Goal: Information Seeking & Learning: Compare options

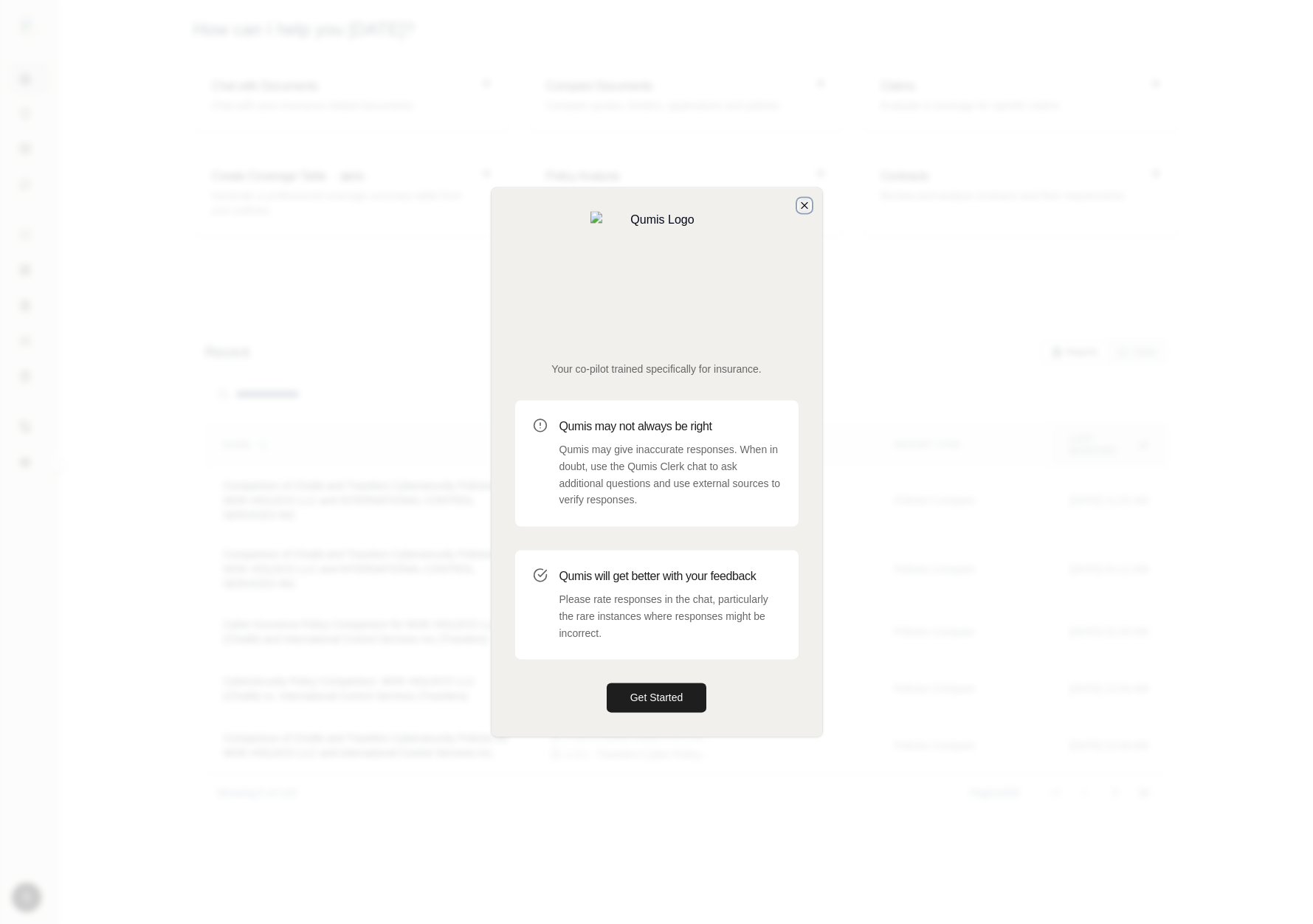
click at [800, 211] on icon "button" at bounding box center [804, 205] width 12 height 12
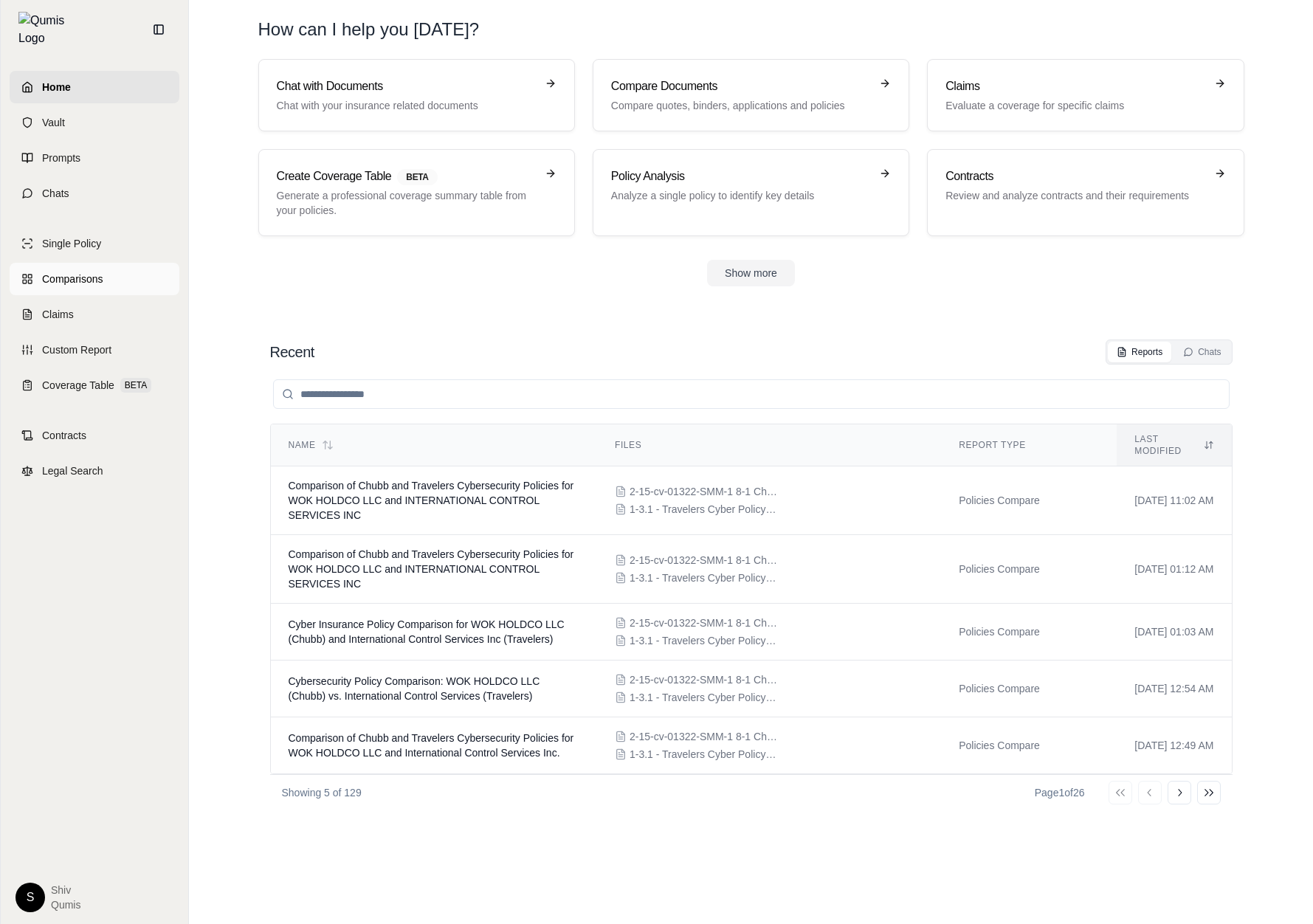
click at [80, 271] on span "Comparisons" at bounding box center [72, 278] width 60 height 15
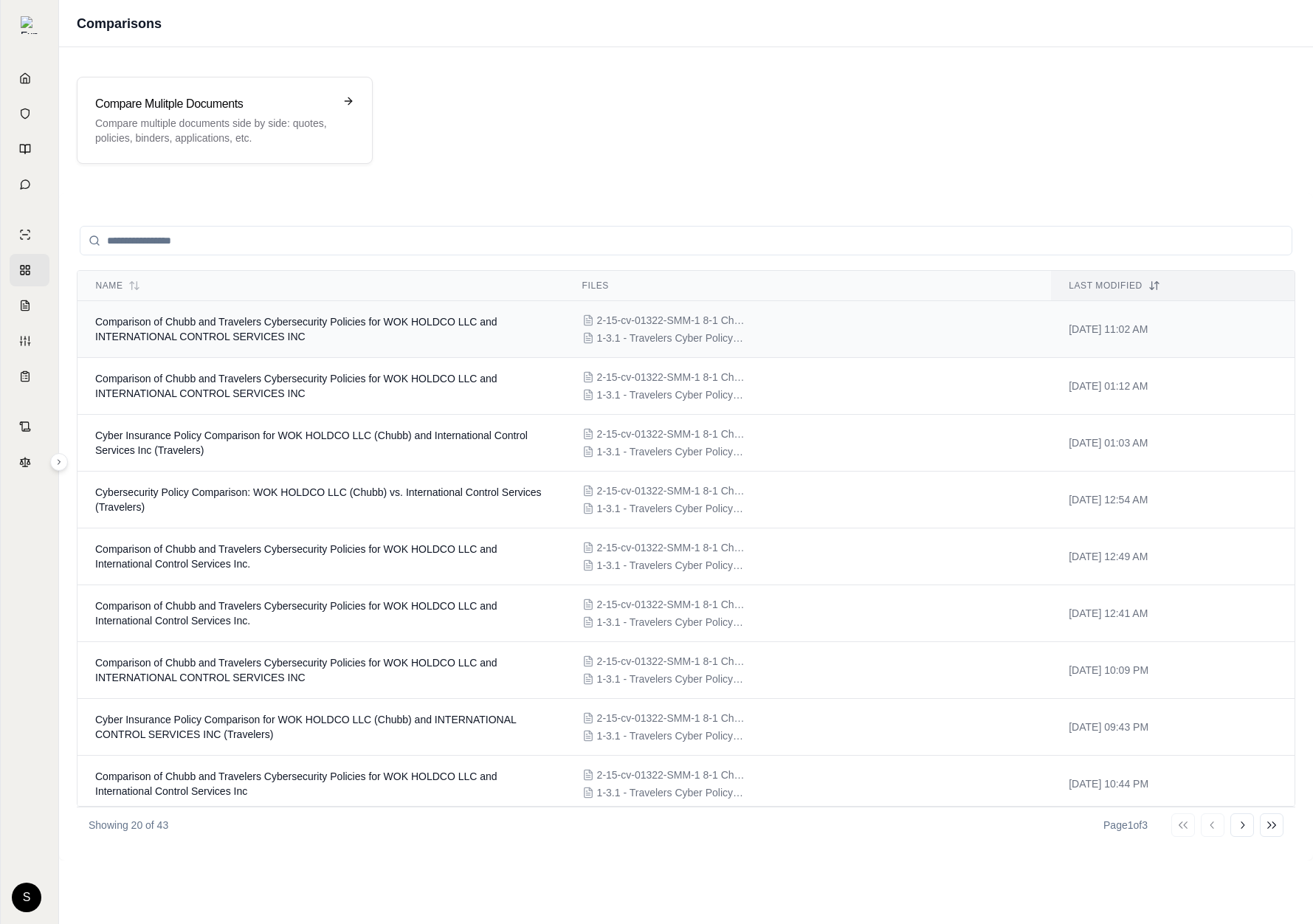
click at [321, 326] on span "Comparison of Chubb and Travelers Cybersecurity Policies for WOK HOLDCO LLC and…" at bounding box center [296, 329] width 402 height 27
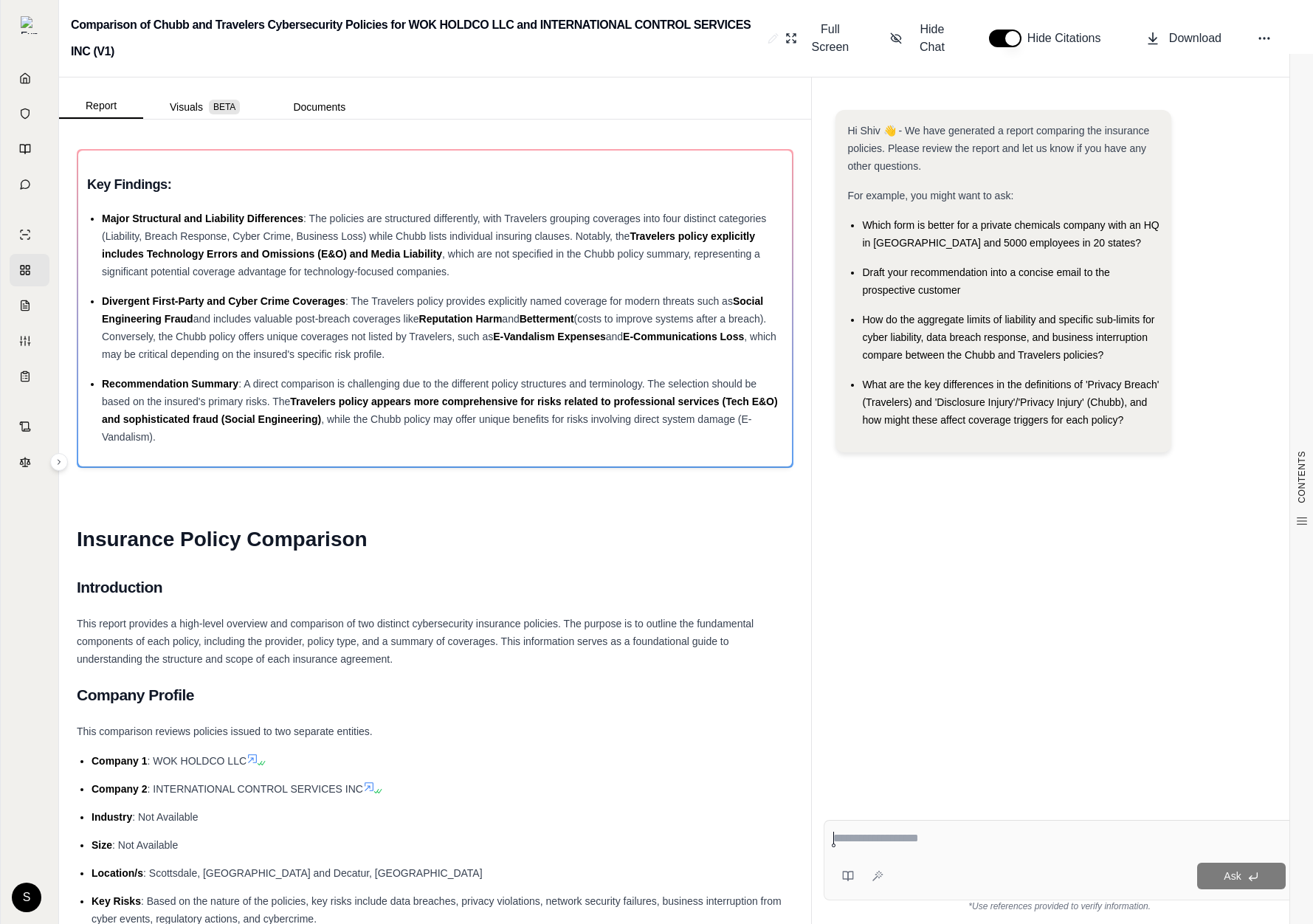
scroll to position [549, 0]
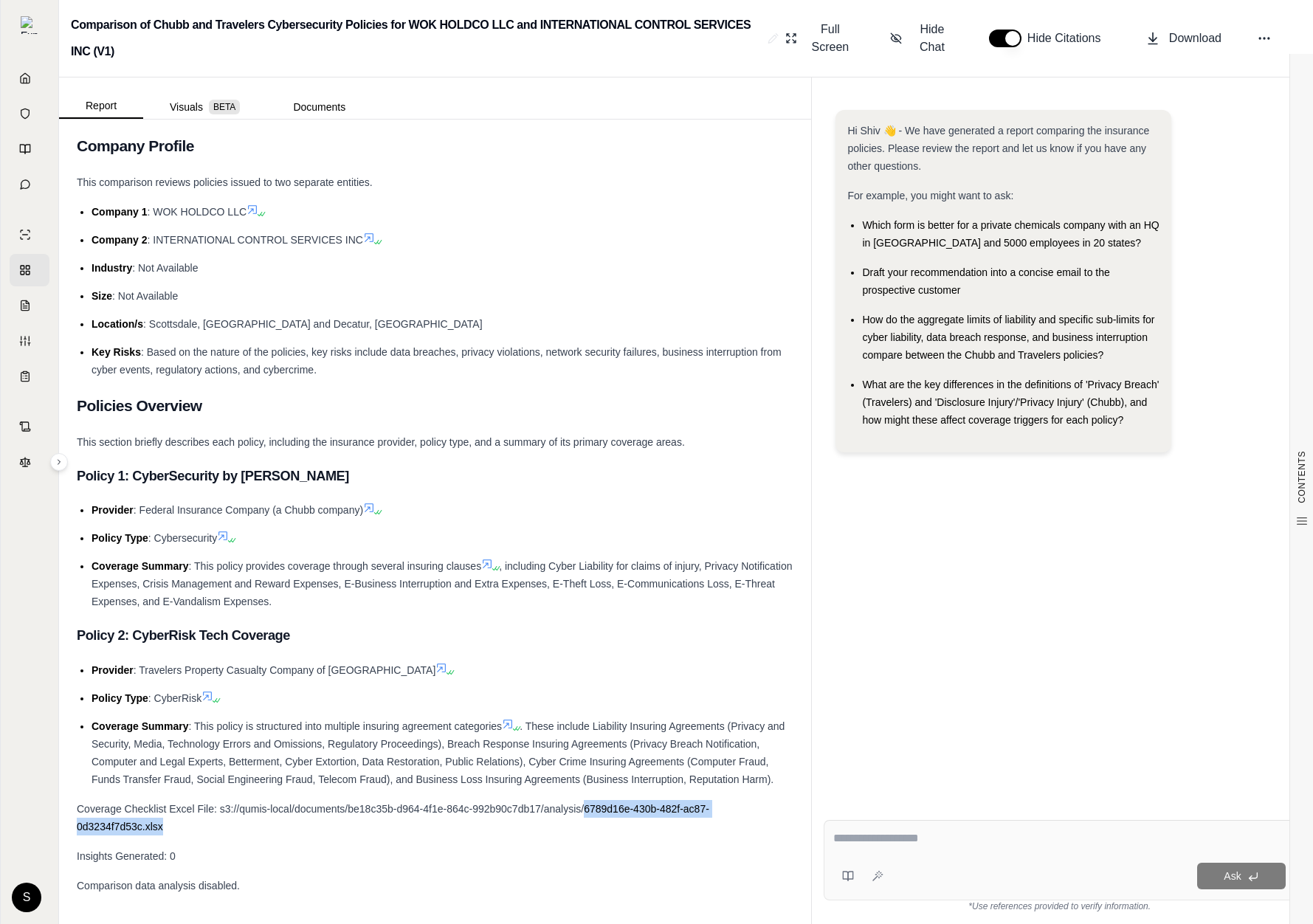
drag, startPoint x: 541, startPoint y: 830, endPoint x: 586, endPoint y: 808, distance: 50.1
click at [586, 808] on div "Coverage Checklist Excel File: s3://qumis-local/documents/be18c35b-d964-4f1e-86…" at bounding box center [434, 817] width 716 height 36
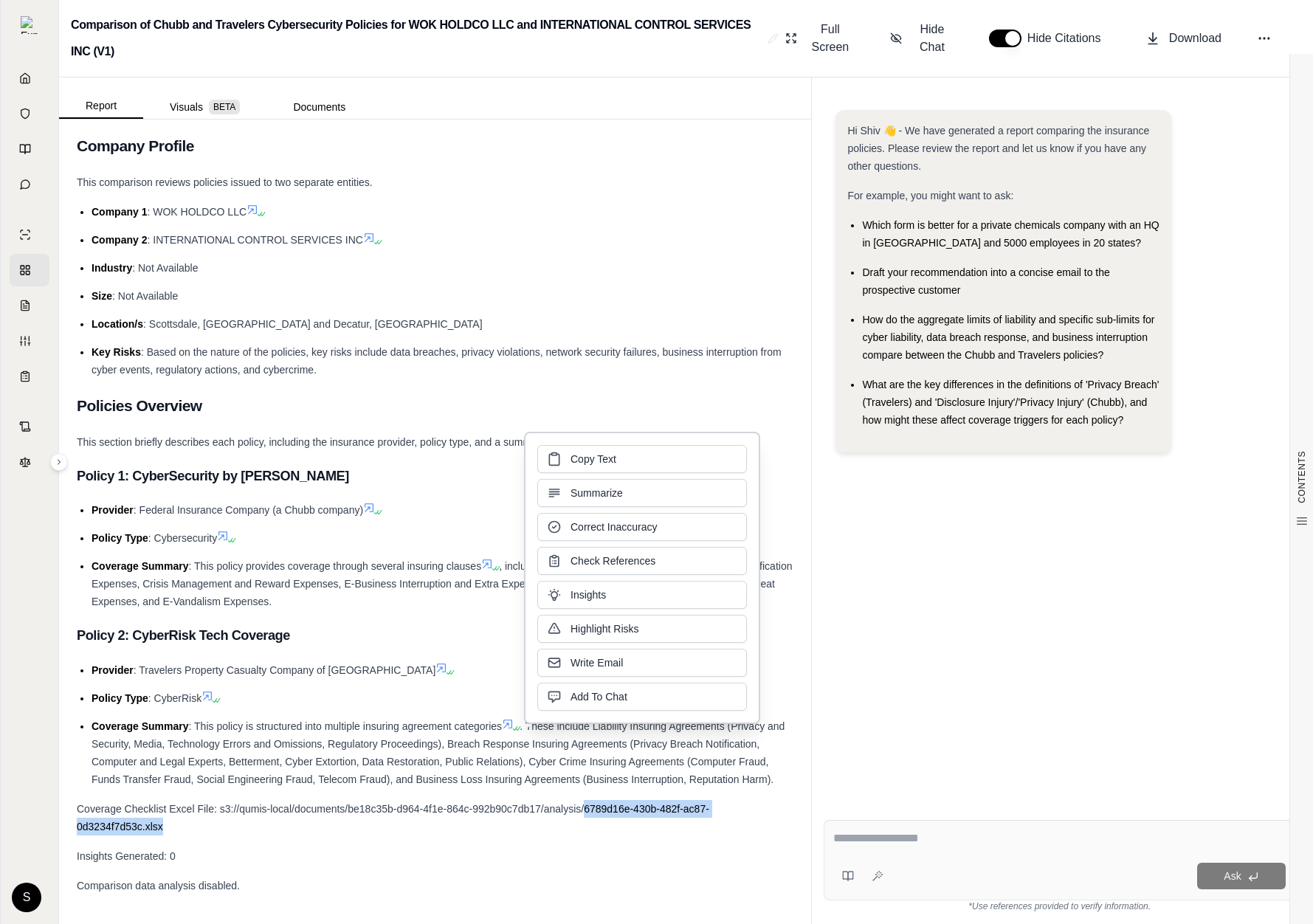
copy span "6789d16e-430b-482f-ac87-0d3234f7d53c.xlsx"
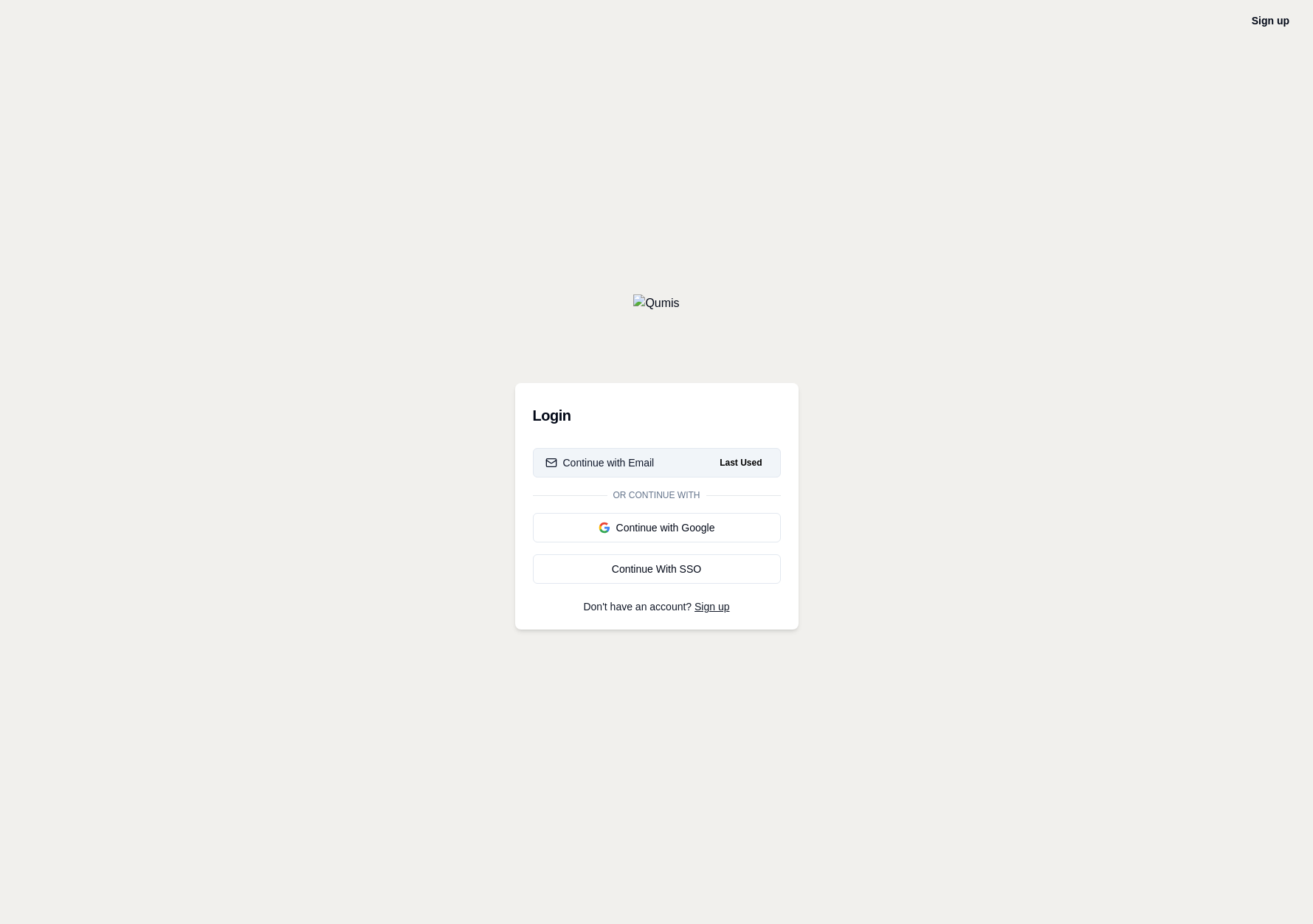
click at [707, 457] on button "Continue with Email Last Used" at bounding box center [656, 462] width 248 height 29
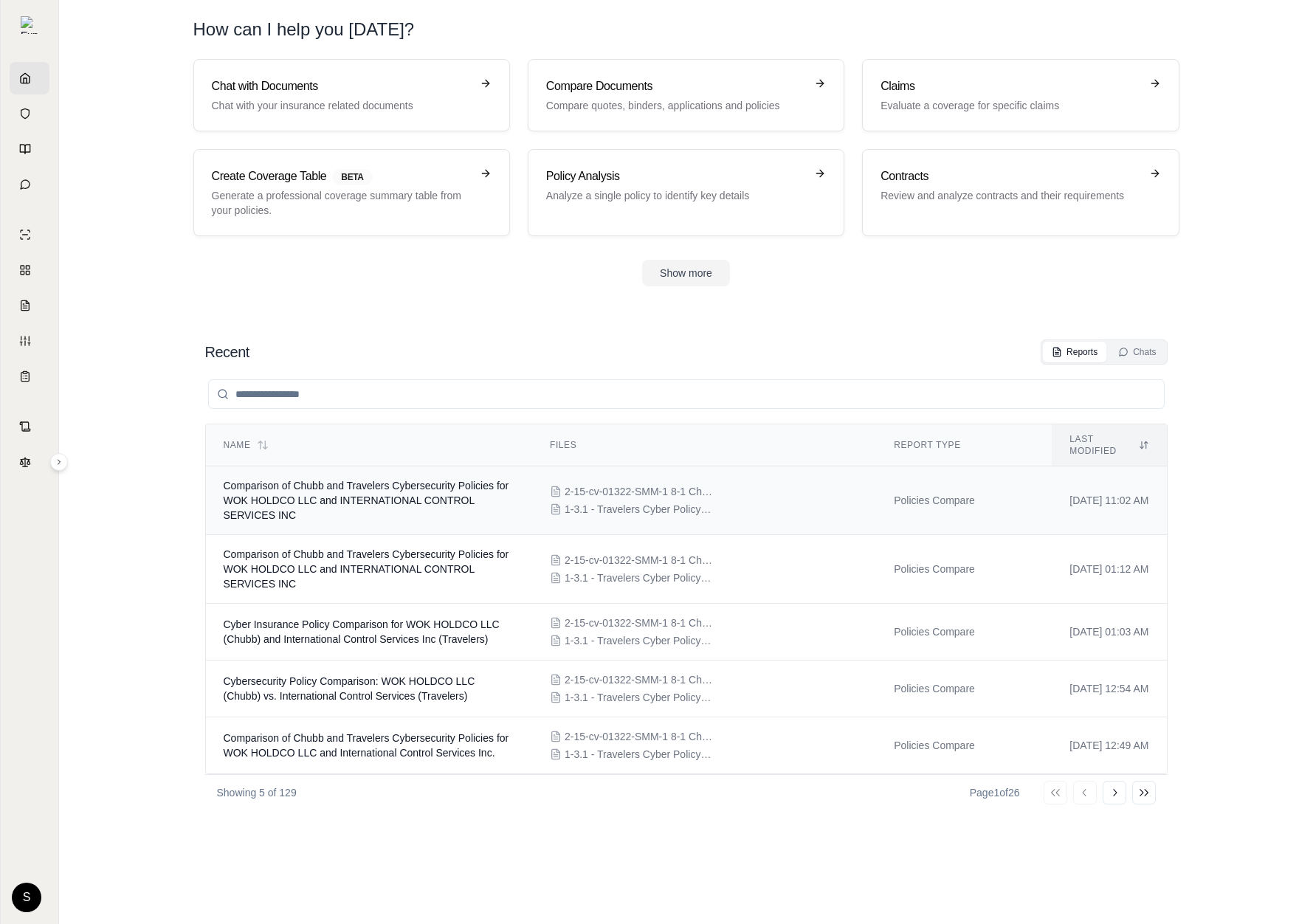
click at [390, 499] on td "Comparison of Chubb and Travelers Cybersecurity Policies for WOK HOLDCO LLC and…" at bounding box center [368, 500] width 326 height 68
click at [674, 103] on p "Compare quotes, binders, applications and policies" at bounding box center [675, 105] width 259 height 15
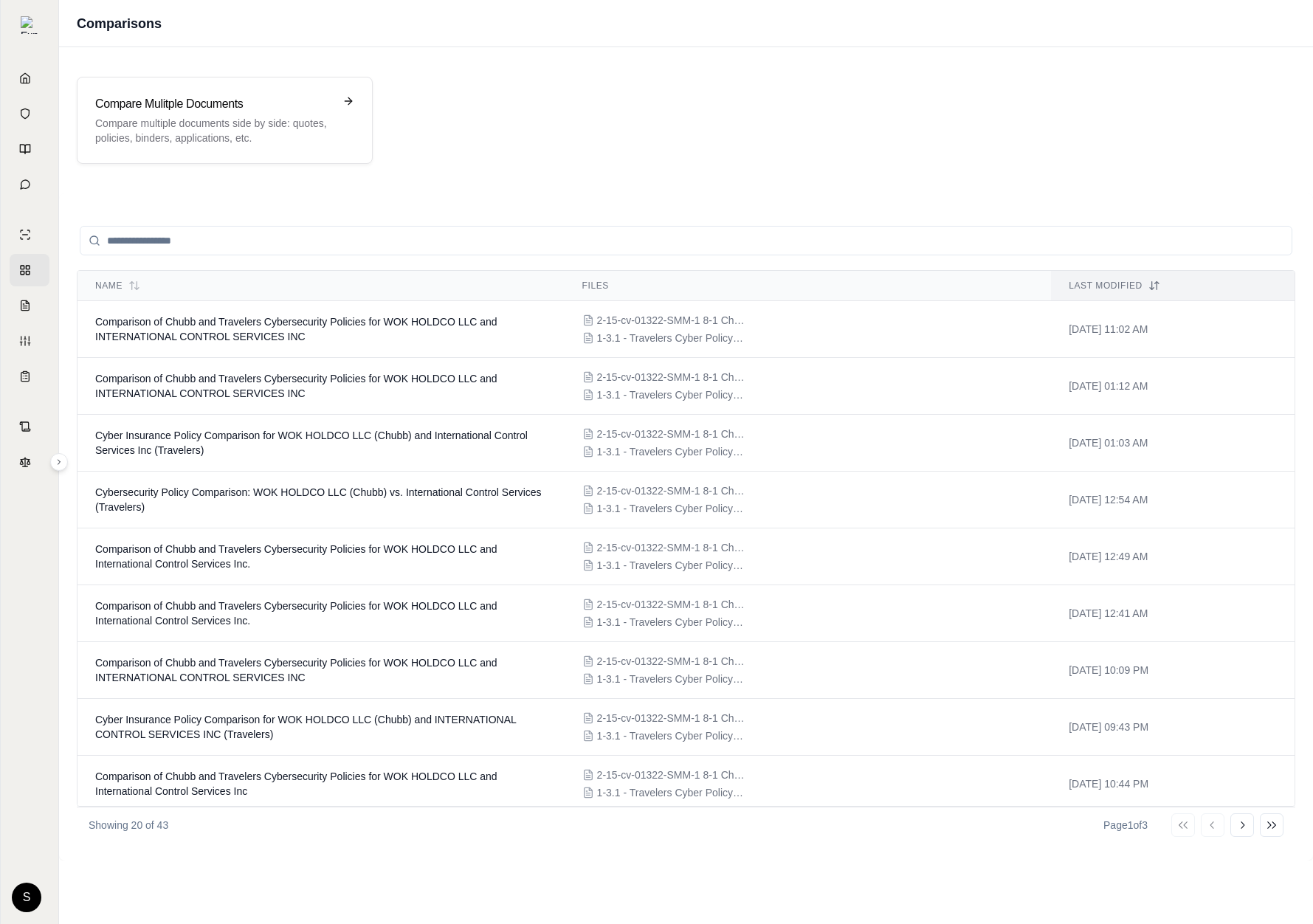
click at [533, 249] on input "search" at bounding box center [686, 240] width 1212 height 29
type input "*"
click at [294, 124] on p "Compare multiple documents side by side: quotes, policies, binders, application…" at bounding box center [214, 130] width 238 height 29
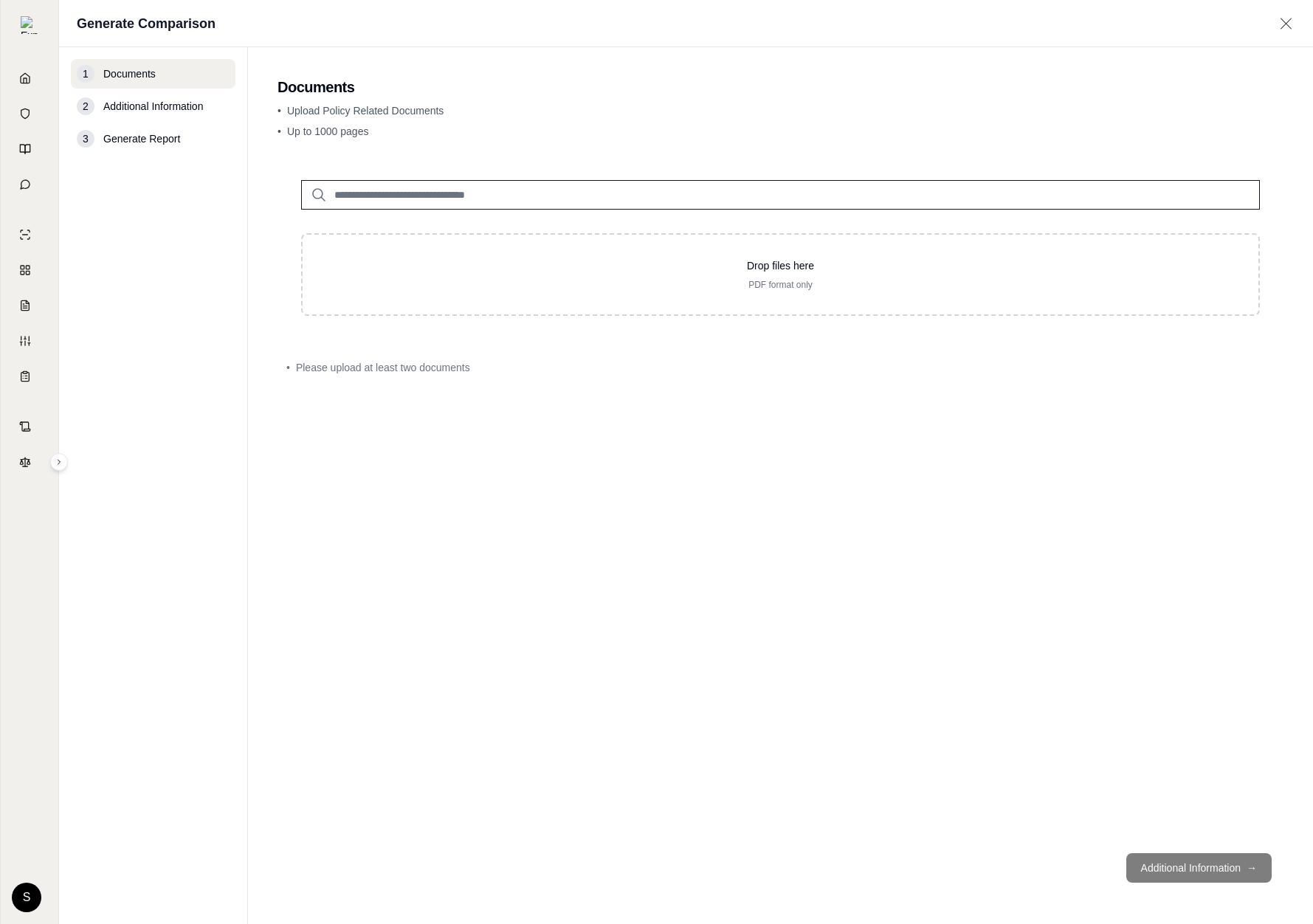
click at [365, 203] on input "search" at bounding box center [780, 194] width 959 height 29
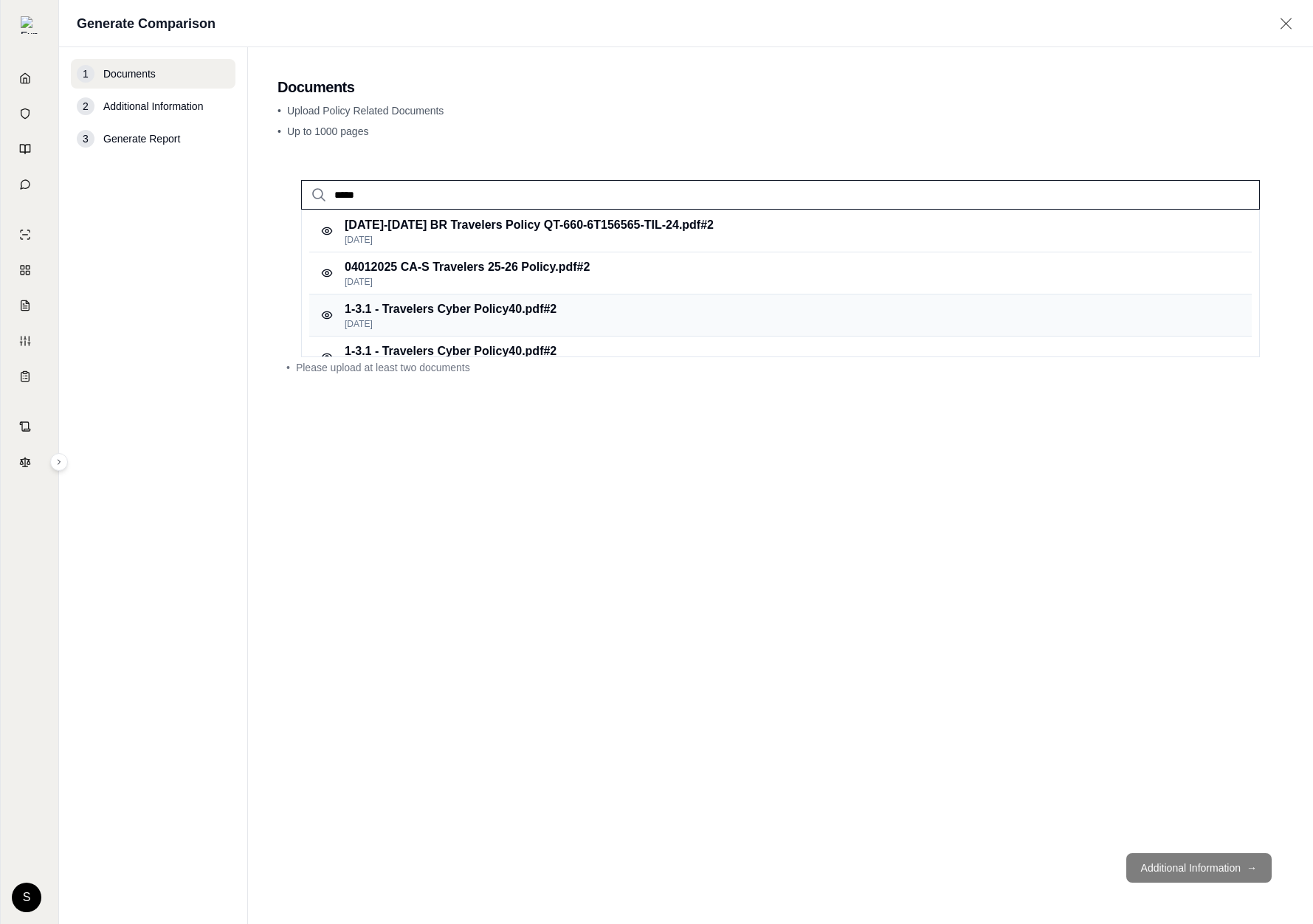
type input "*****"
click at [435, 318] on p "Feb 22, 2025" at bounding box center [450, 324] width 212 height 12
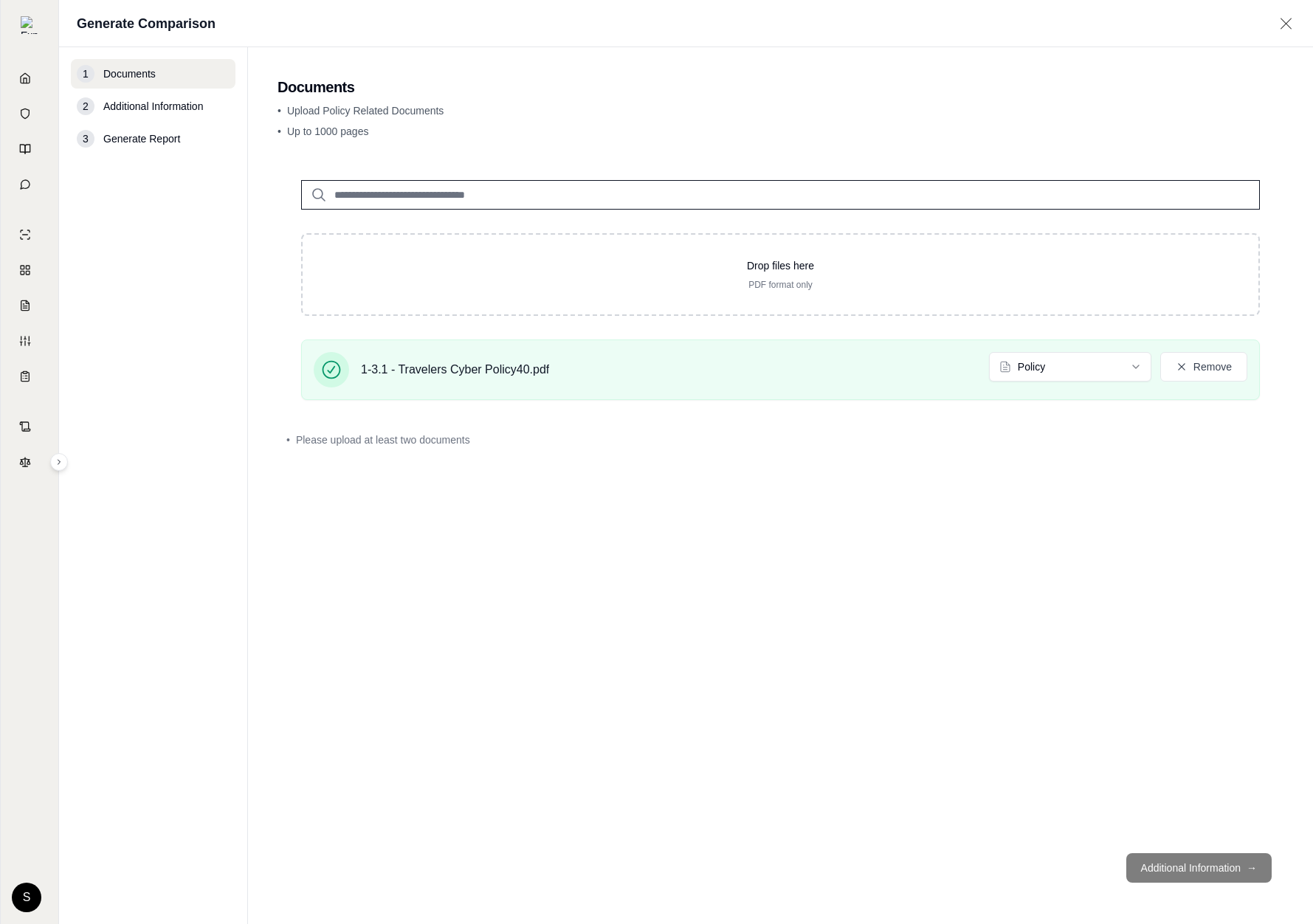
click at [381, 200] on input "search" at bounding box center [780, 194] width 959 height 29
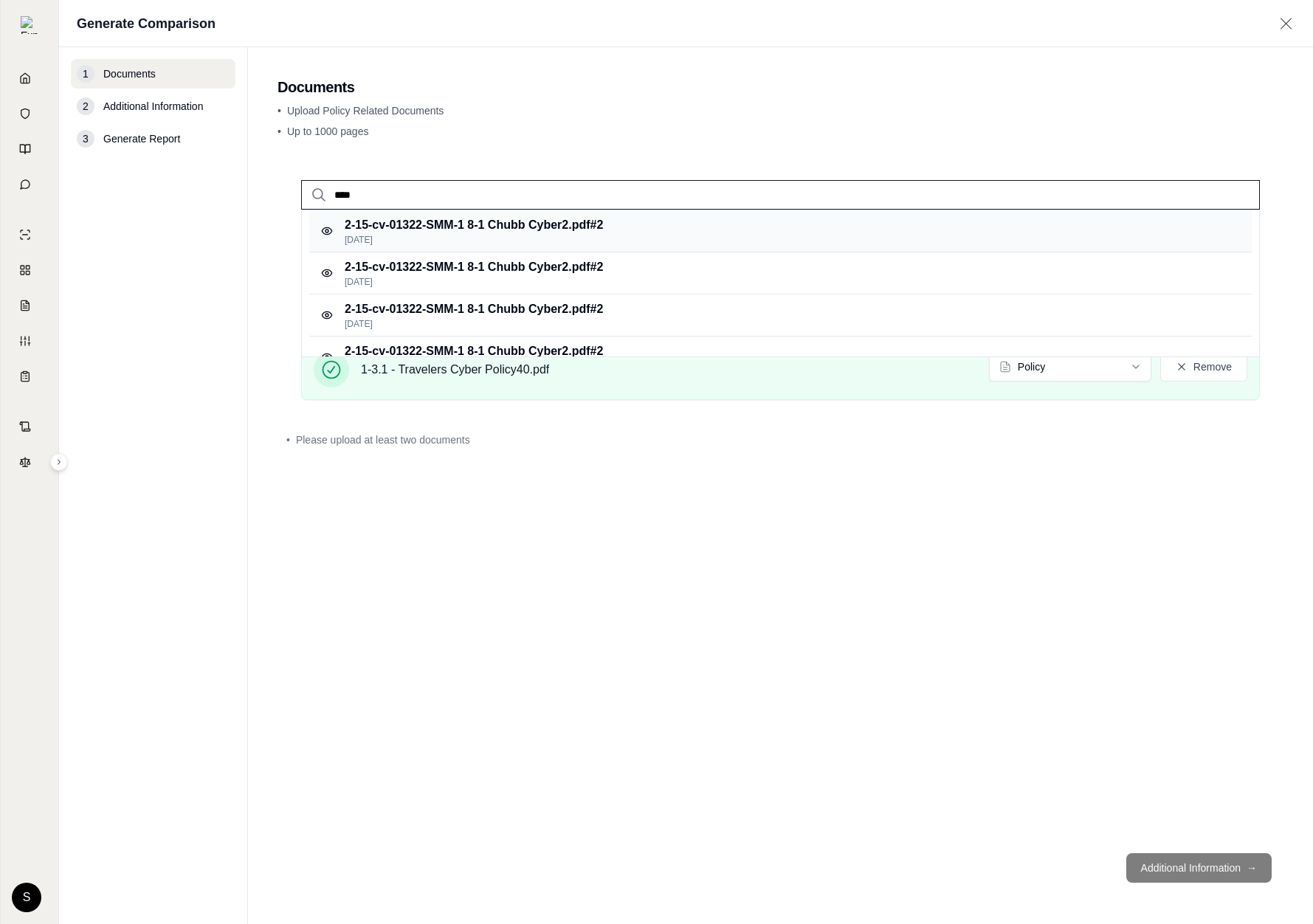
type input "****"
click at [489, 231] on p "2-15-cv-01322-SMM-1 8-1 Chubb Cyber2.pdf #2" at bounding box center [473, 225] width 258 height 18
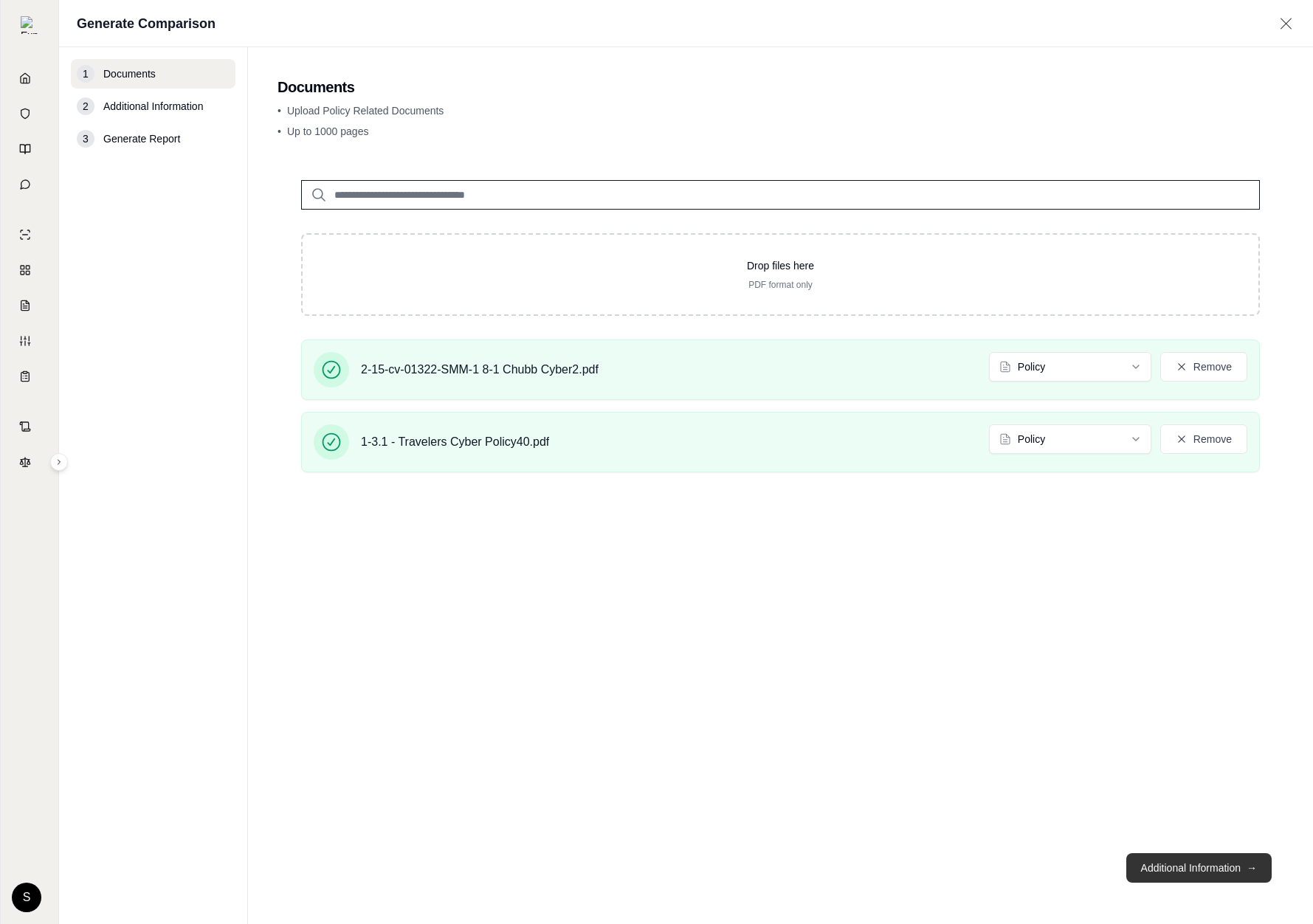
click at [1231, 876] on button "Additional Information →" at bounding box center [1198, 867] width 145 height 29
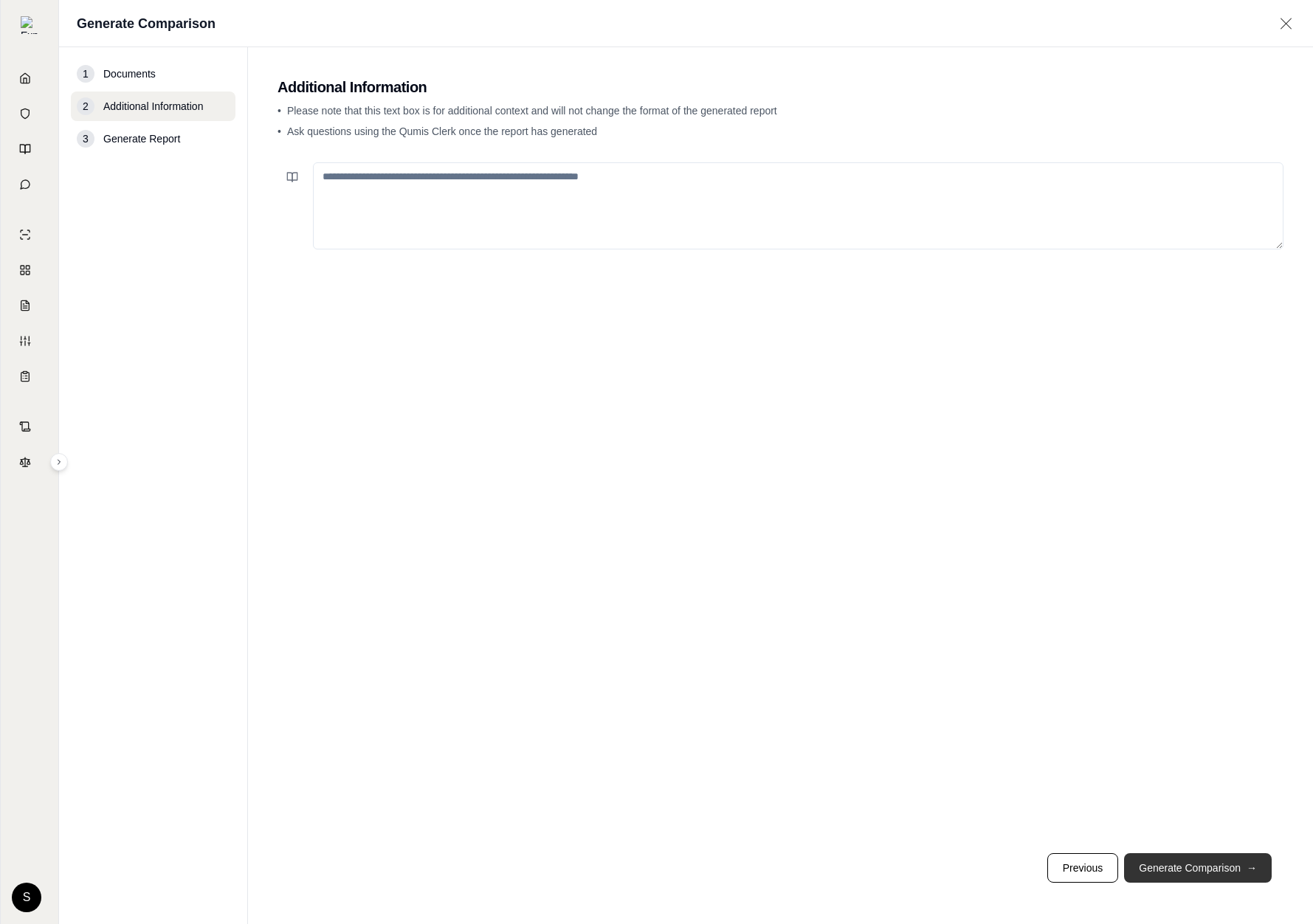
click at [1230, 875] on button "Generate Comparison →" at bounding box center [1197, 867] width 148 height 29
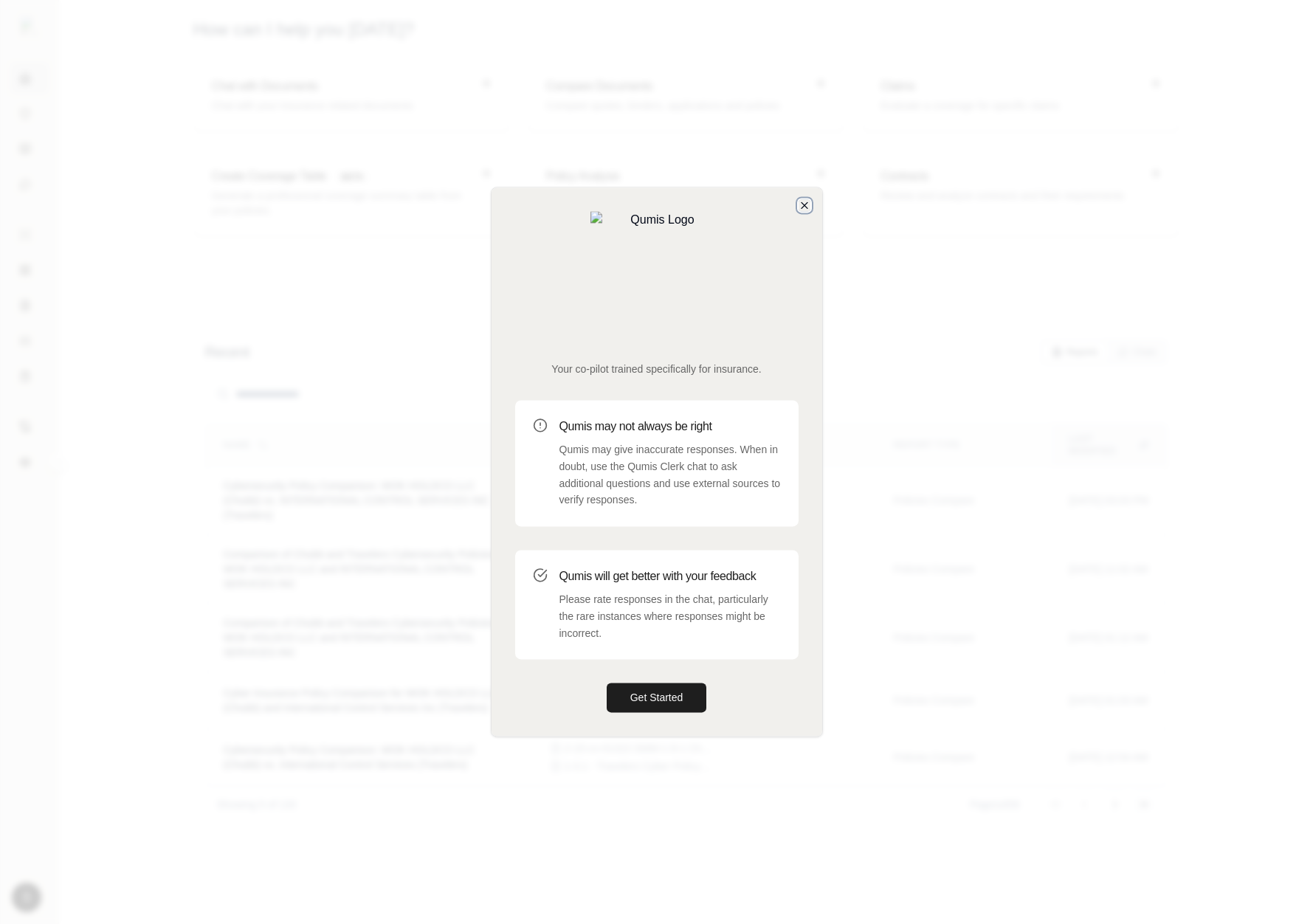
click at [799, 211] on icon "button" at bounding box center [804, 205] width 12 height 12
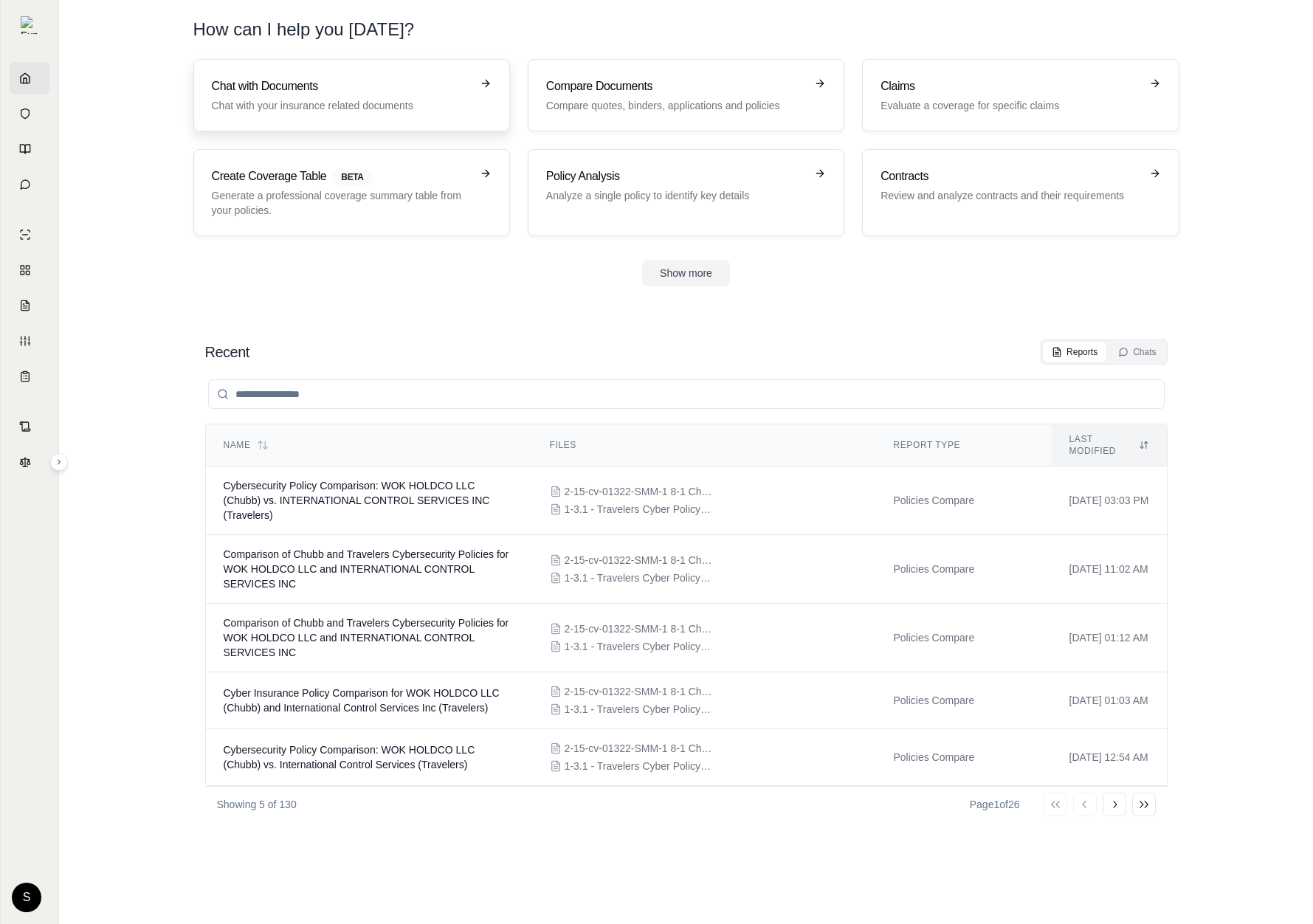
click at [290, 99] on p "Chat with your insurance related documents" at bounding box center [341, 105] width 259 height 15
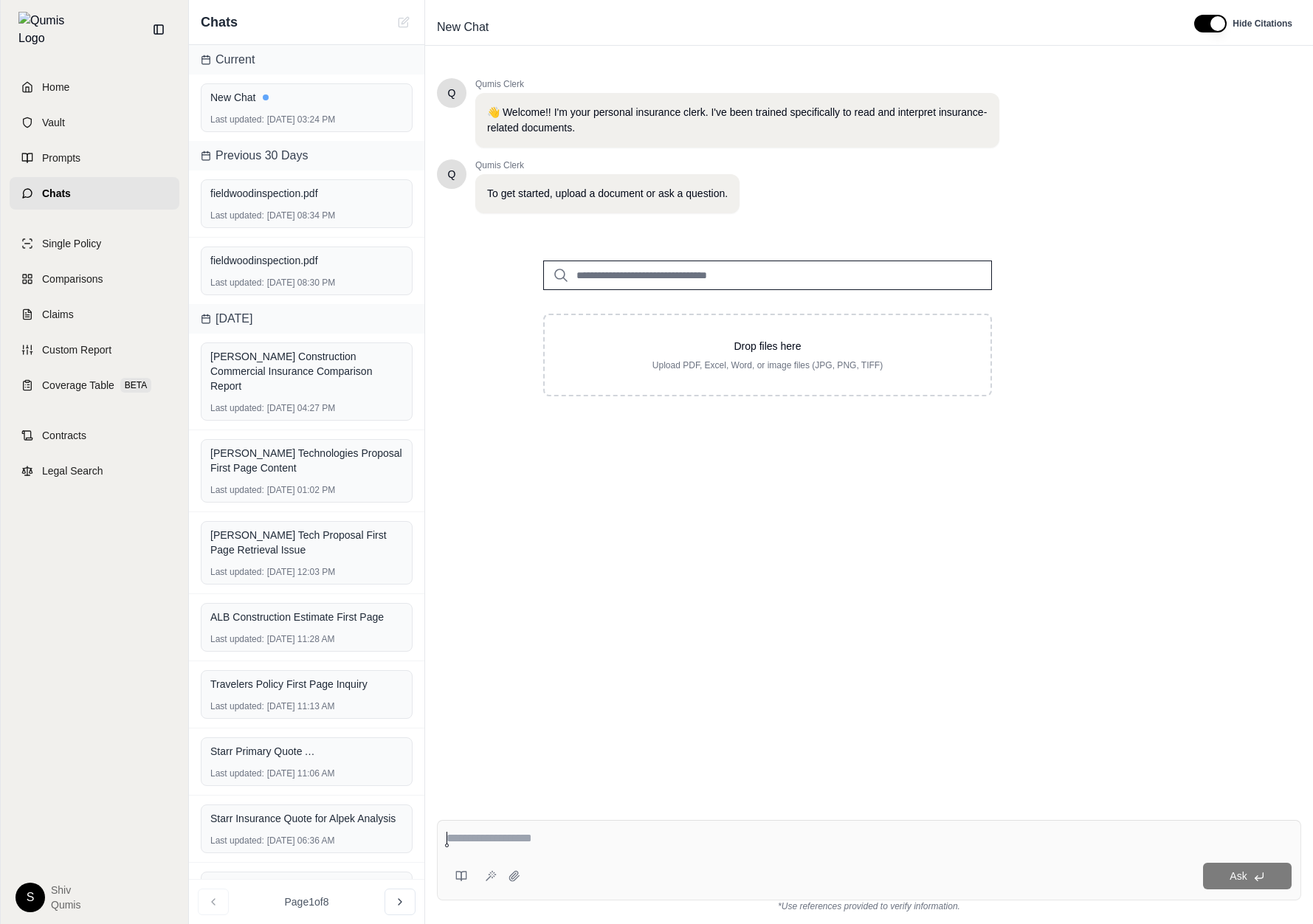
click at [52, 80] on span "Home" at bounding box center [55, 87] width 28 height 15
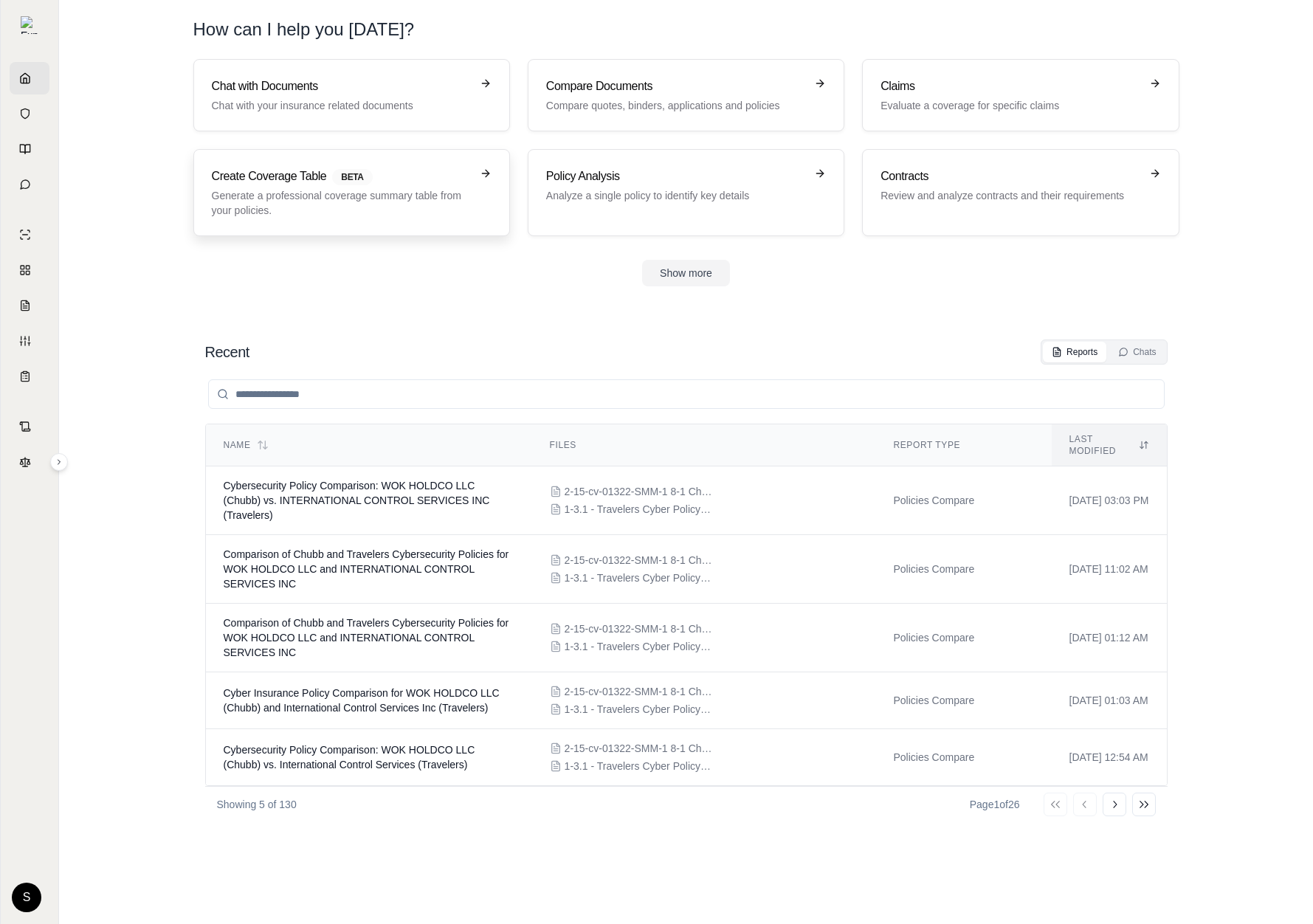
click at [426, 197] on p "Generate a professional coverage summary table from your policies." at bounding box center [341, 203] width 259 height 29
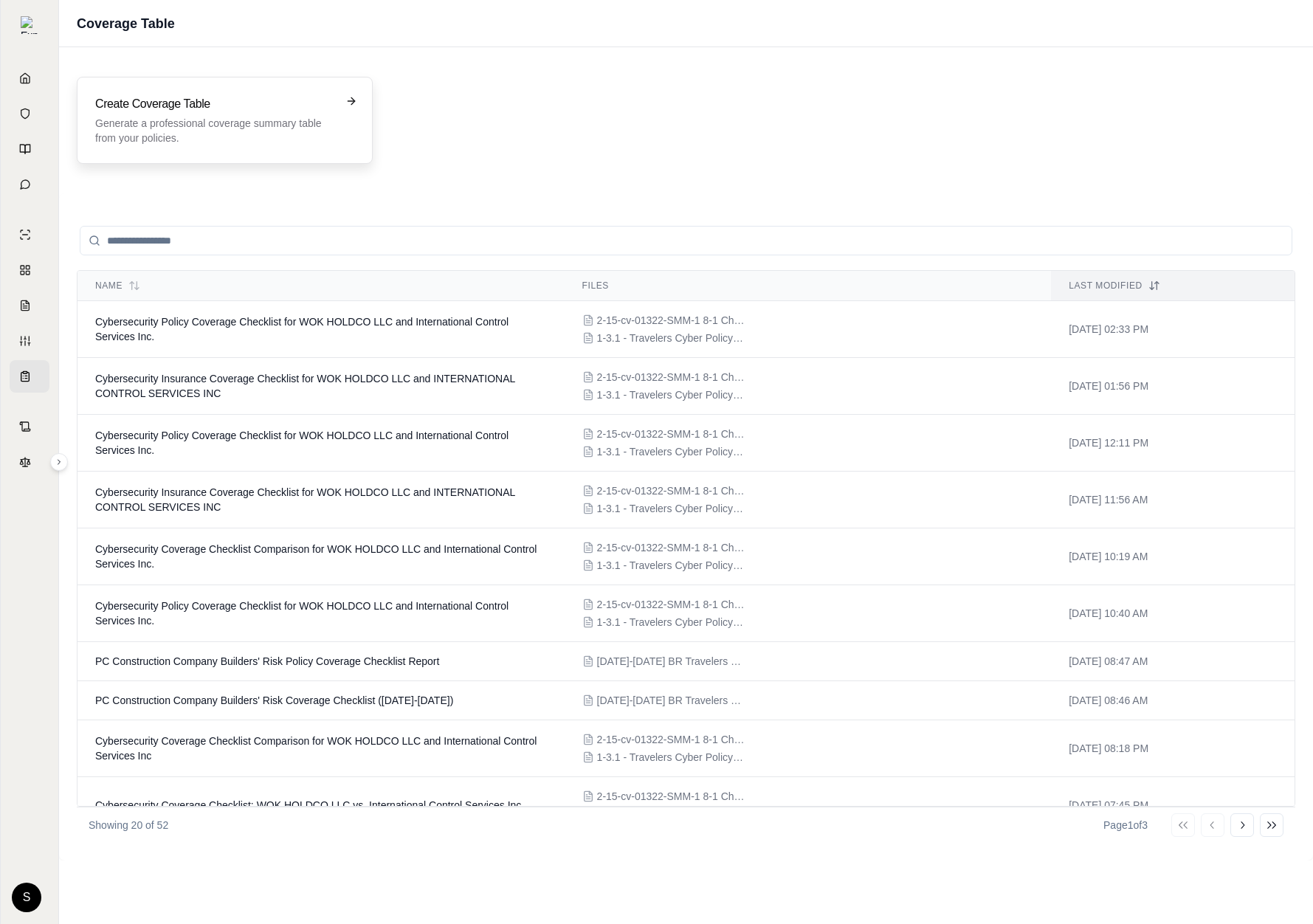
click at [273, 103] on h3 "Create Coverage Table" at bounding box center [214, 104] width 238 height 18
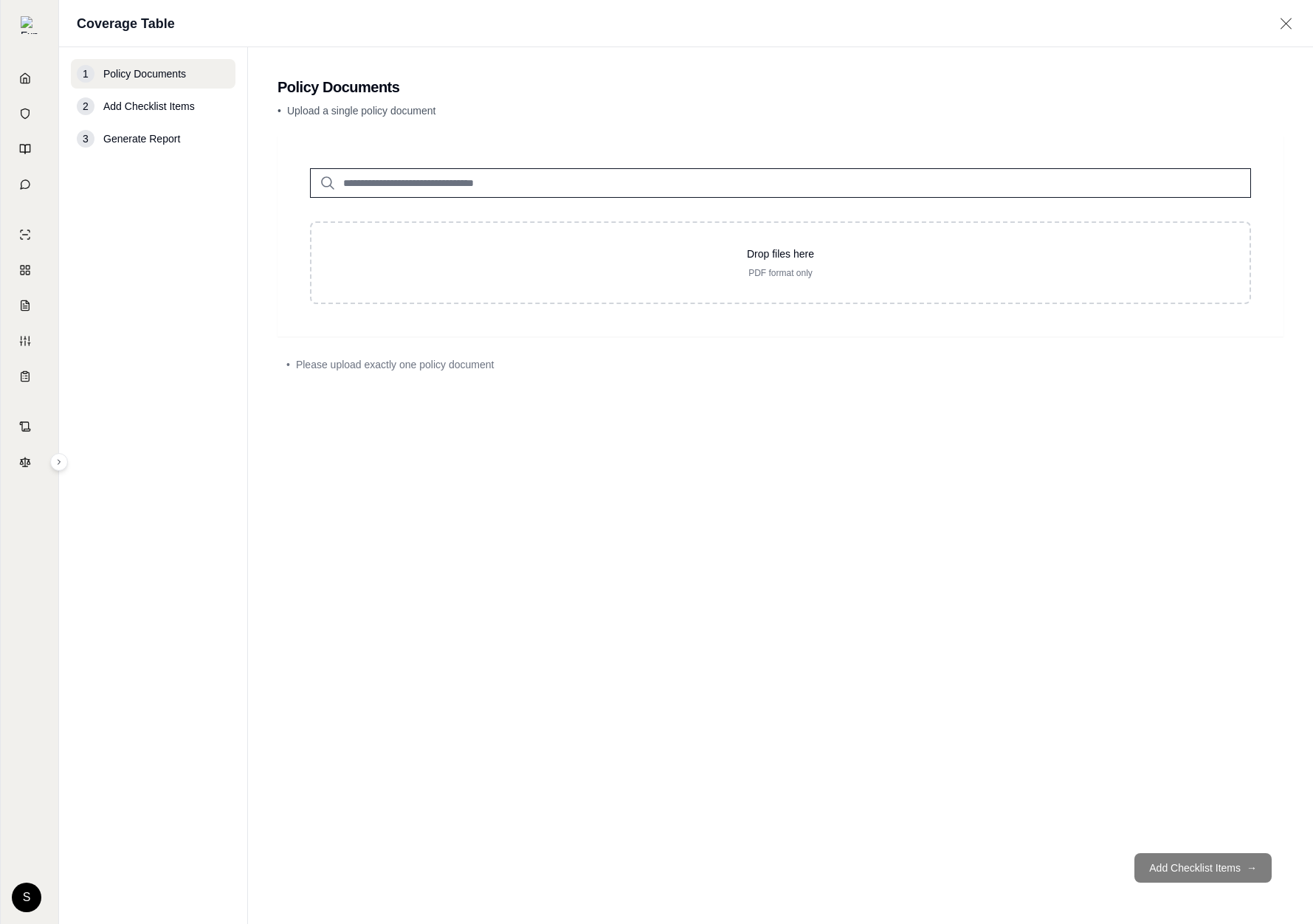
click at [424, 190] on input "search" at bounding box center [780, 182] width 941 height 29
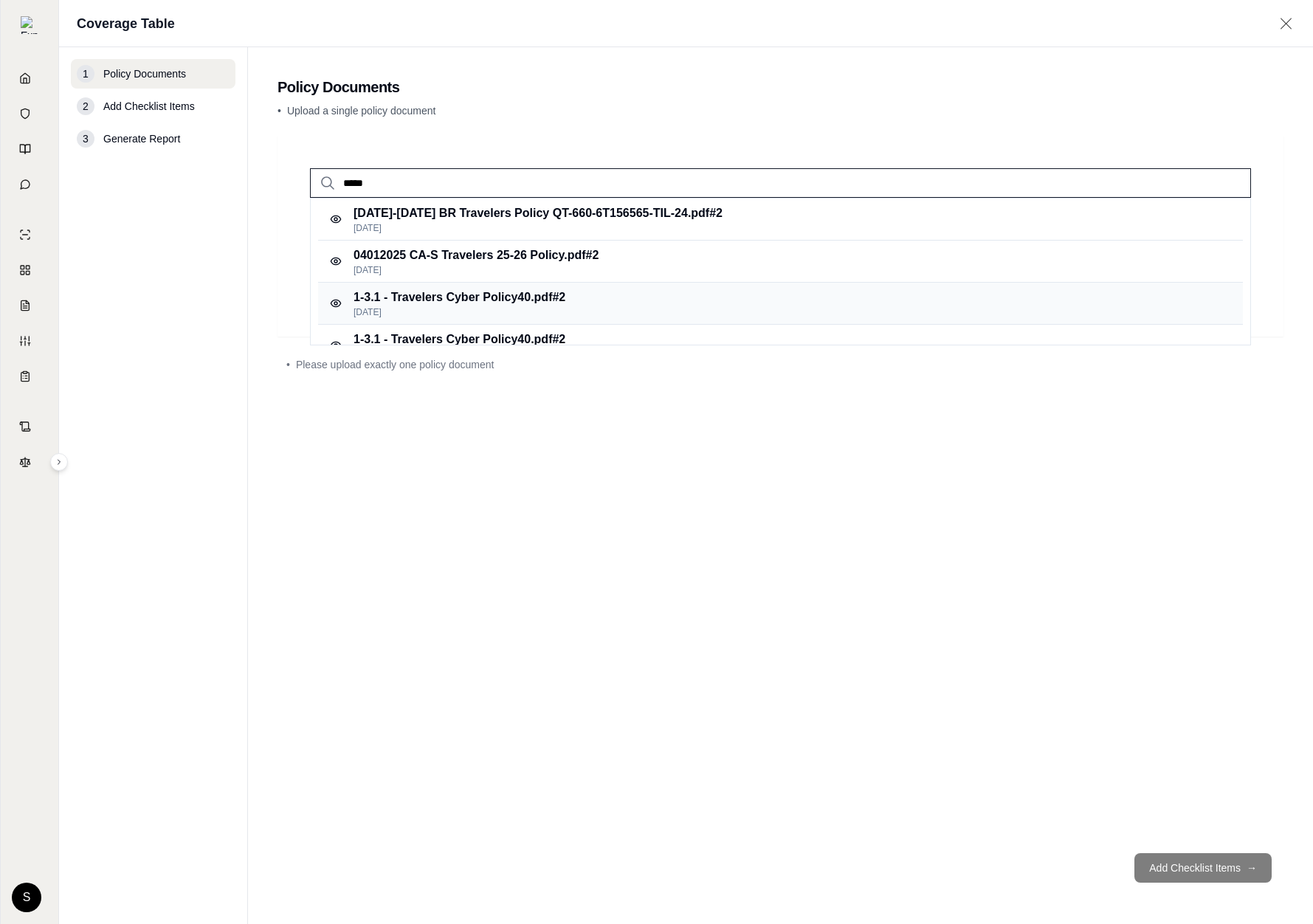
type input "*****"
click at [479, 314] on p "[DATE]" at bounding box center [459, 311] width 212 height 12
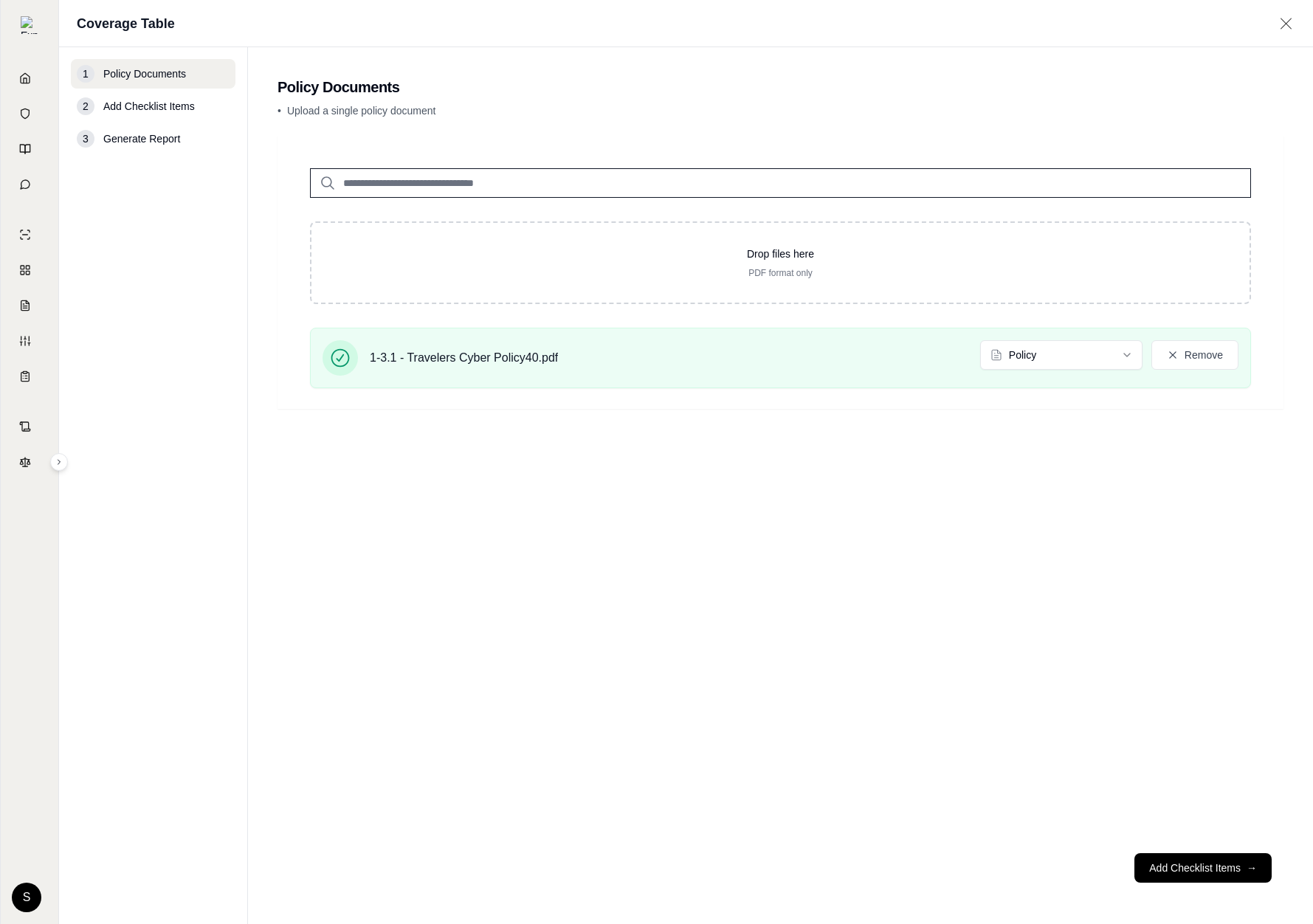
click at [349, 189] on input "search" at bounding box center [780, 182] width 941 height 29
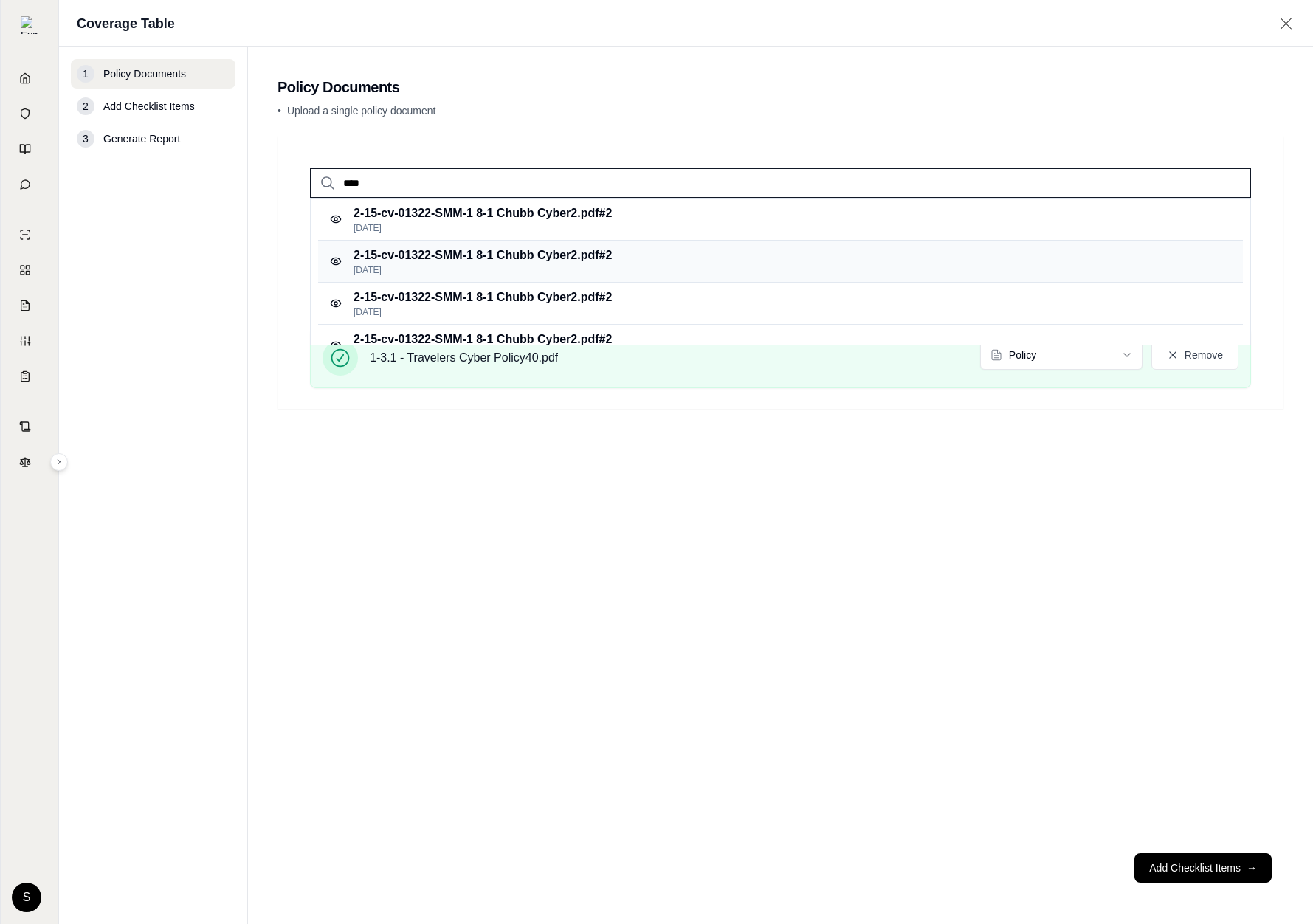
type input "****"
click at [405, 247] on p "2-15-cv-01322-SMM-1 8-1 Chubb Cyber2.pdf #2" at bounding box center [482, 255] width 258 height 18
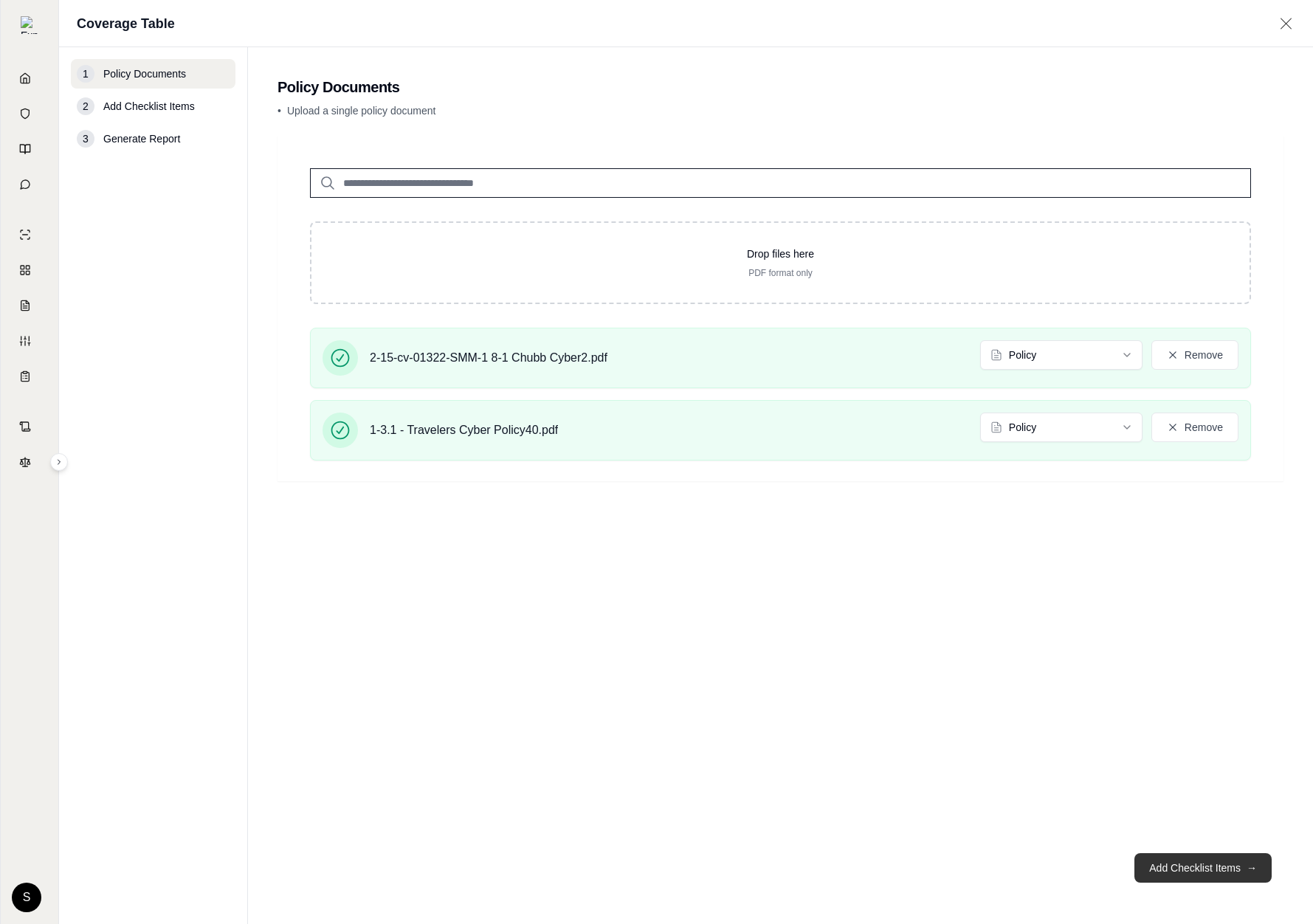
click at [1244, 872] on button "Add Checklist Items →" at bounding box center [1203, 867] width 137 height 29
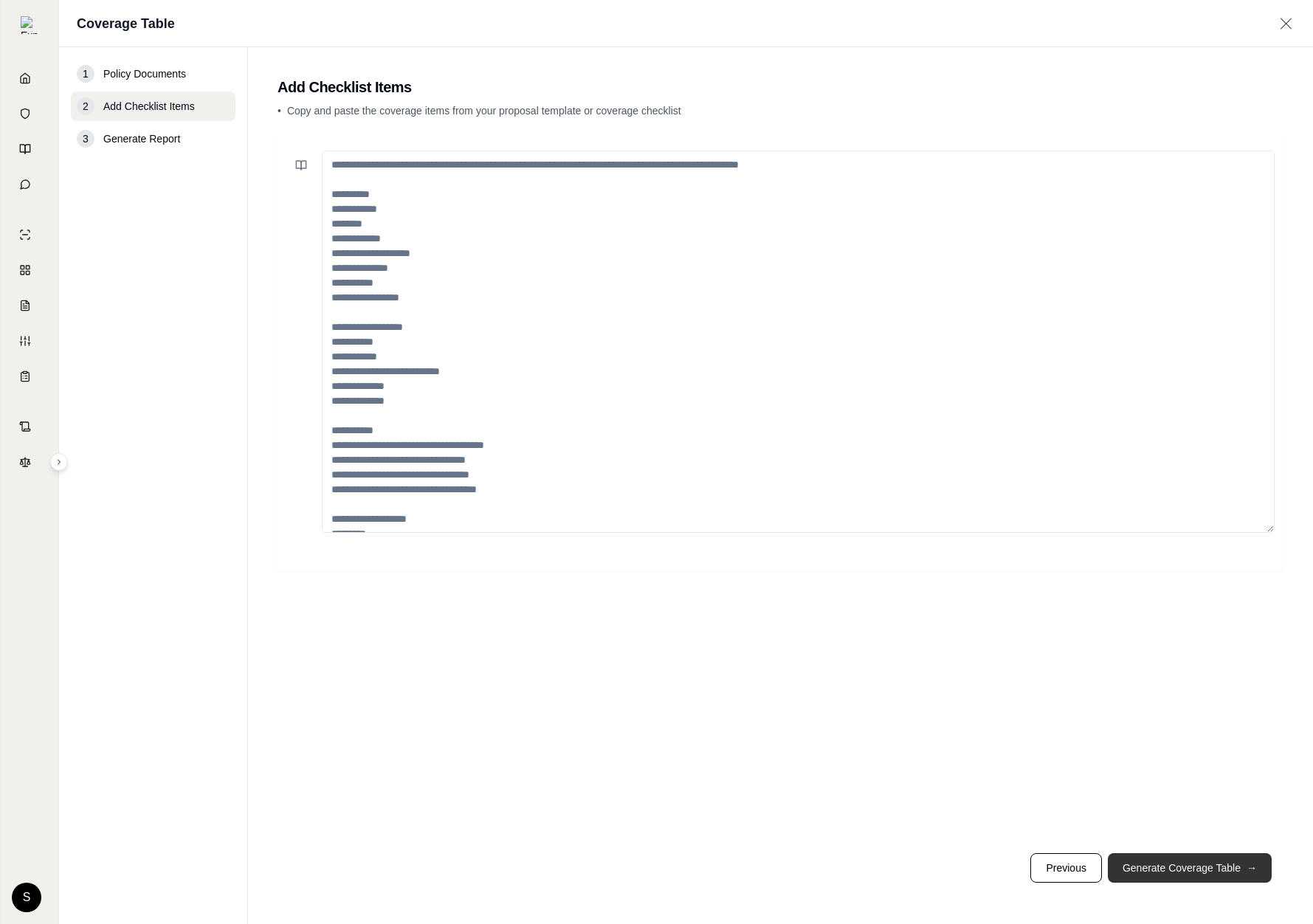
click at [1243, 872] on button "Generate Coverage Table →" at bounding box center [1189, 867] width 164 height 29
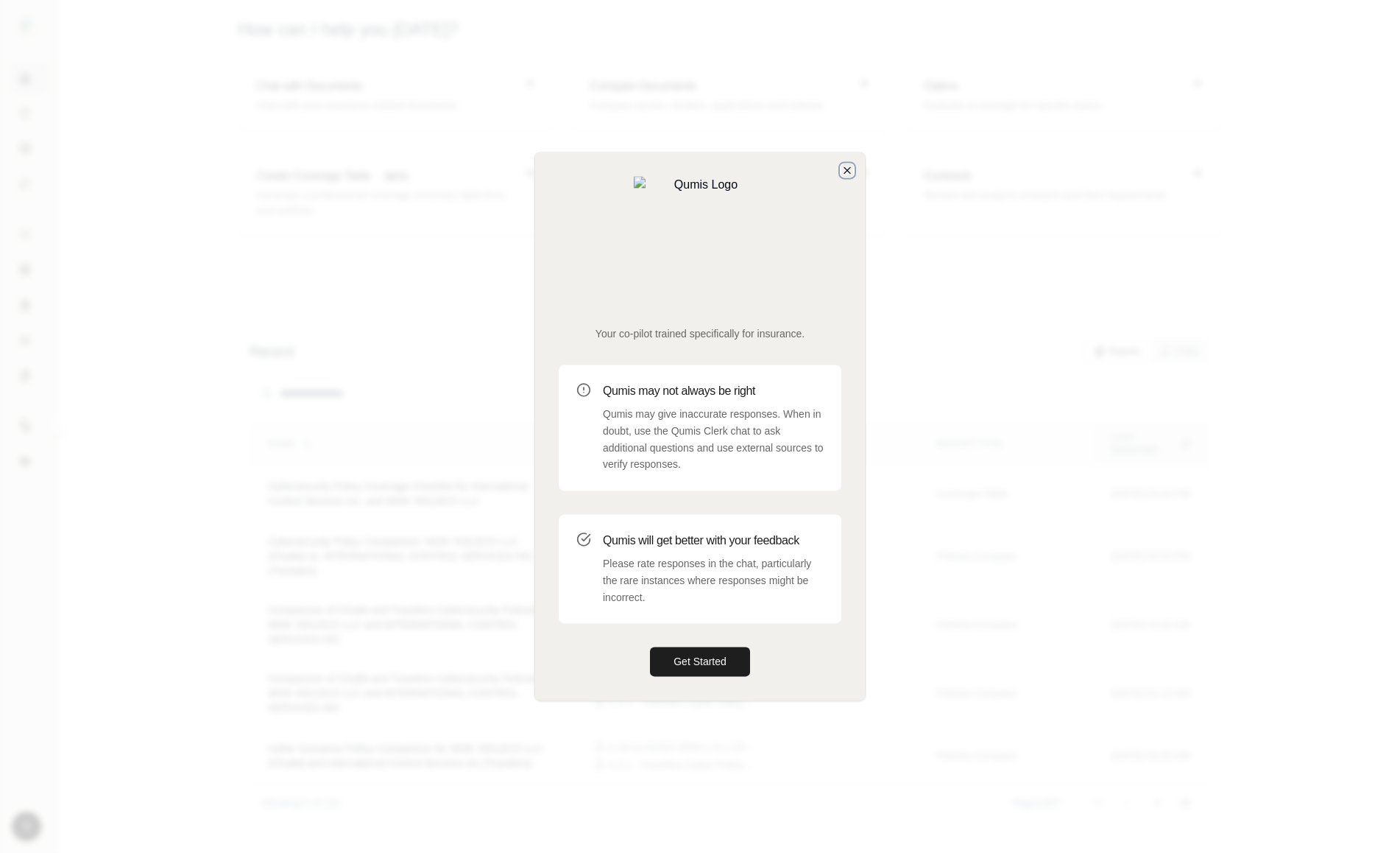
click at [843, 176] on icon "button" at bounding box center [846, 170] width 12 height 12
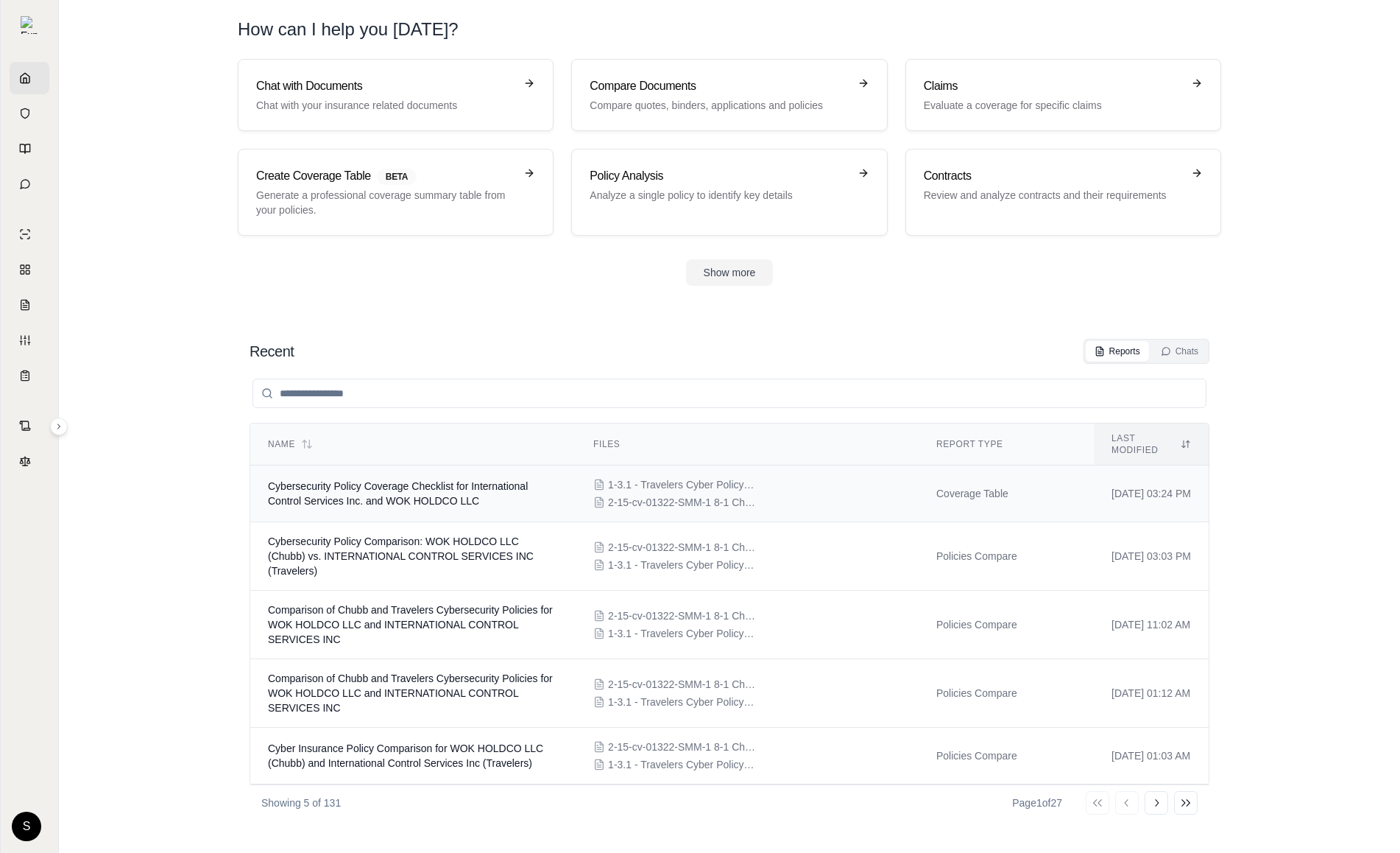
click at [460, 485] on span "Cybersecurity Policy Coverage Checklist for International Control Services Inc.…" at bounding box center [397, 494] width 260 height 27
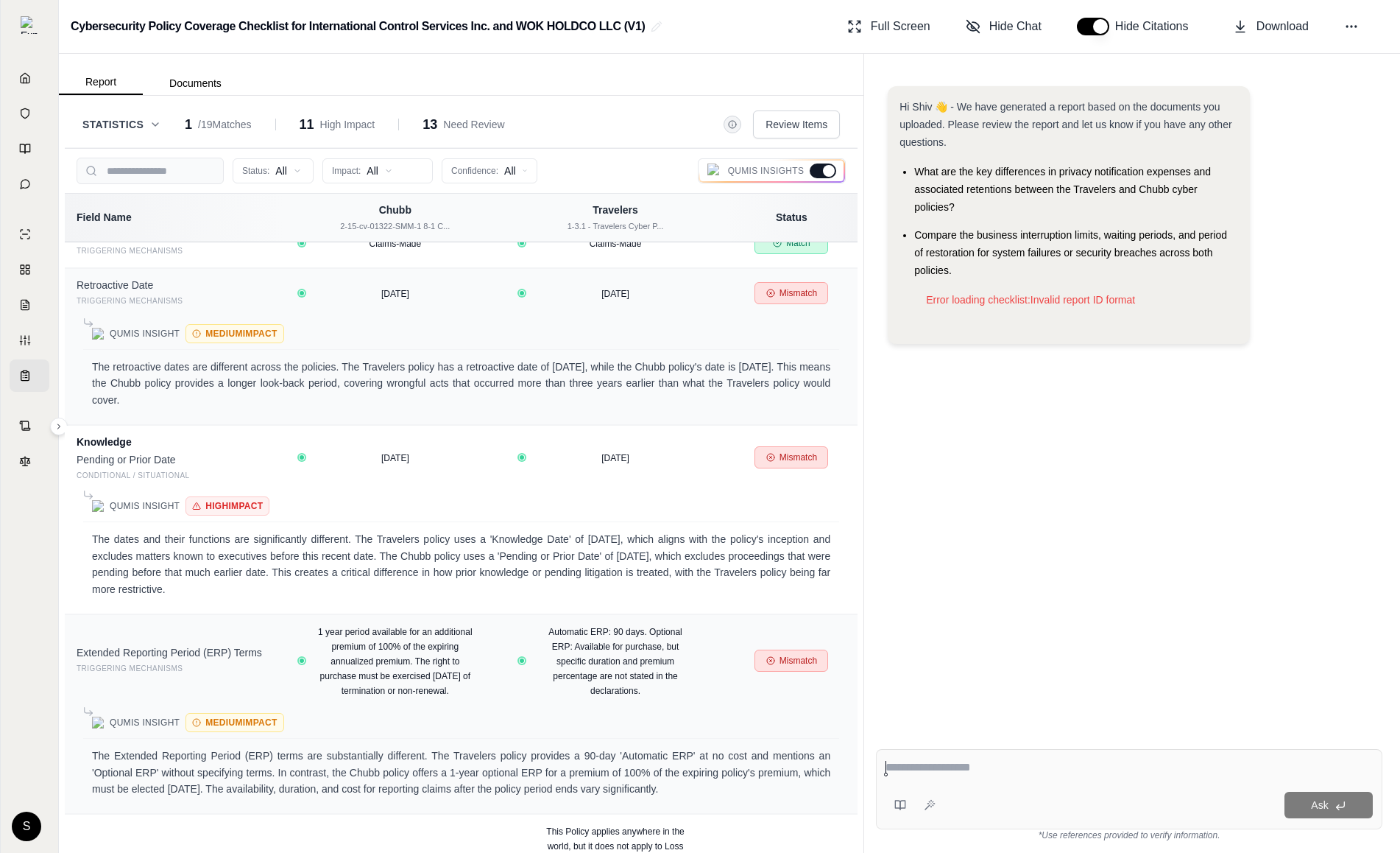
scroll to position [1713, 0]
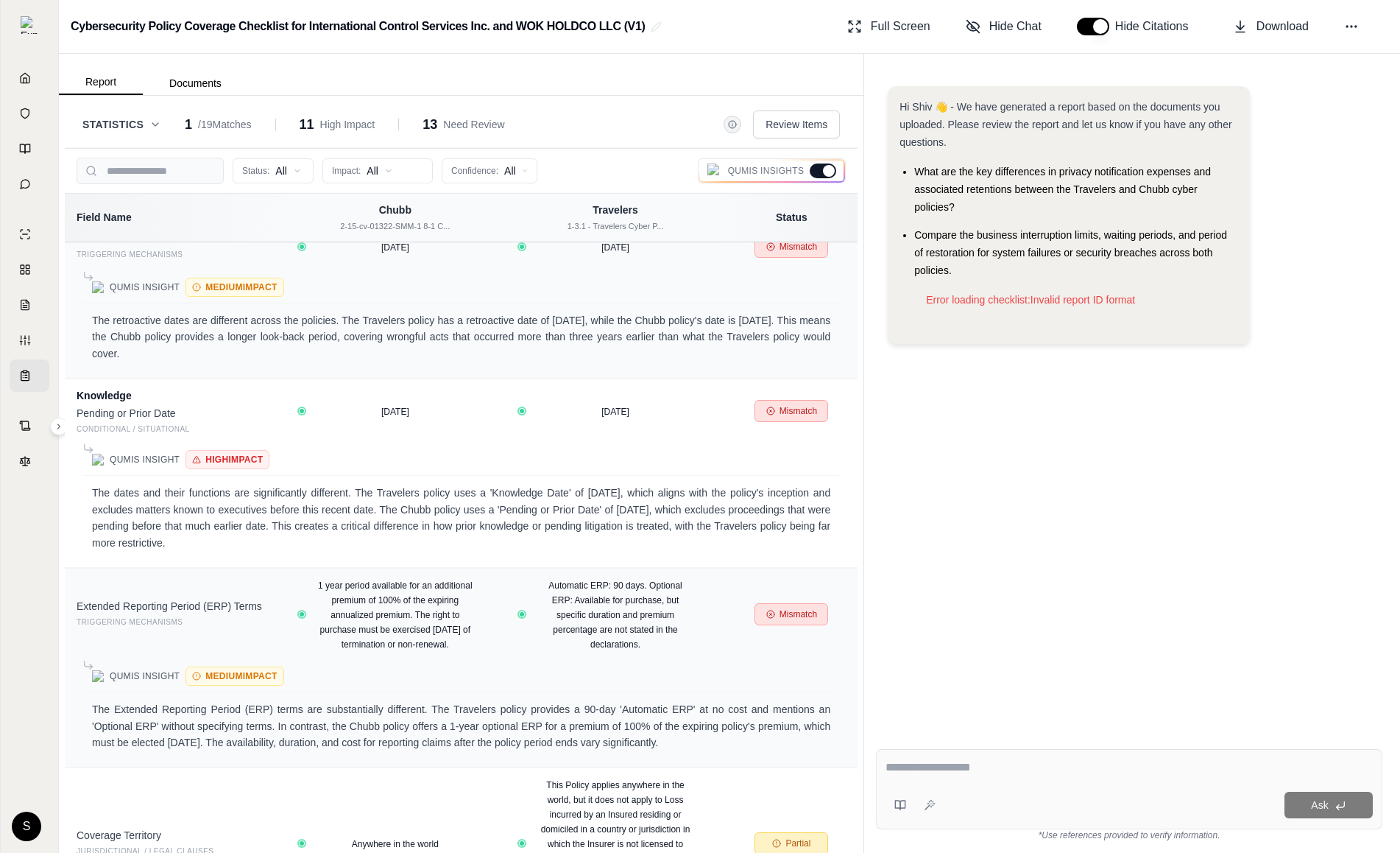
click at [819, 170] on div at bounding box center [823, 170] width 27 height 15
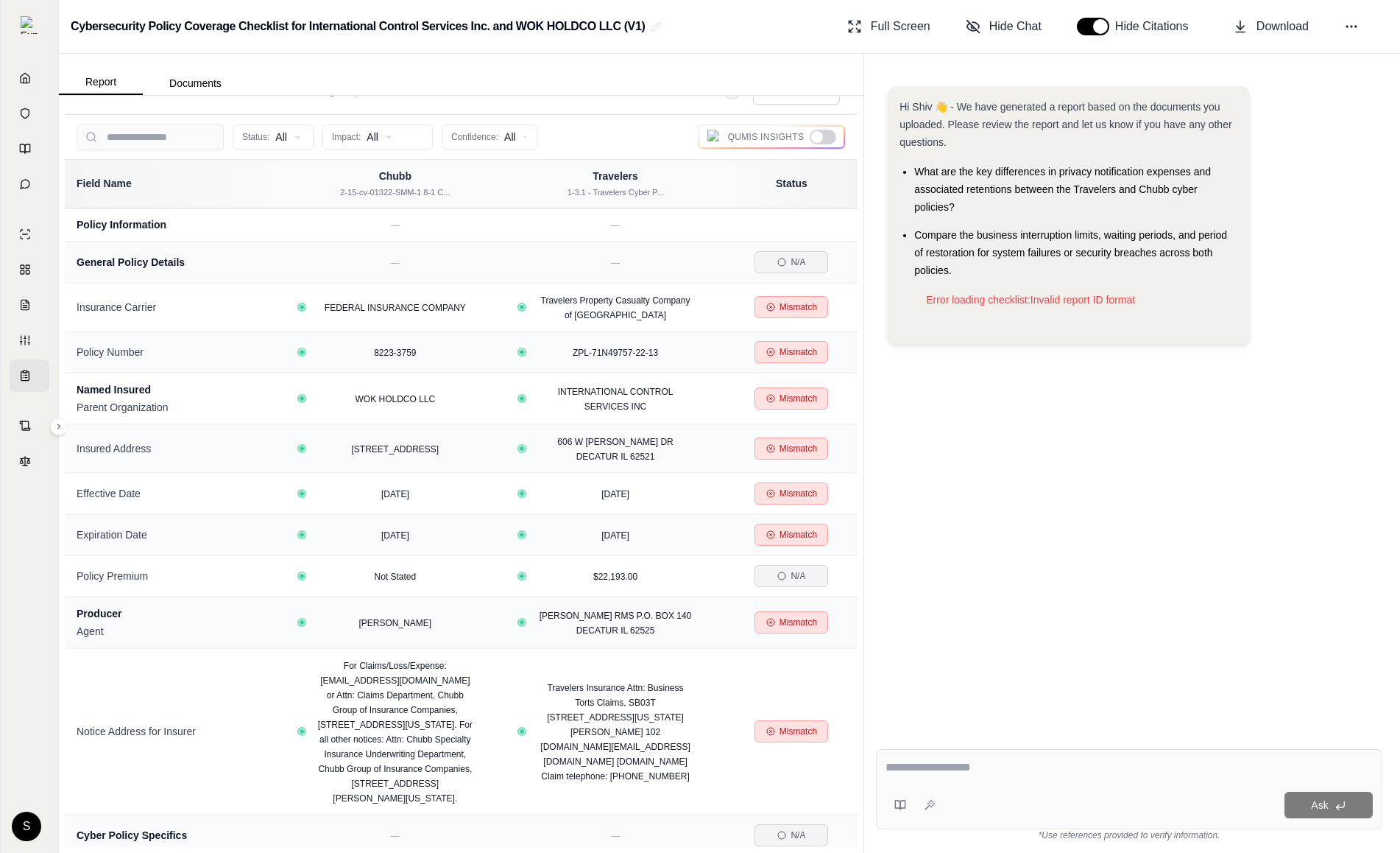
scroll to position [0, 0]
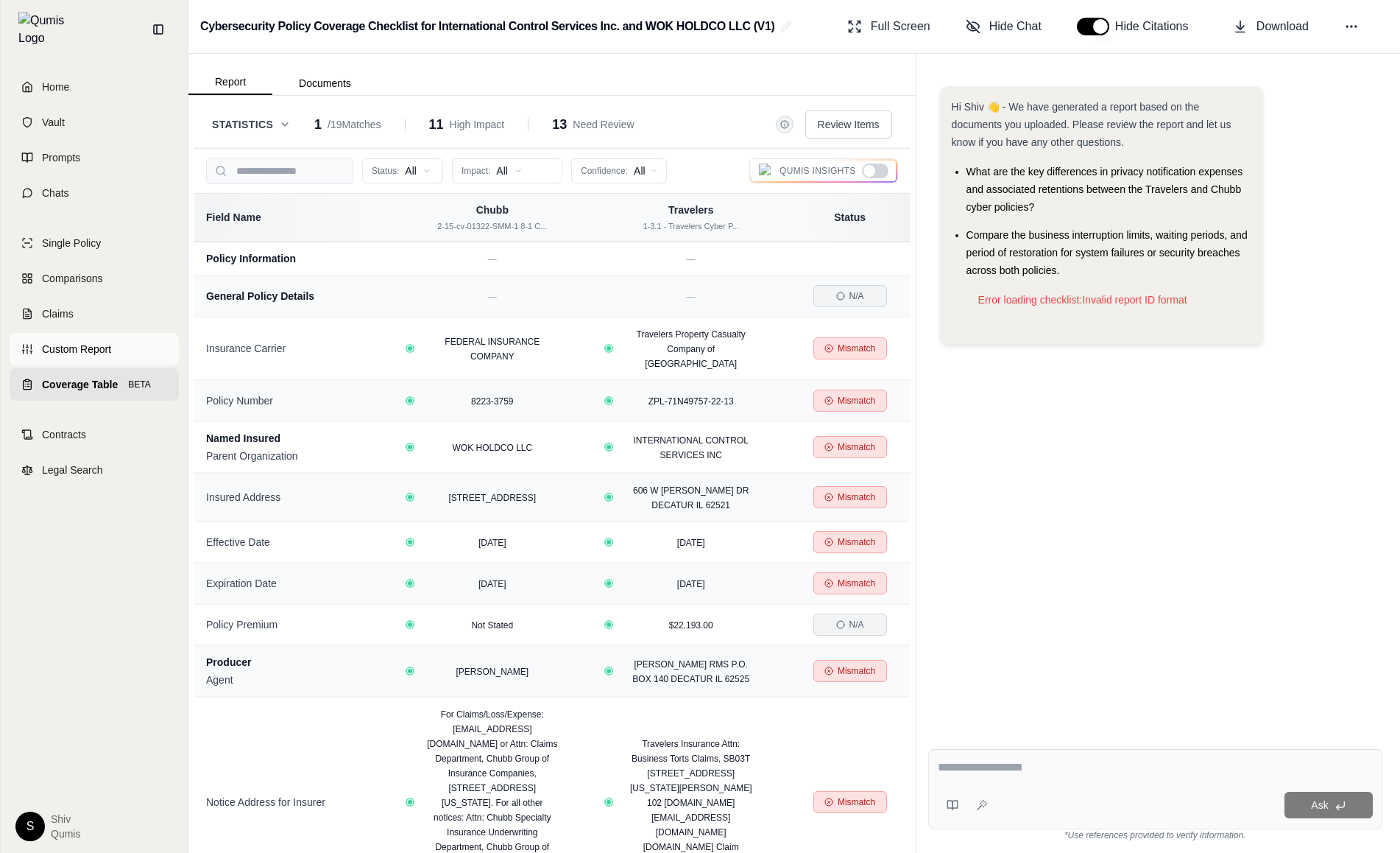
click at [98, 344] on span "Custom Report" at bounding box center [76, 349] width 69 height 15
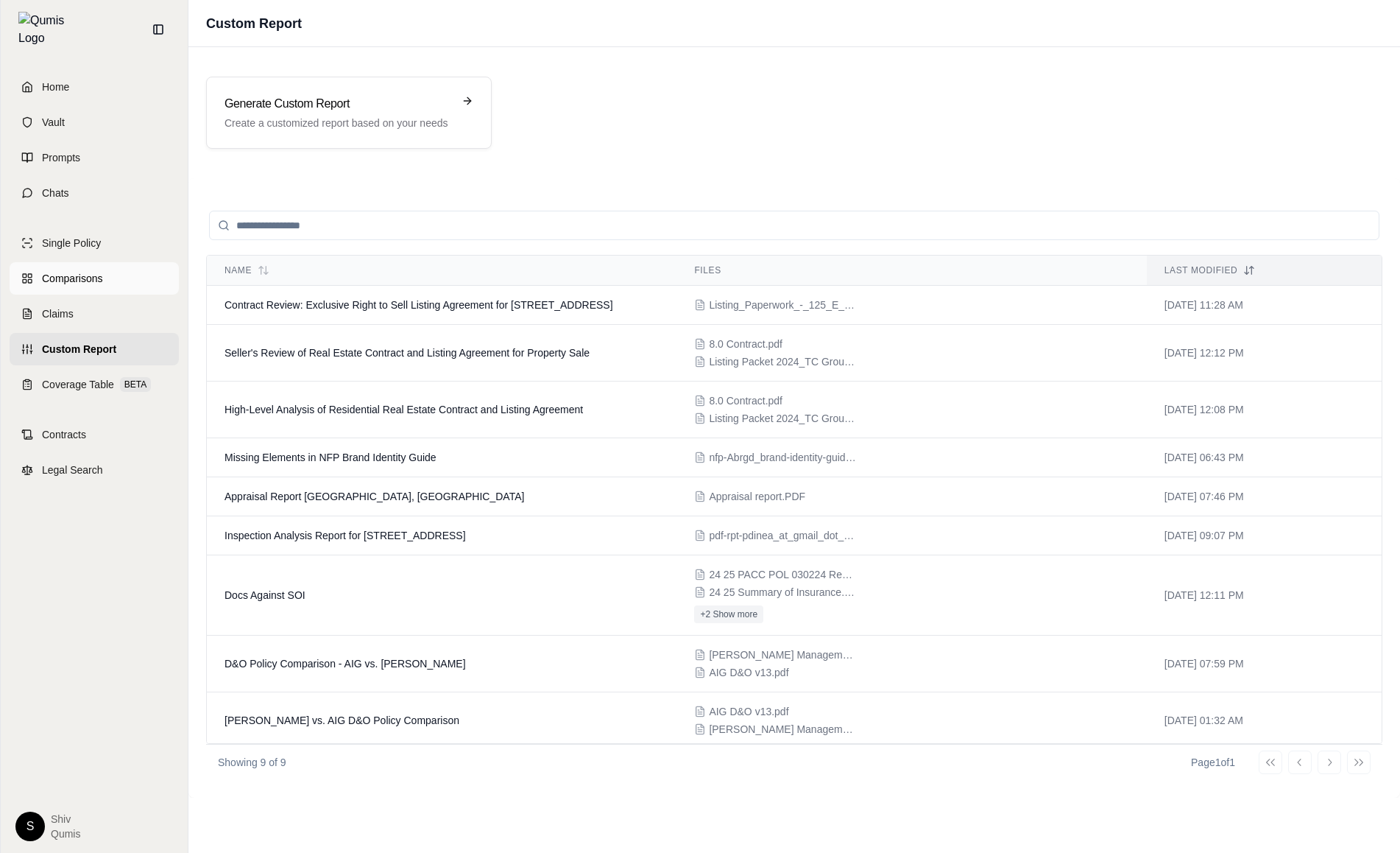
click at [59, 271] on span "Comparisons" at bounding box center [72, 278] width 60 height 15
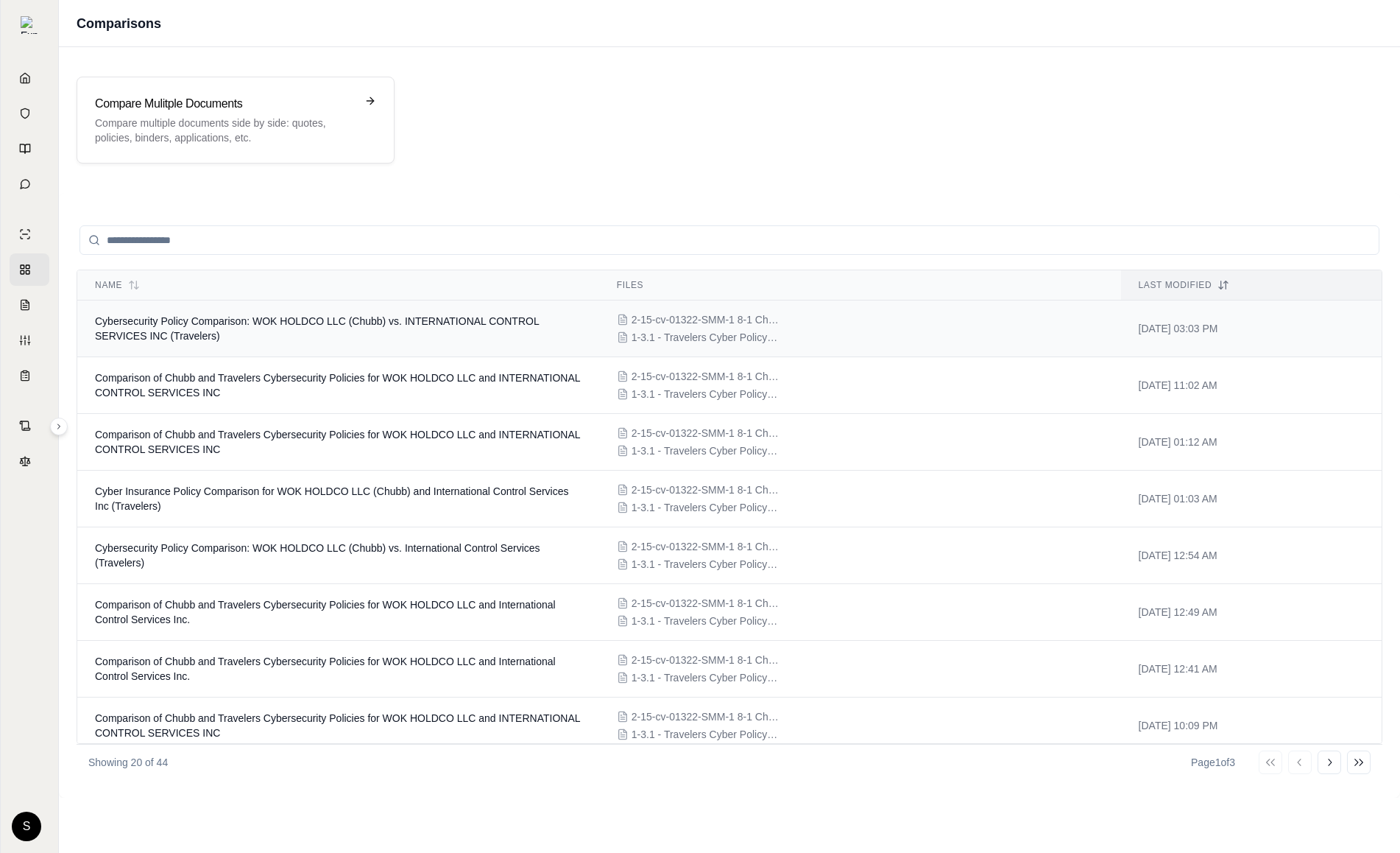
click at [342, 344] on td "Cybersecurity Policy Comparison: WOK HOLDCO LLC (Chubb) vs. INTERNATIONAL CONTR…" at bounding box center [338, 328] width 522 height 57
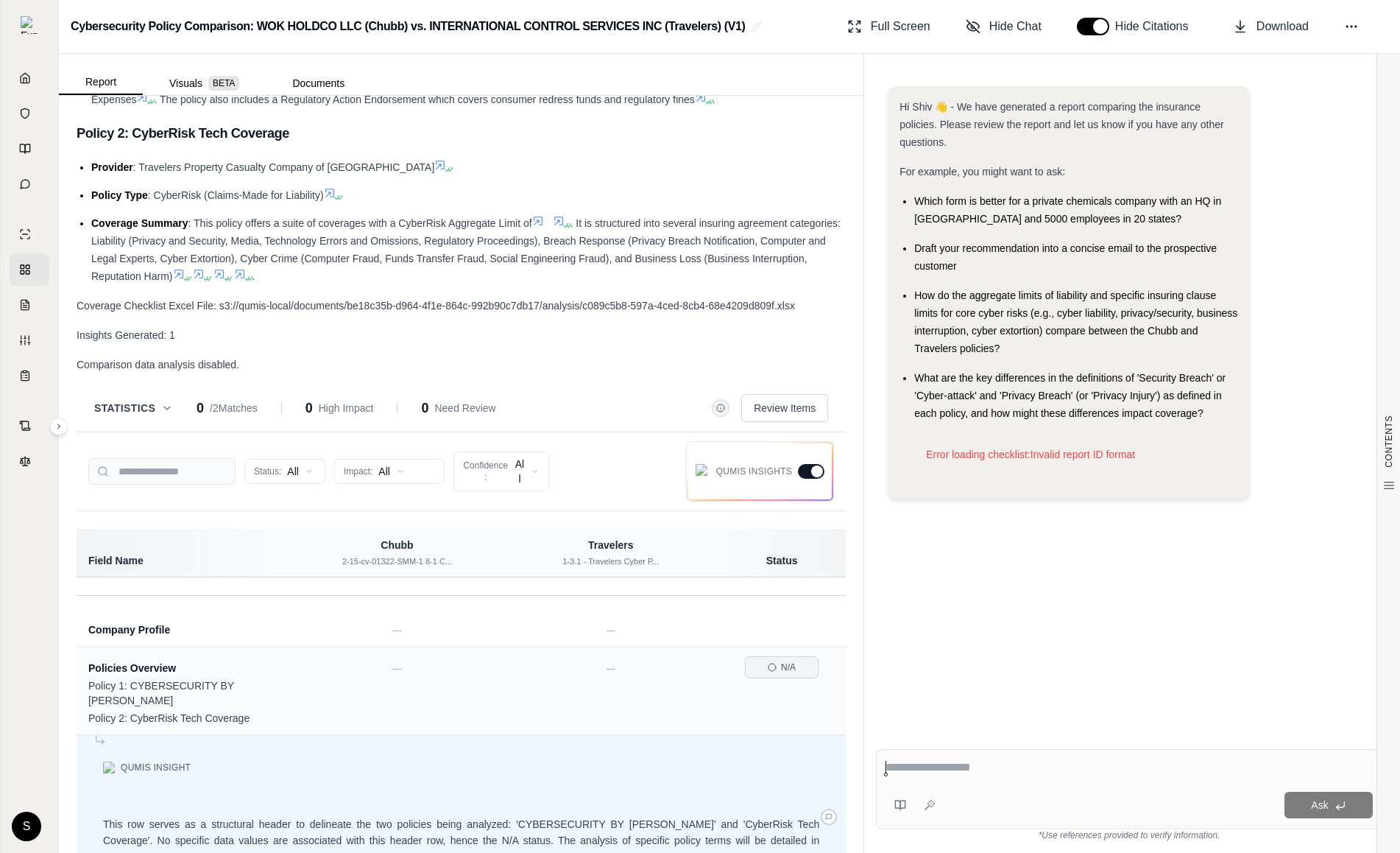
scroll to position [929, 0]
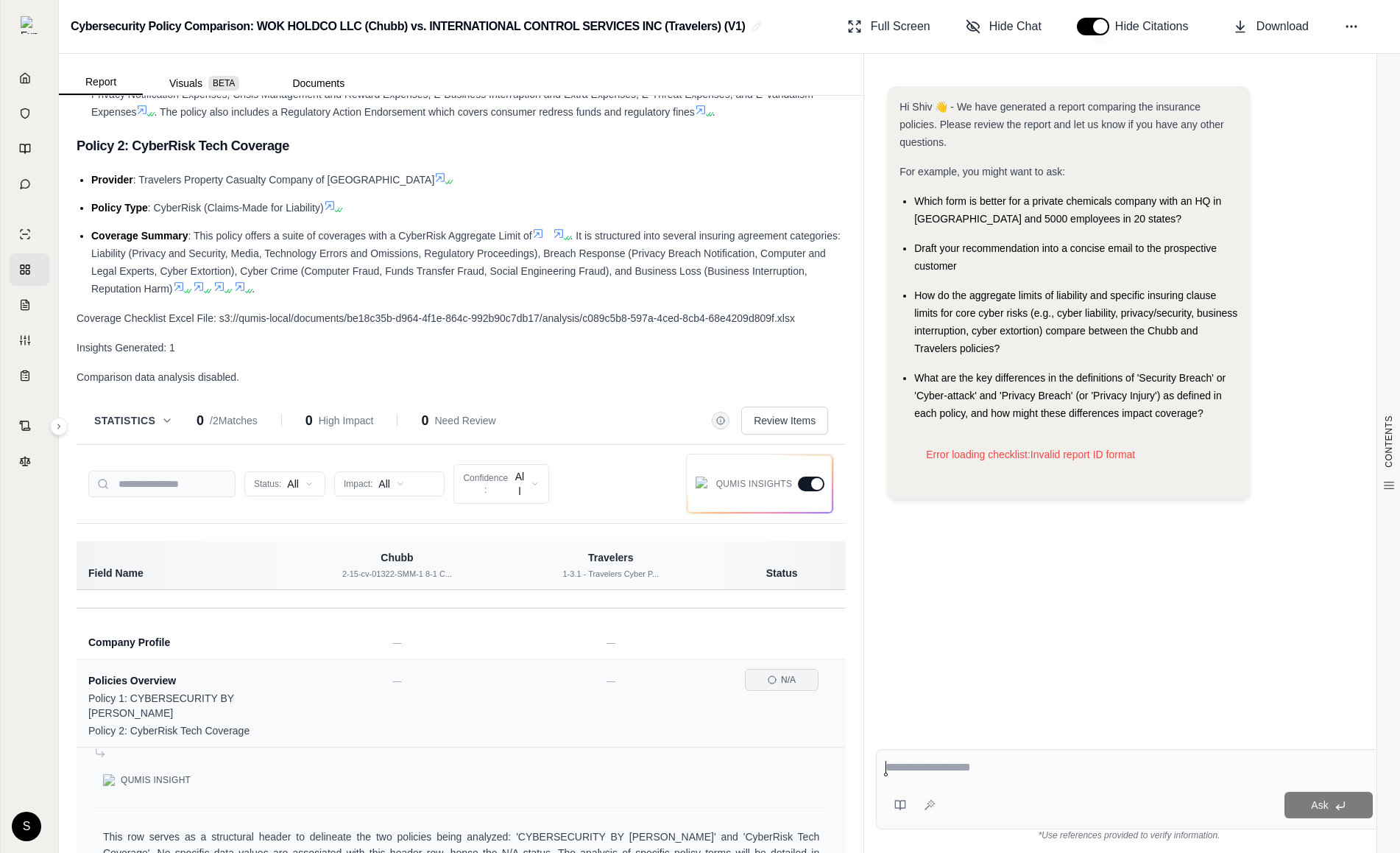
click at [818, 481] on div at bounding box center [816, 483] width 12 height 12
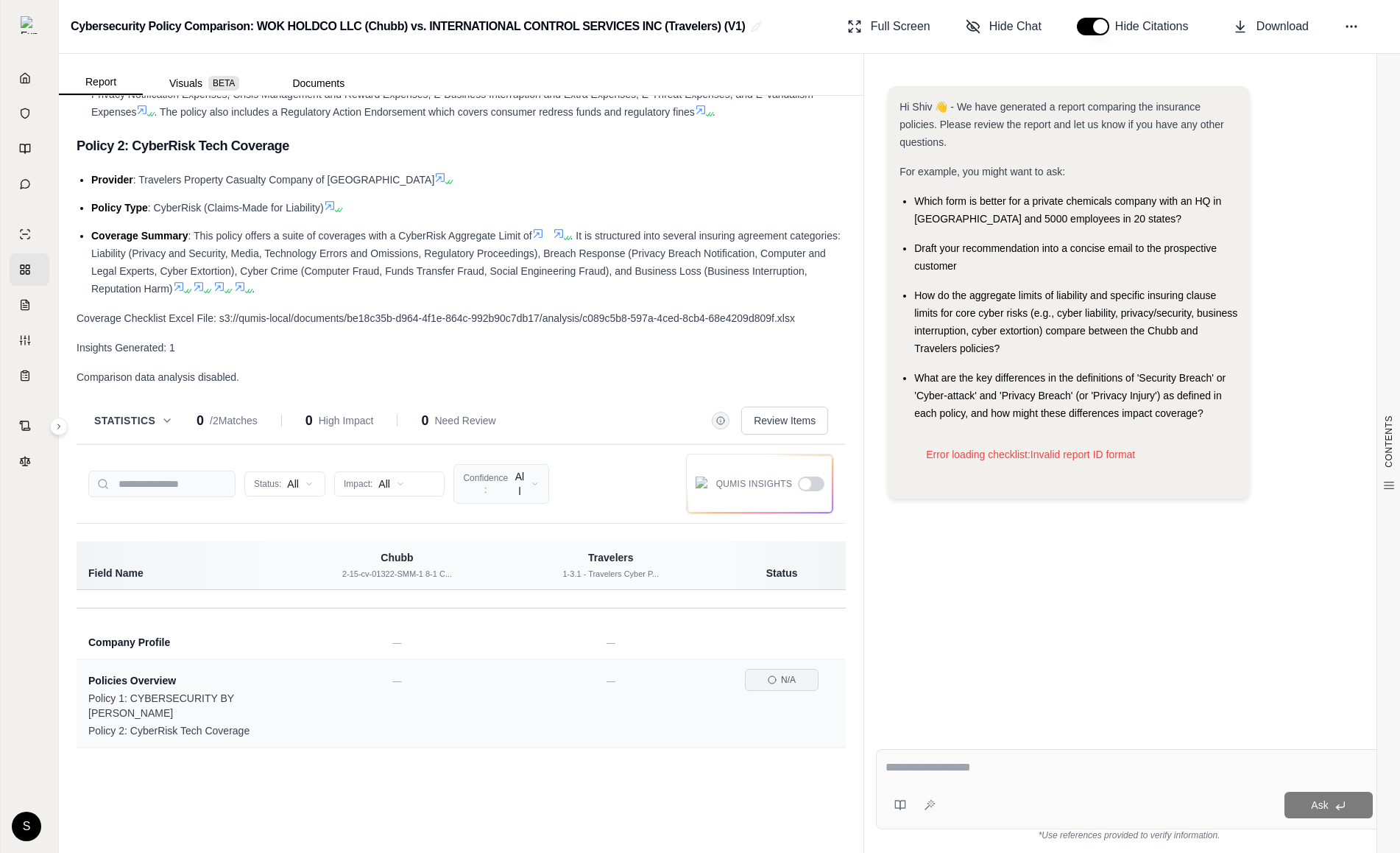
click at [529, 486] on html "Home Vault Prompts Chats Single Policy Comparisons Claims Custom Report Coverag…" at bounding box center [700, 426] width 1400 height 853
click at [714, 404] on html "Home Vault Prompts Chats Single Policy Comparisons Claims Custom Report Coverag…" at bounding box center [700, 426] width 1400 height 853
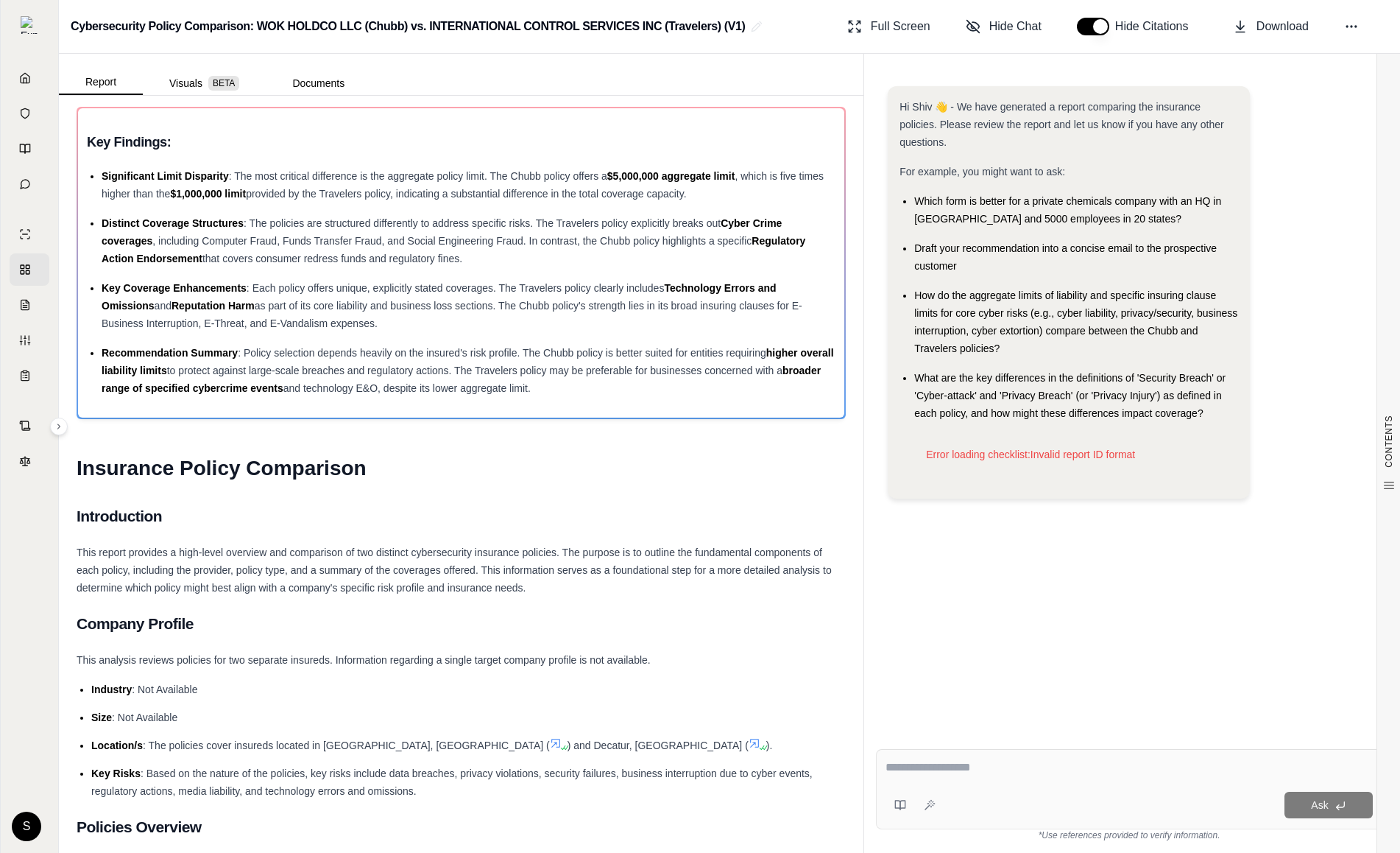
scroll to position [0, 0]
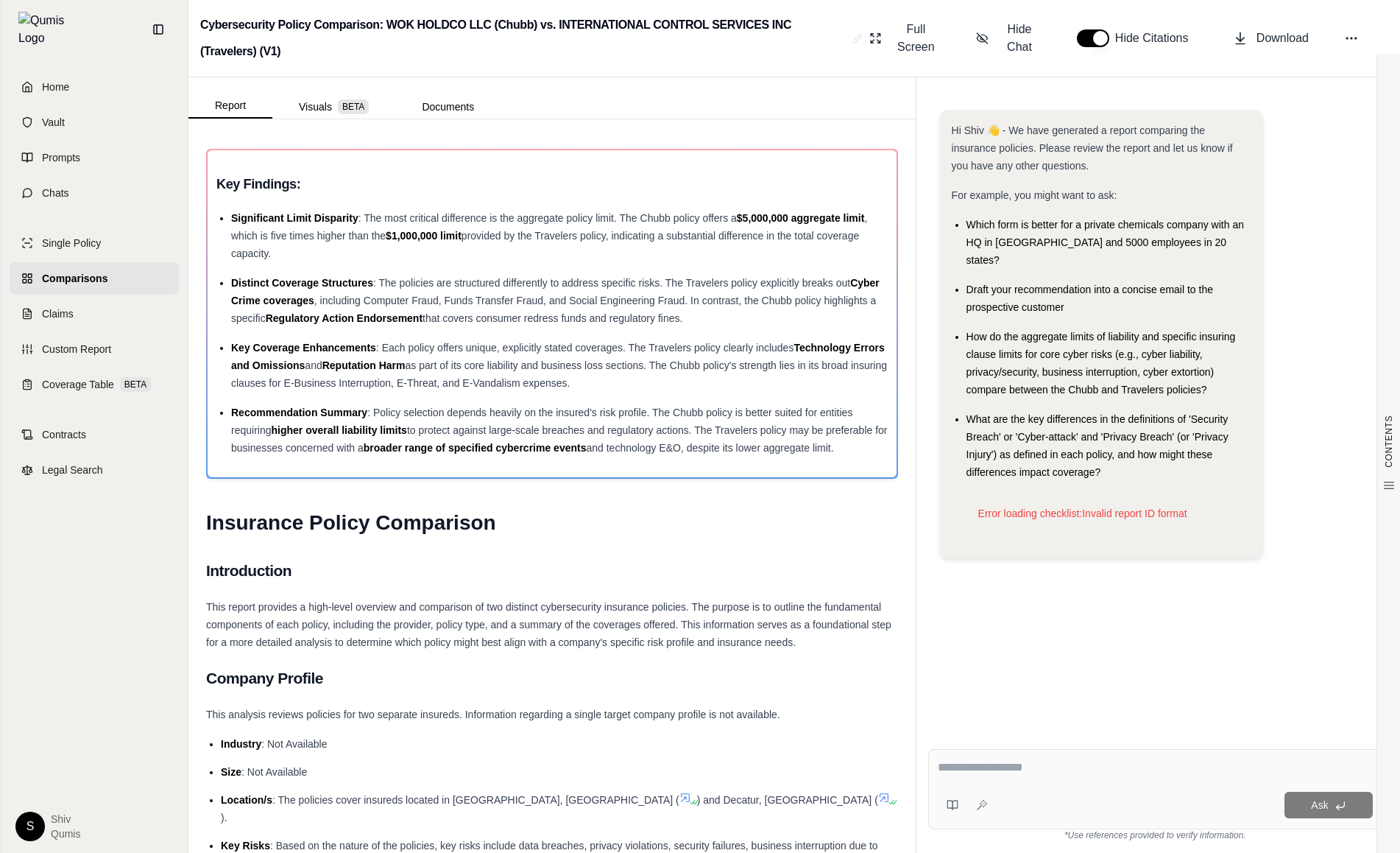
click at [21, 272] on icon at bounding box center [27, 278] width 12 height 12
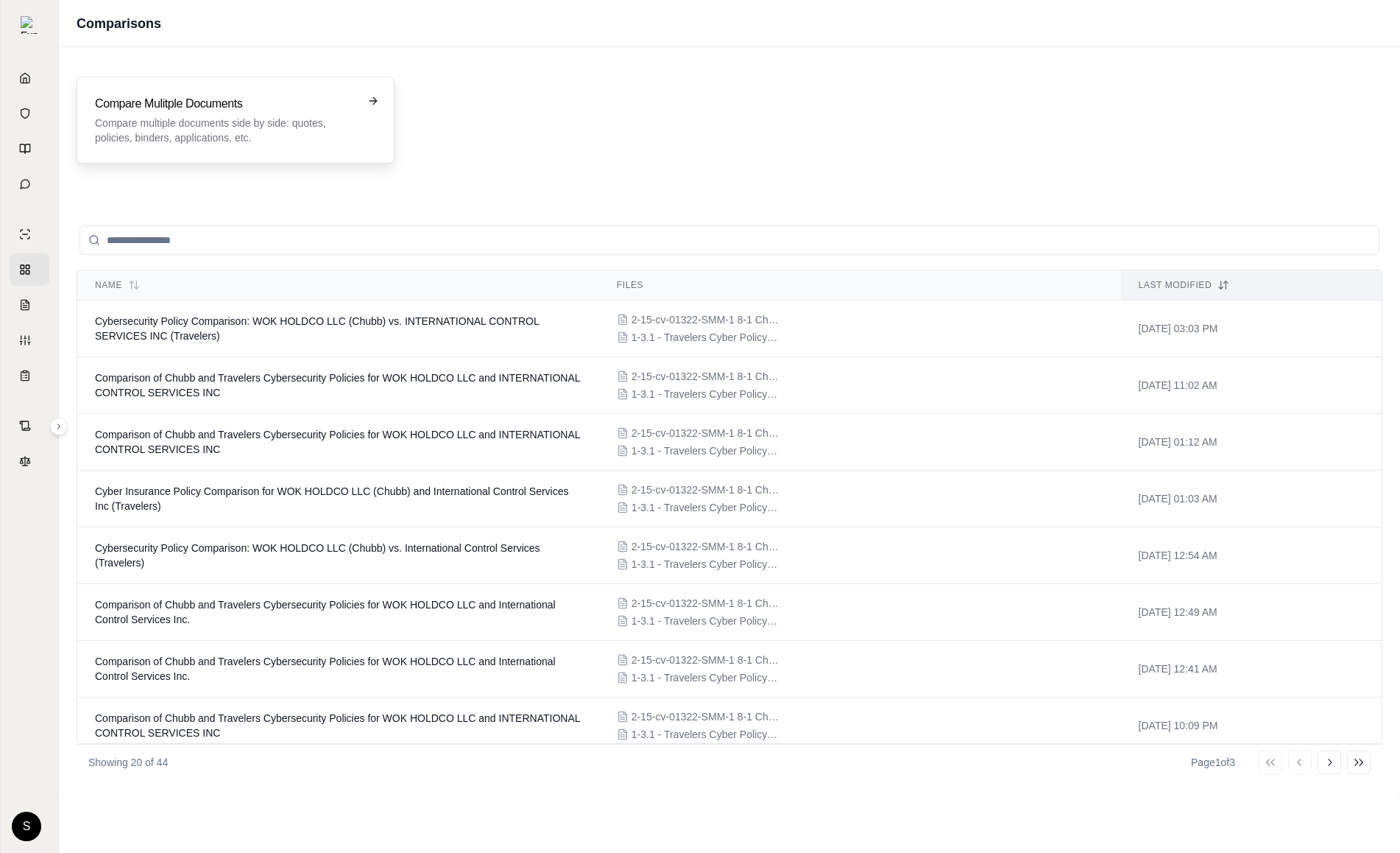
click at [287, 115] on p "Compare multiple documents side by side: quotes, policies, binders, application…" at bounding box center [225, 130] width 261 height 29
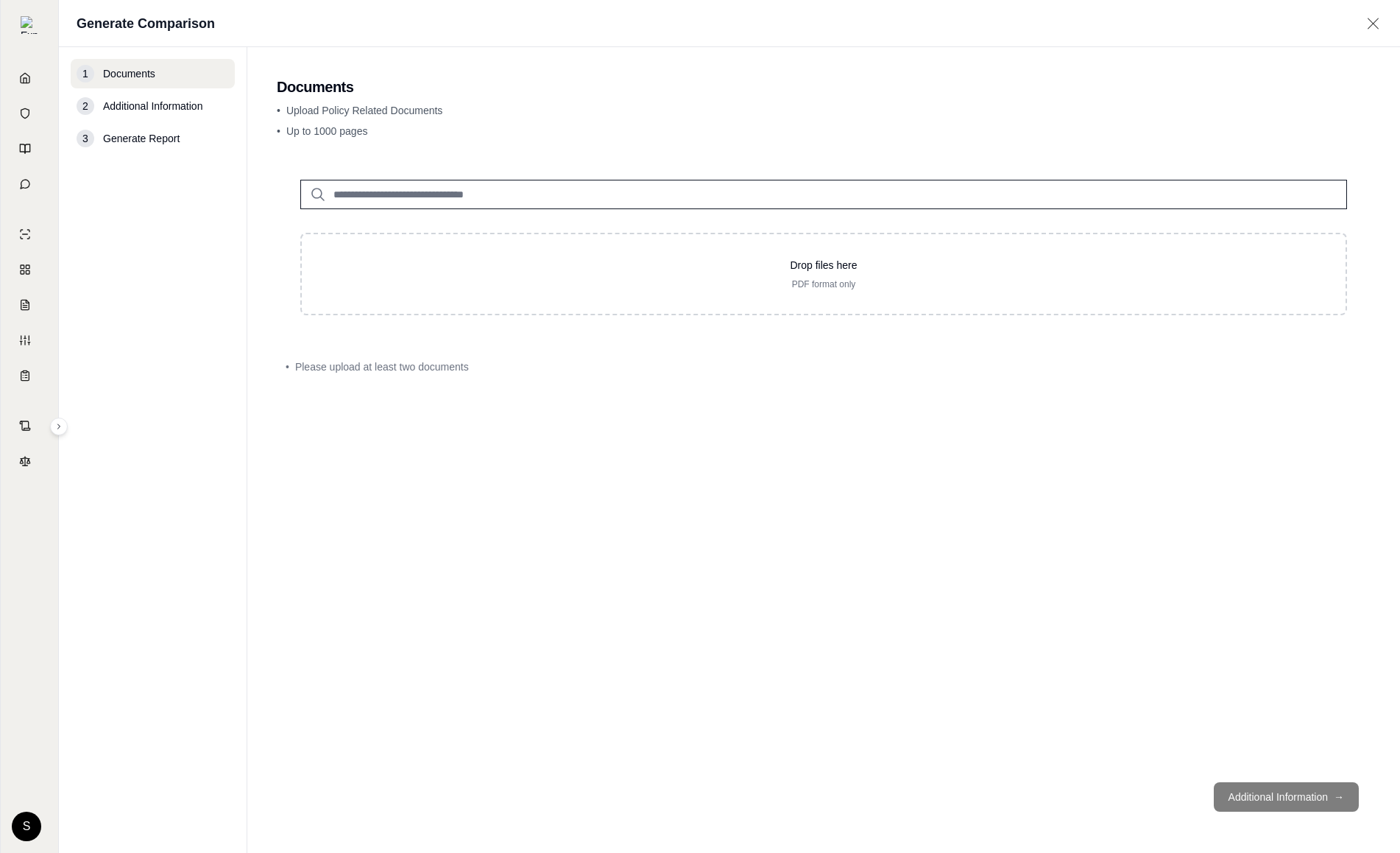
click at [460, 194] on input "search" at bounding box center [823, 194] width 1047 height 29
type input "*"
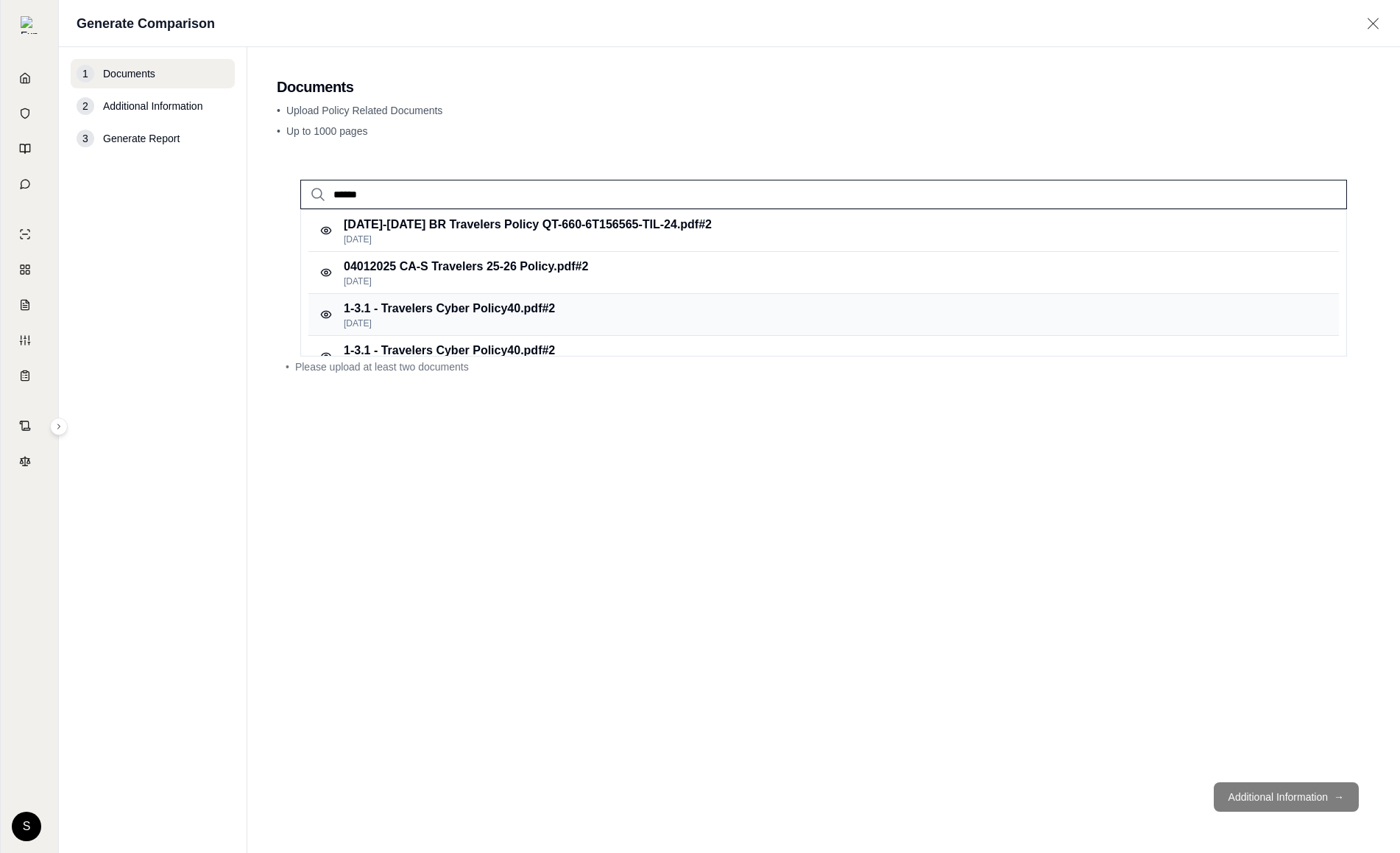
type input "******"
click at [480, 309] on p "1-3.1 - Travelers Cyber Policy40.pdf #2" at bounding box center [449, 309] width 211 height 18
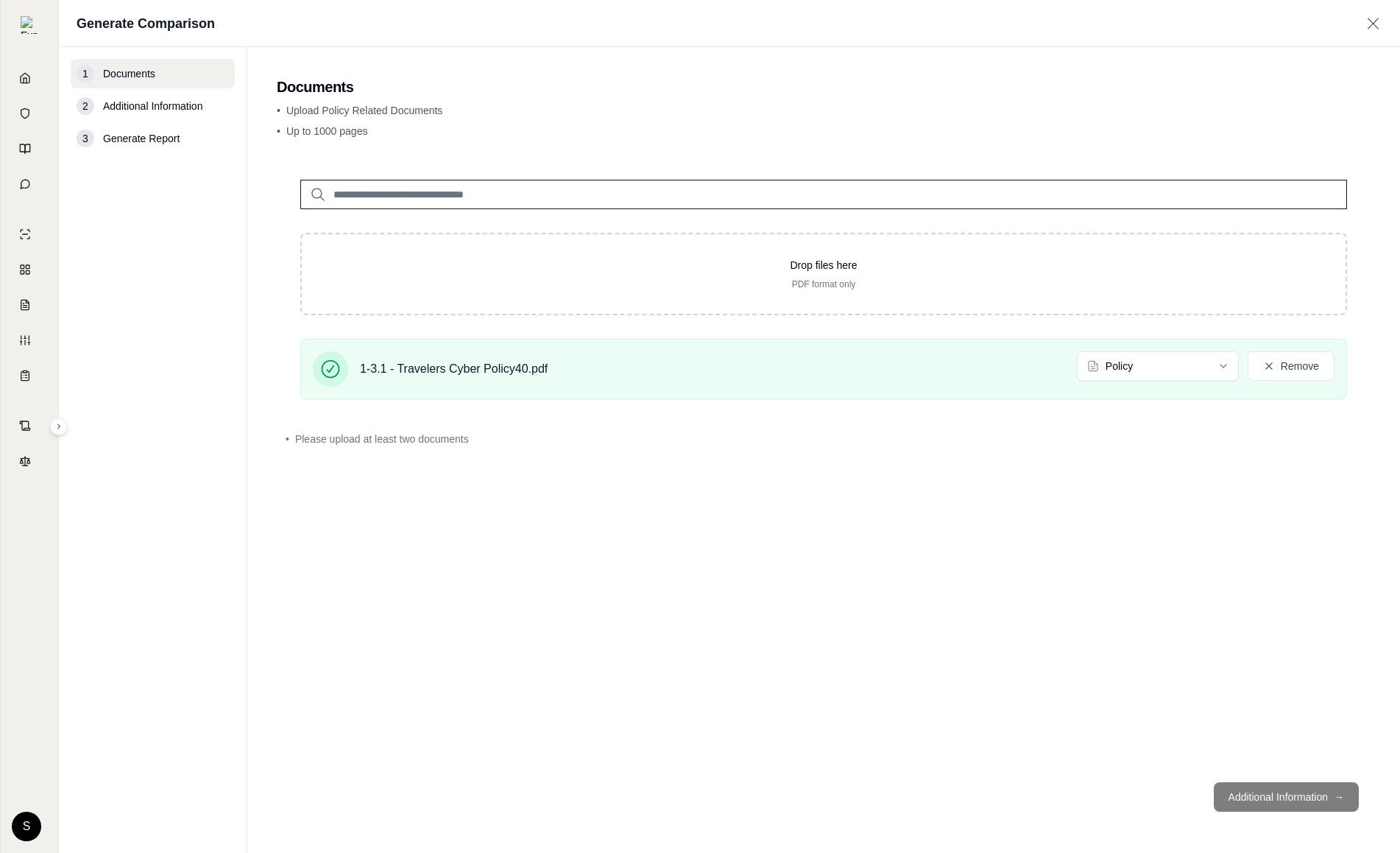
click at [379, 205] on input "search" at bounding box center [823, 194] width 1047 height 29
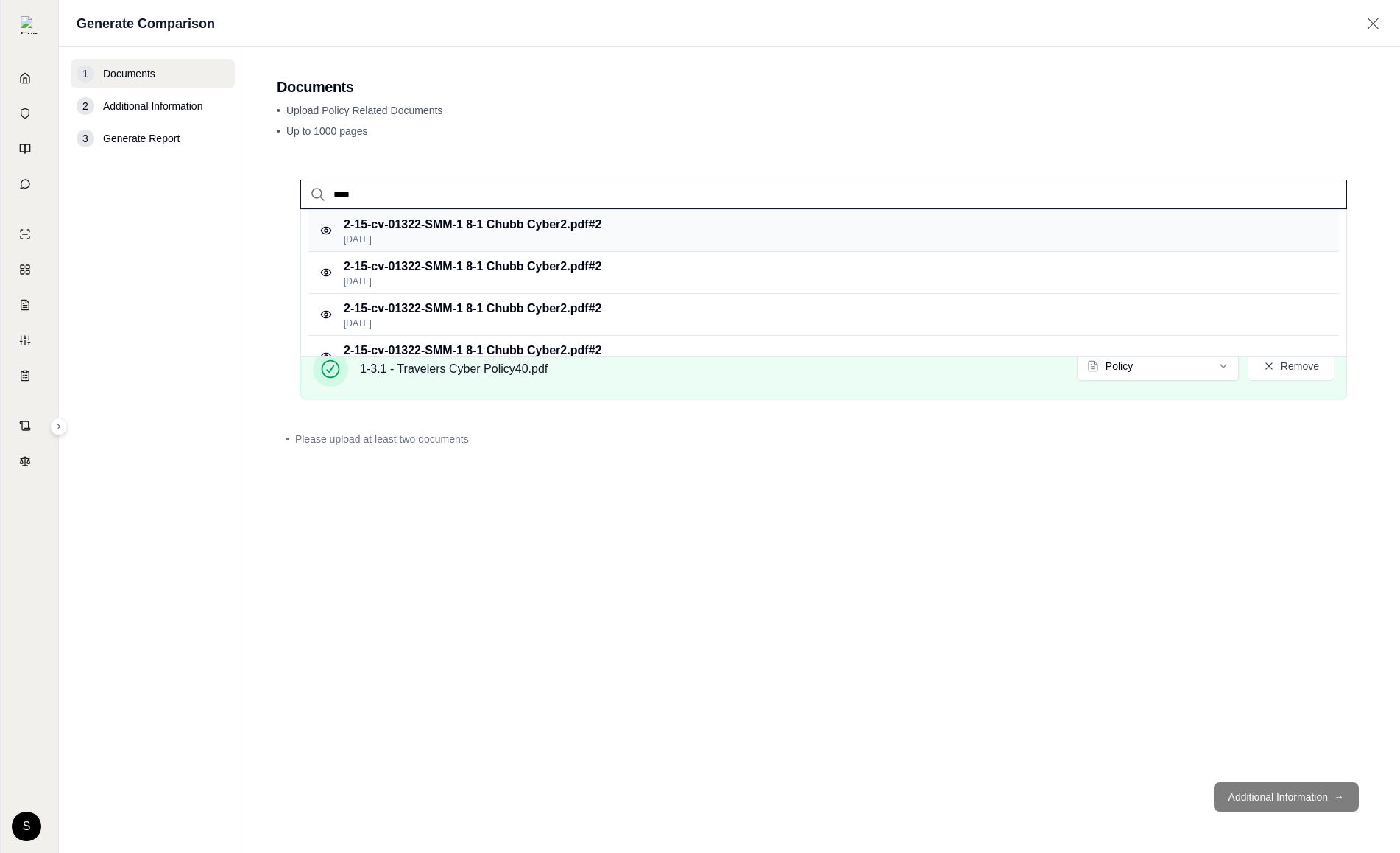
type input "****"
click at [505, 231] on p "2-15-cv-01322-SMM-1 8-1 Chubb Cyber2.pdf #2" at bounding box center [472, 225] width 257 height 18
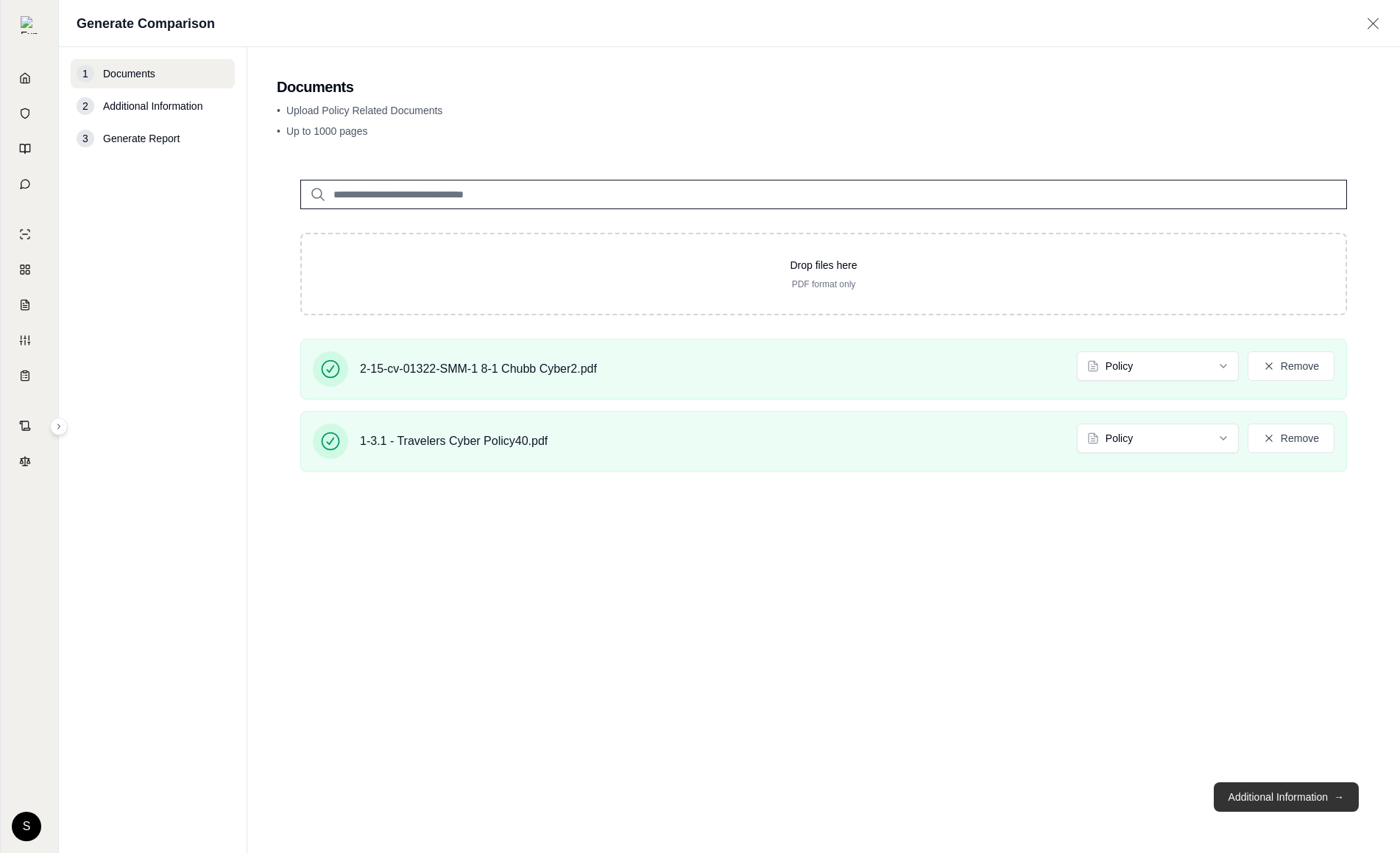
click at [1283, 797] on button "Additional Information →" at bounding box center [1286, 796] width 145 height 29
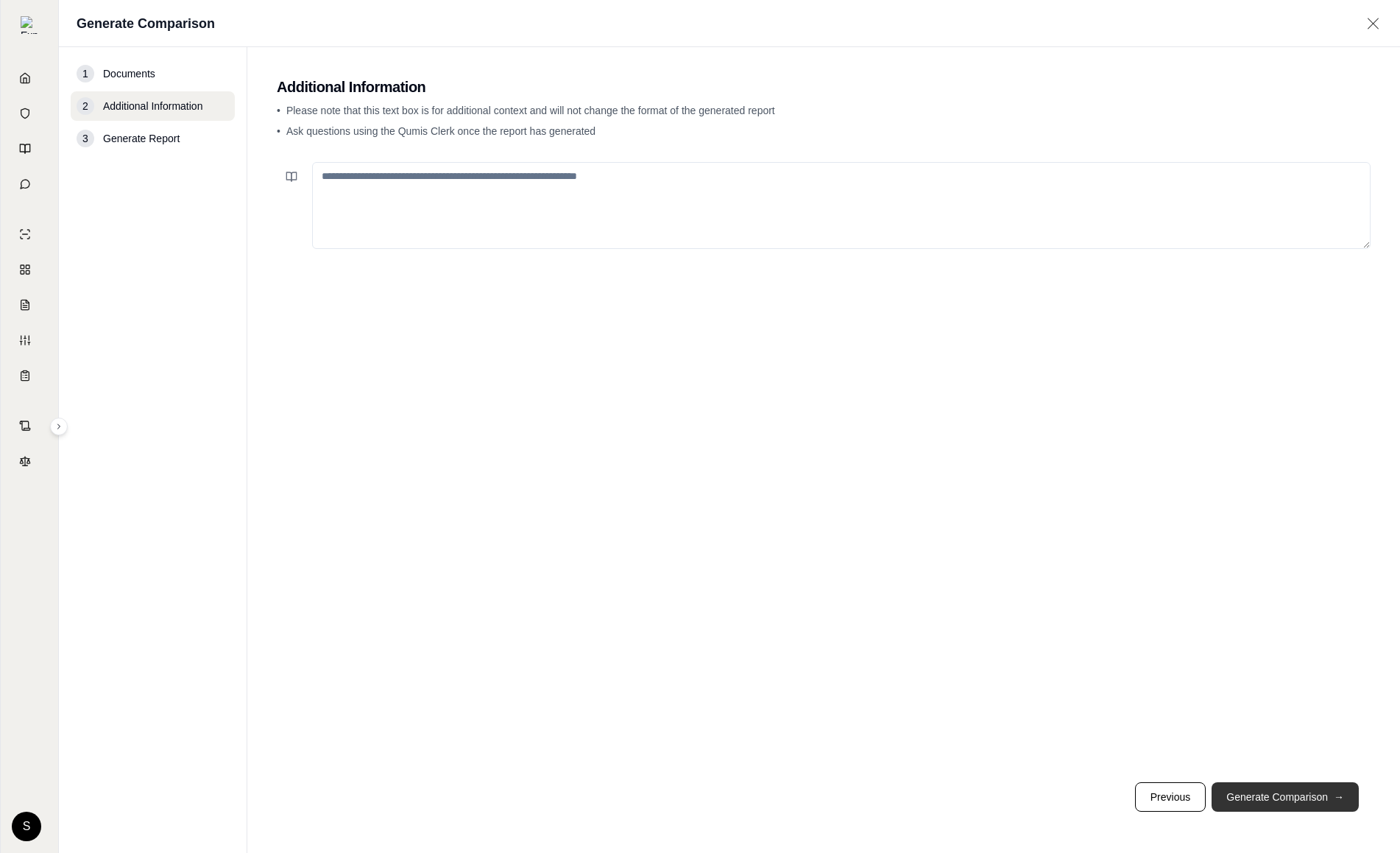
click at [1283, 797] on button "Generate Comparison →" at bounding box center [1285, 796] width 147 height 29
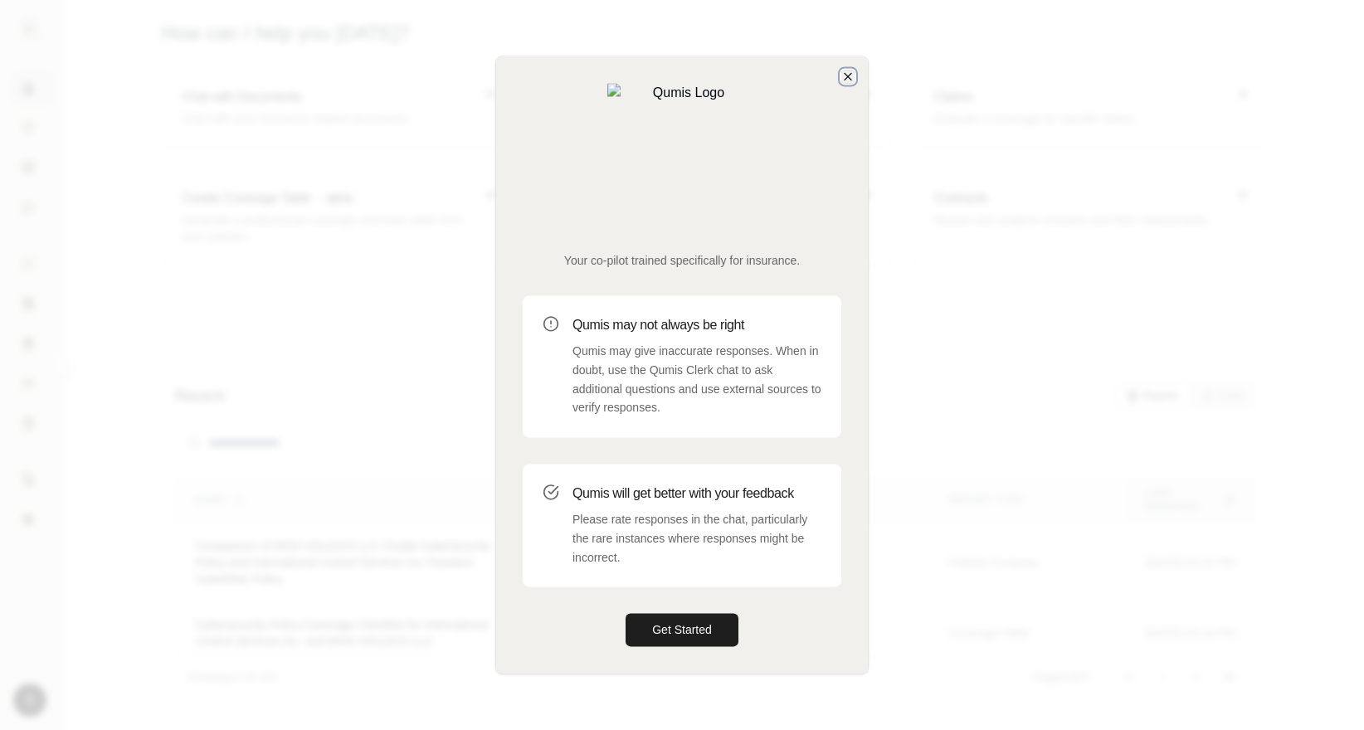
click at [845, 80] on icon "button" at bounding box center [847, 76] width 7 height 7
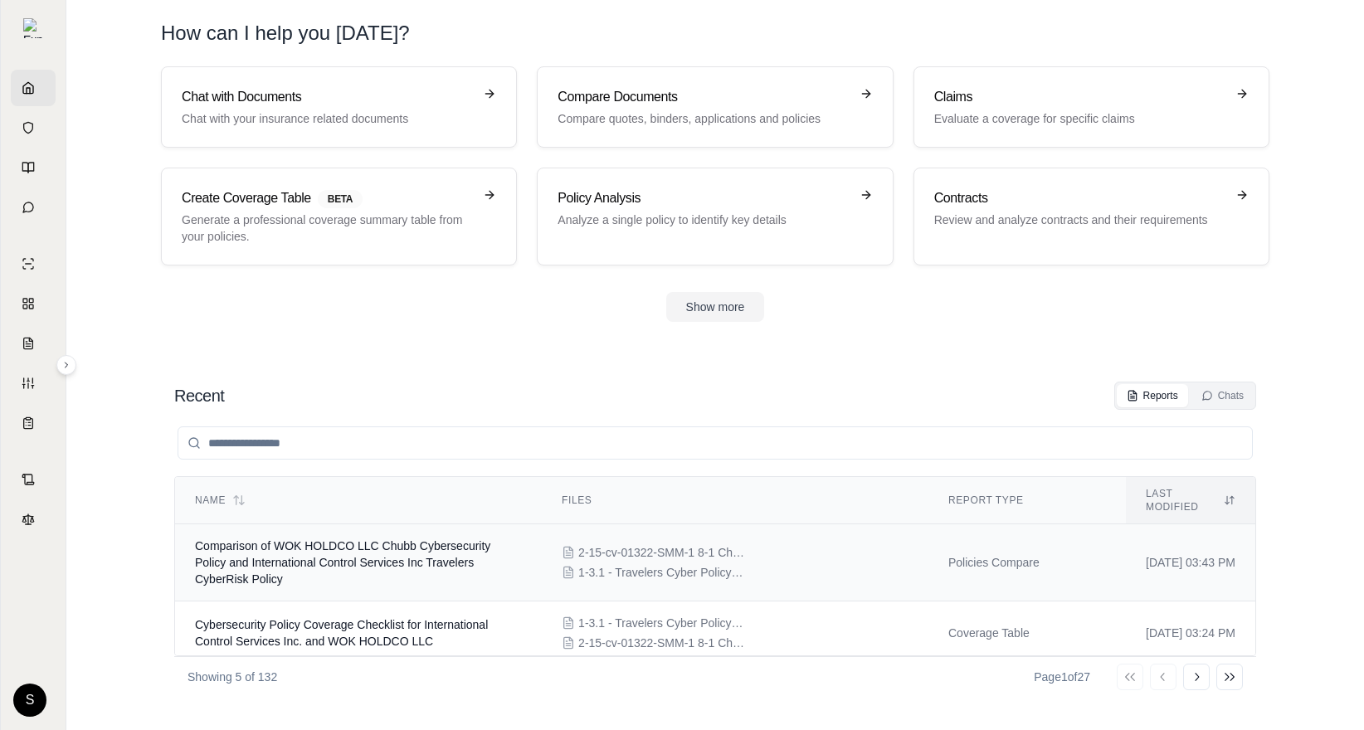
click at [465, 556] on td "Comparison of WOK HOLDCO LLC Chubb Cybersecurity Policy and International Contr…" at bounding box center [358, 562] width 367 height 77
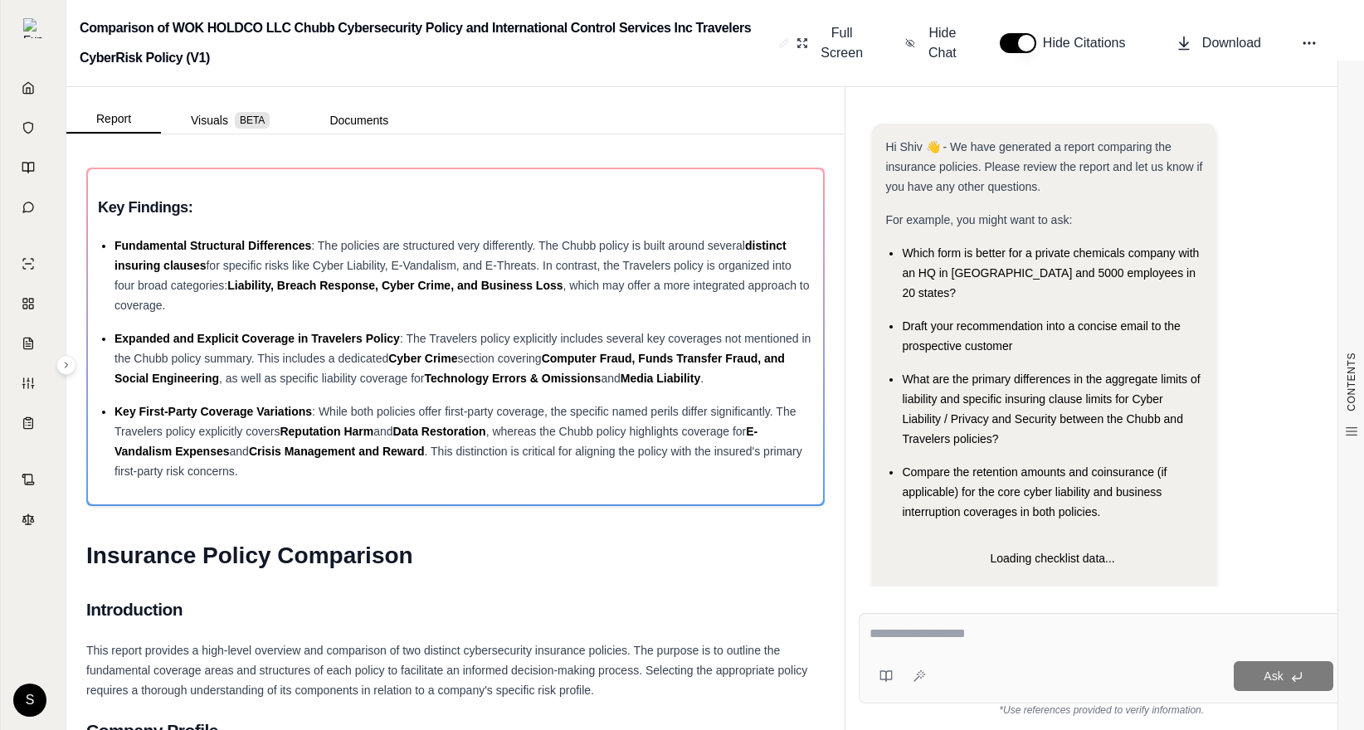
scroll to position [27, 0]
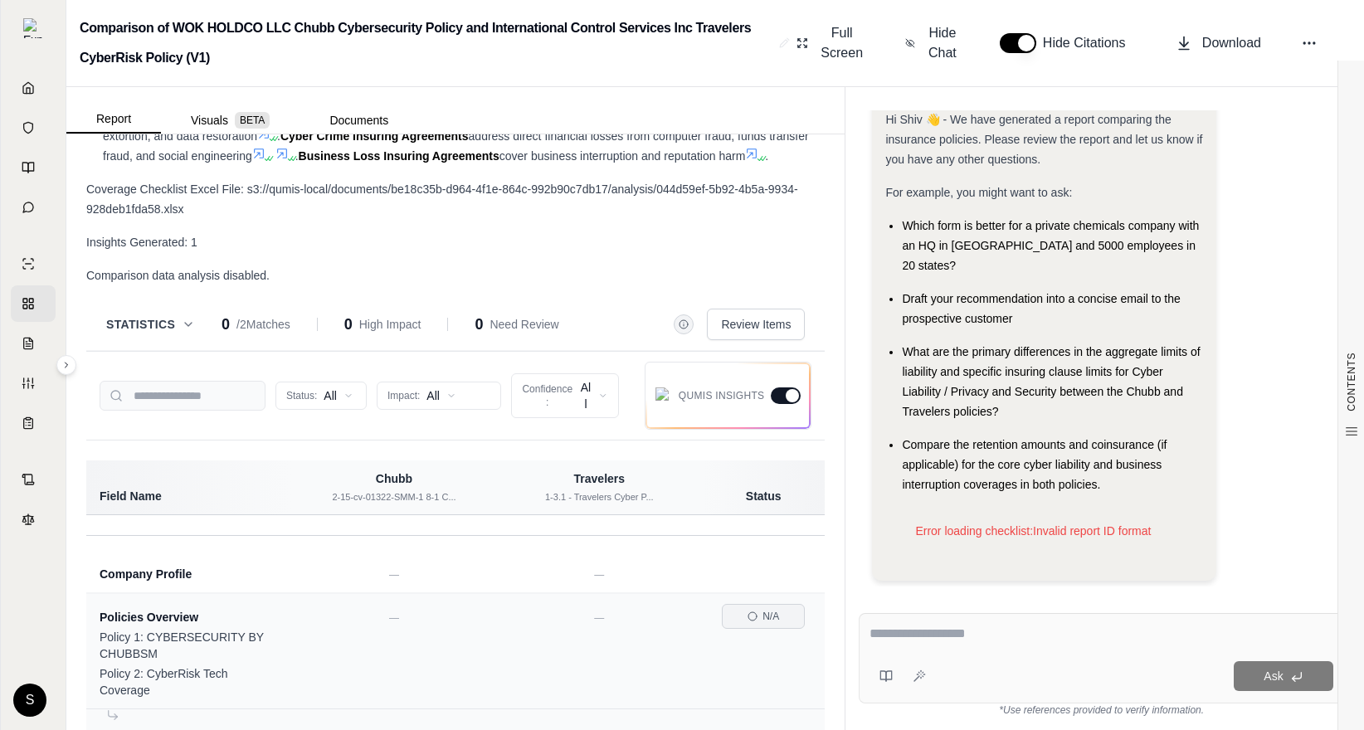
scroll to position [1446, 0]
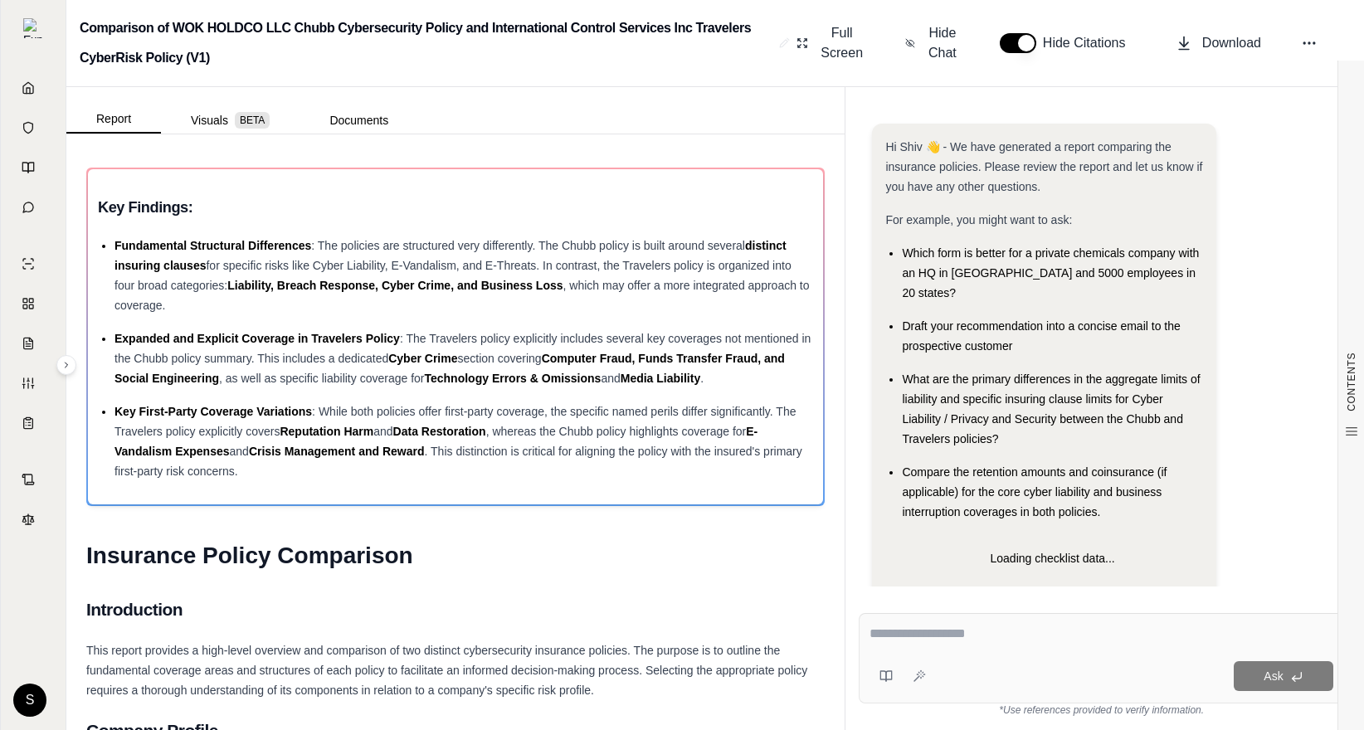
scroll to position [27, 0]
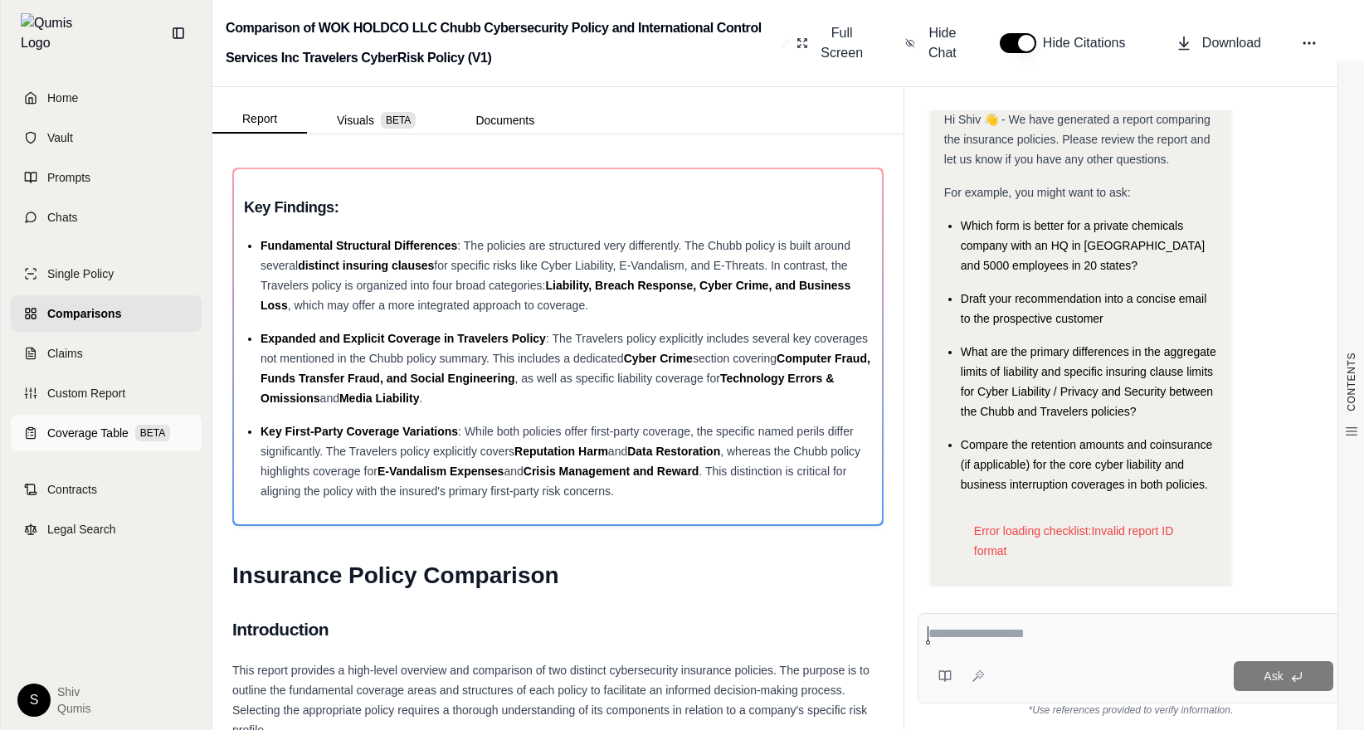
click at [82, 425] on span "Coverage Table" at bounding box center [87, 433] width 81 height 17
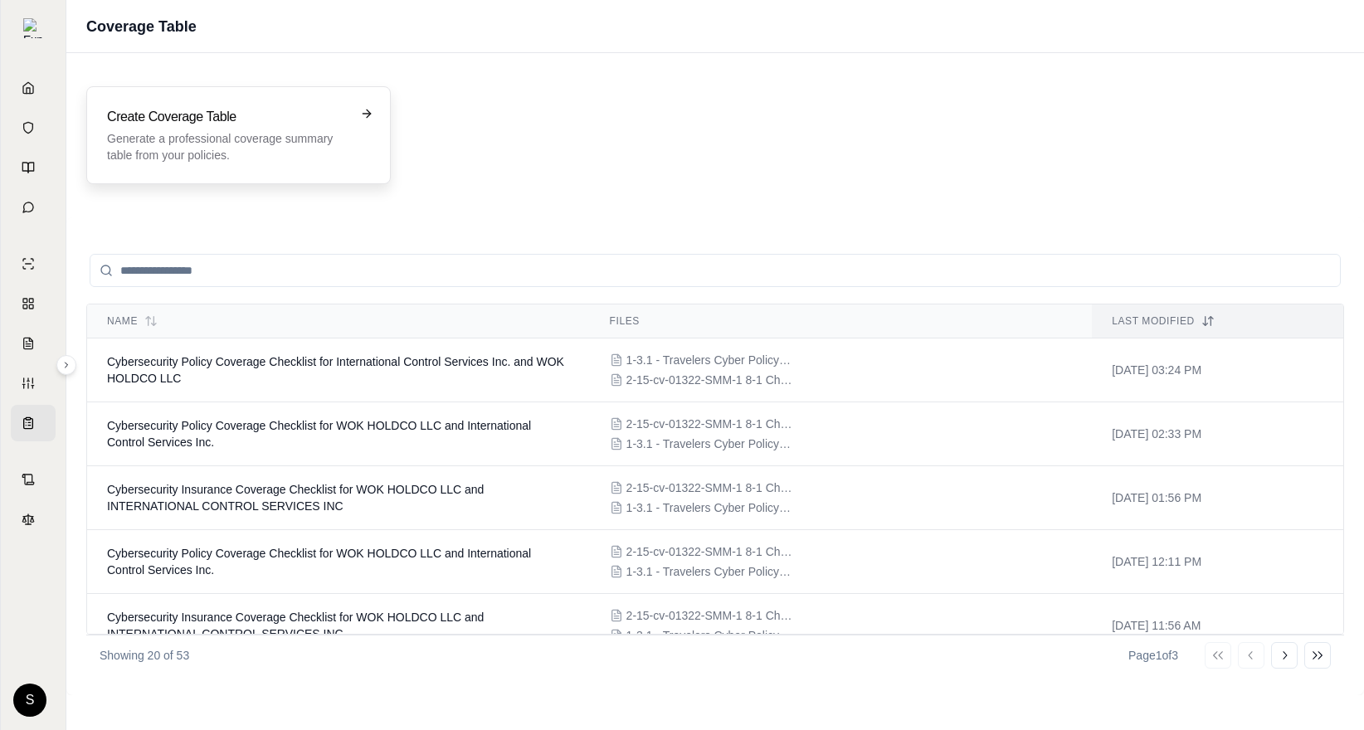
click at [260, 153] on p "Generate a professional coverage summary table from your policies." at bounding box center [227, 146] width 240 height 33
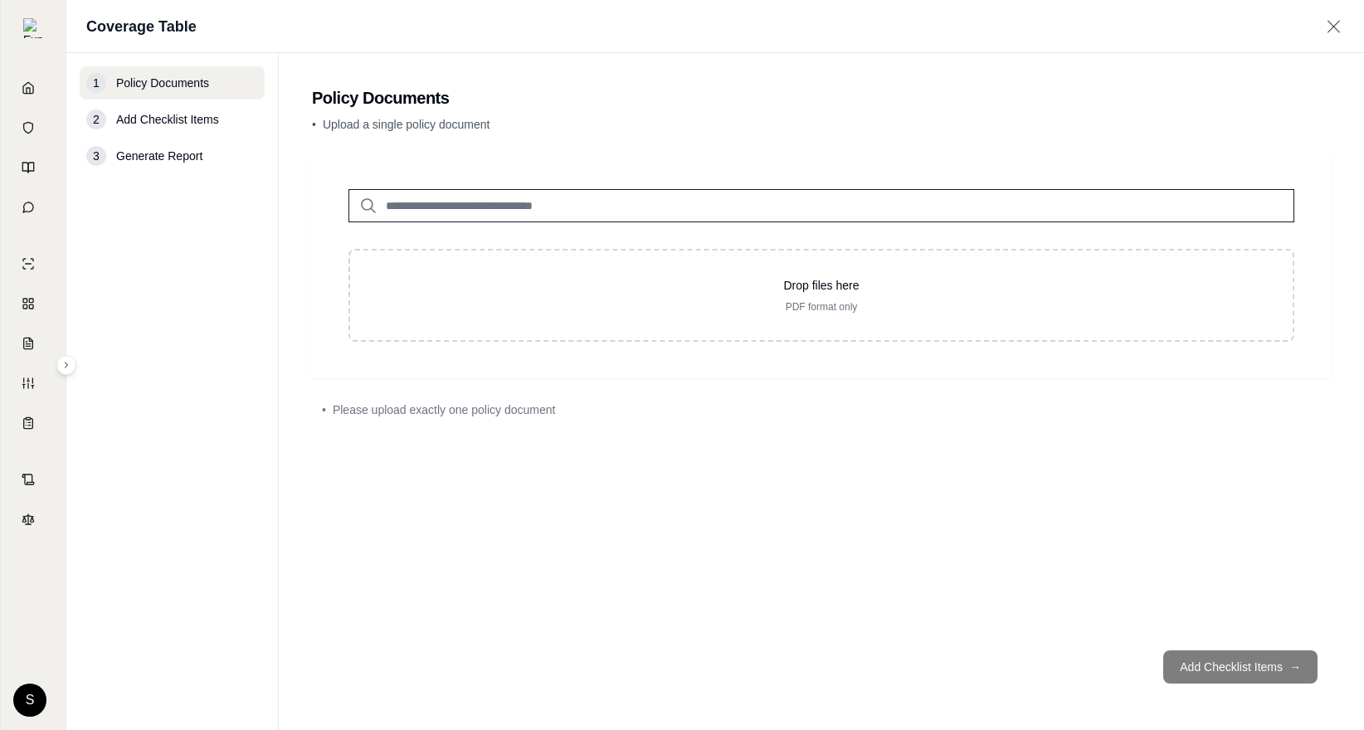
click at [450, 207] on input "search" at bounding box center [821, 205] width 946 height 33
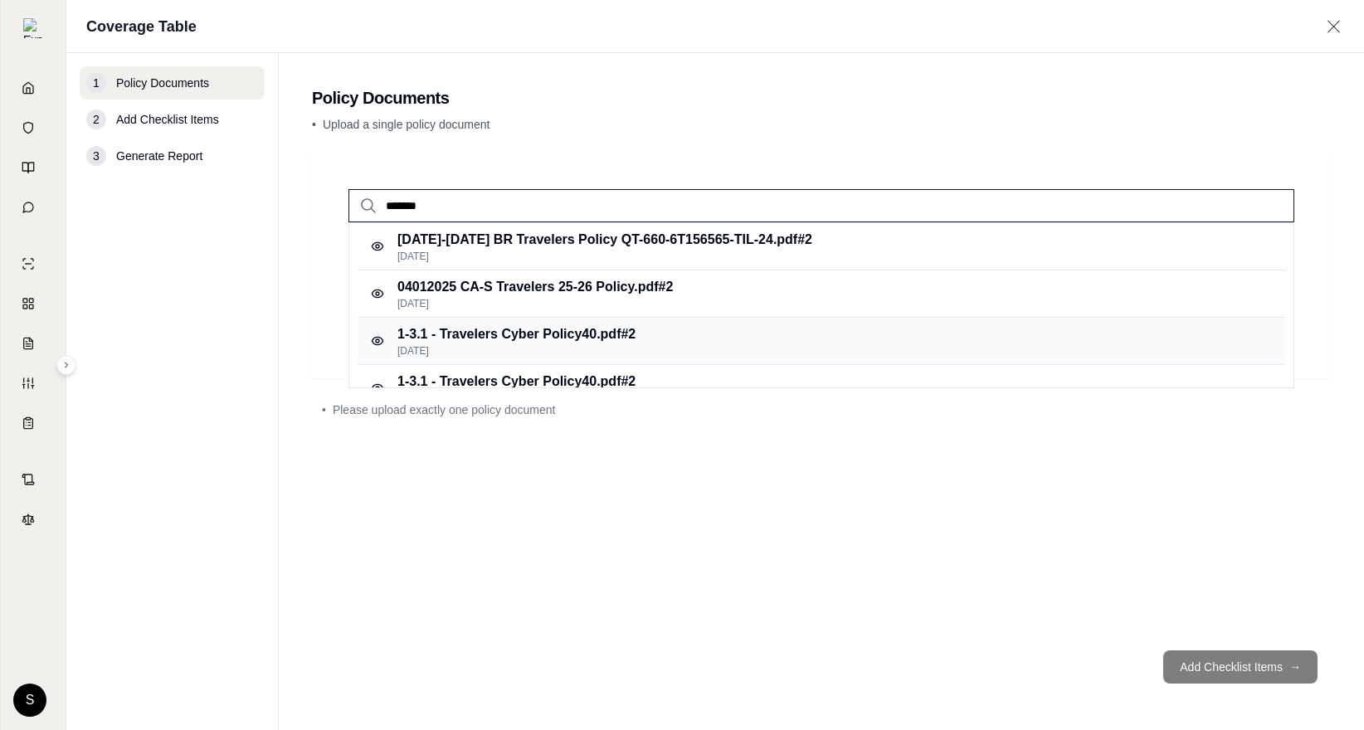
type input "*******"
click at [523, 329] on p "1-3.1 - Travelers Cyber Policy40.pdf #2" at bounding box center [516, 334] width 238 height 20
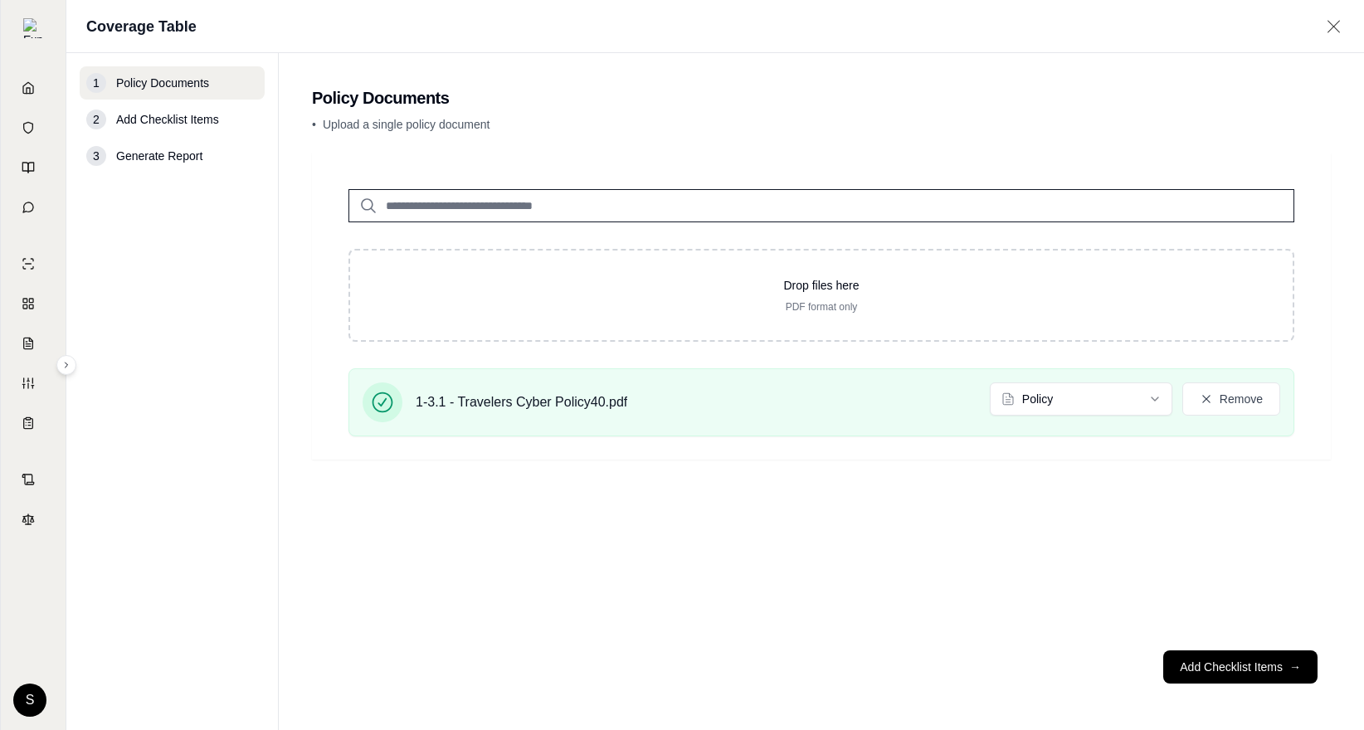
click at [470, 206] on input "search" at bounding box center [821, 205] width 946 height 33
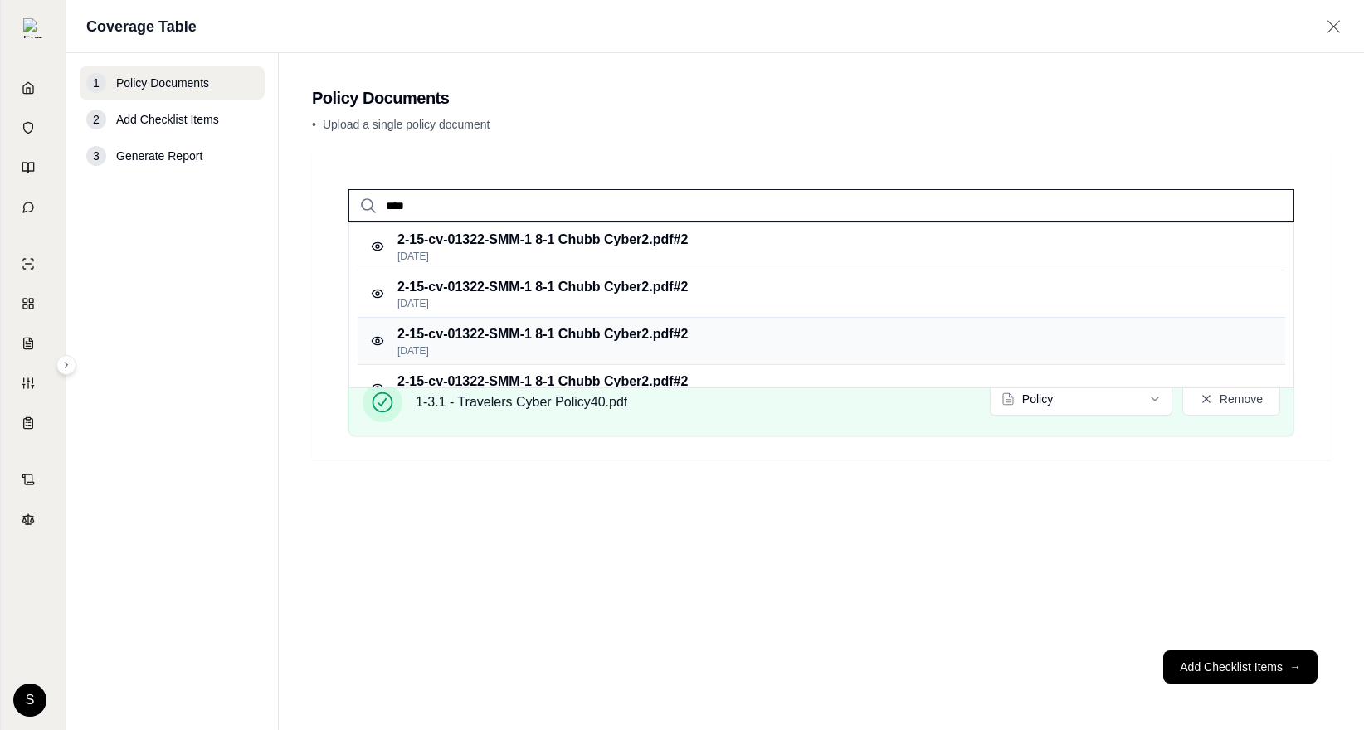
type input "****"
click at [651, 338] on p "2-15-cv-01322-SMM-1 8-1 Chubb Cyber2.pdf #2" at bounding box center [542, 334] width 290 height 20
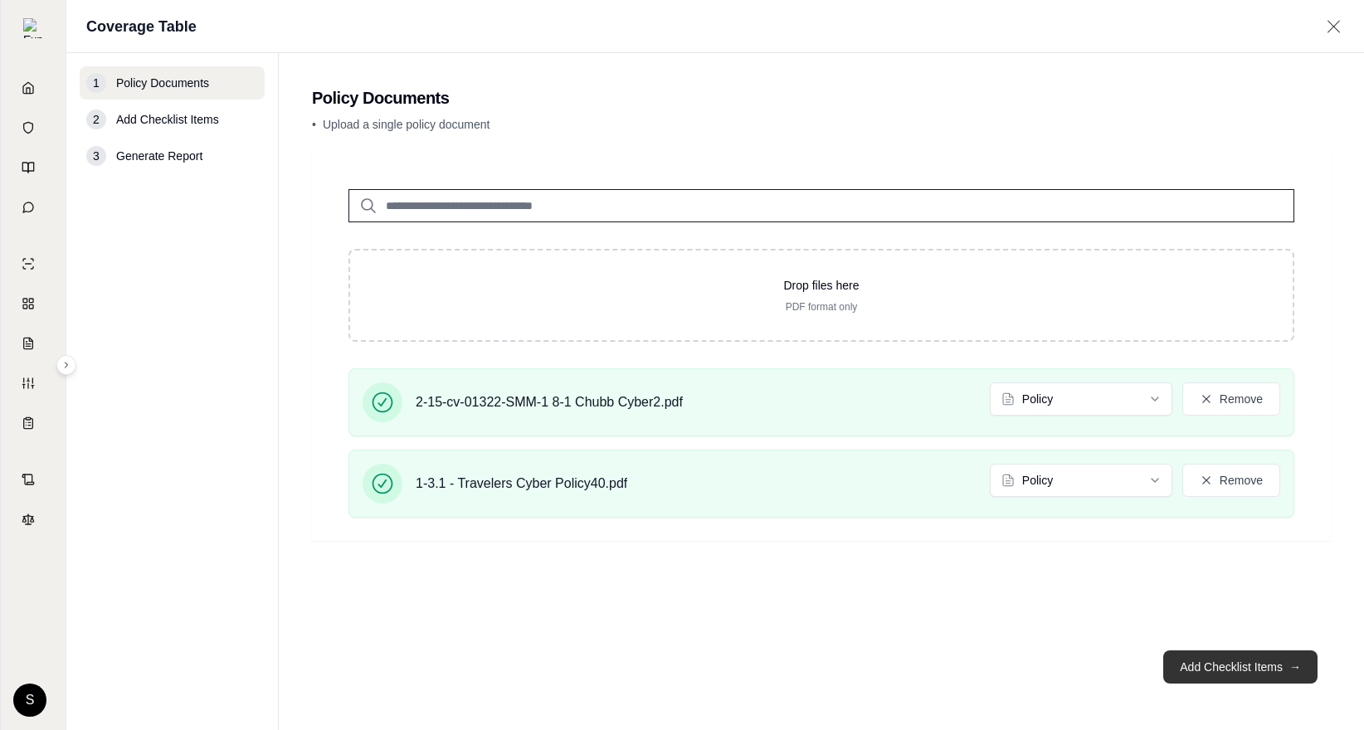
click at [1195, 673] on button "Add Checklist Items →" at bounding box center [1240, 666] width 154 height 33
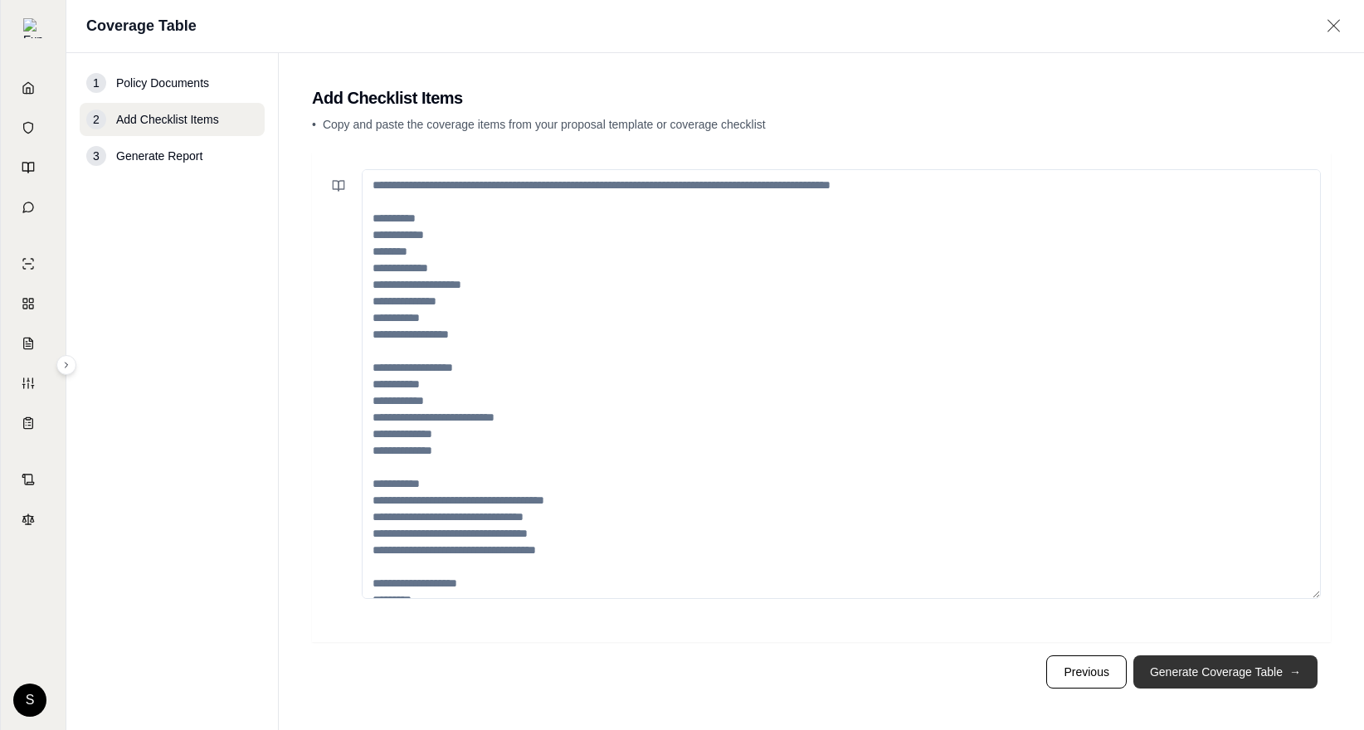
click at [1195, 673] on button "Generate Coverage Table →" at bounding box center [1225, 671] width 184 height 33
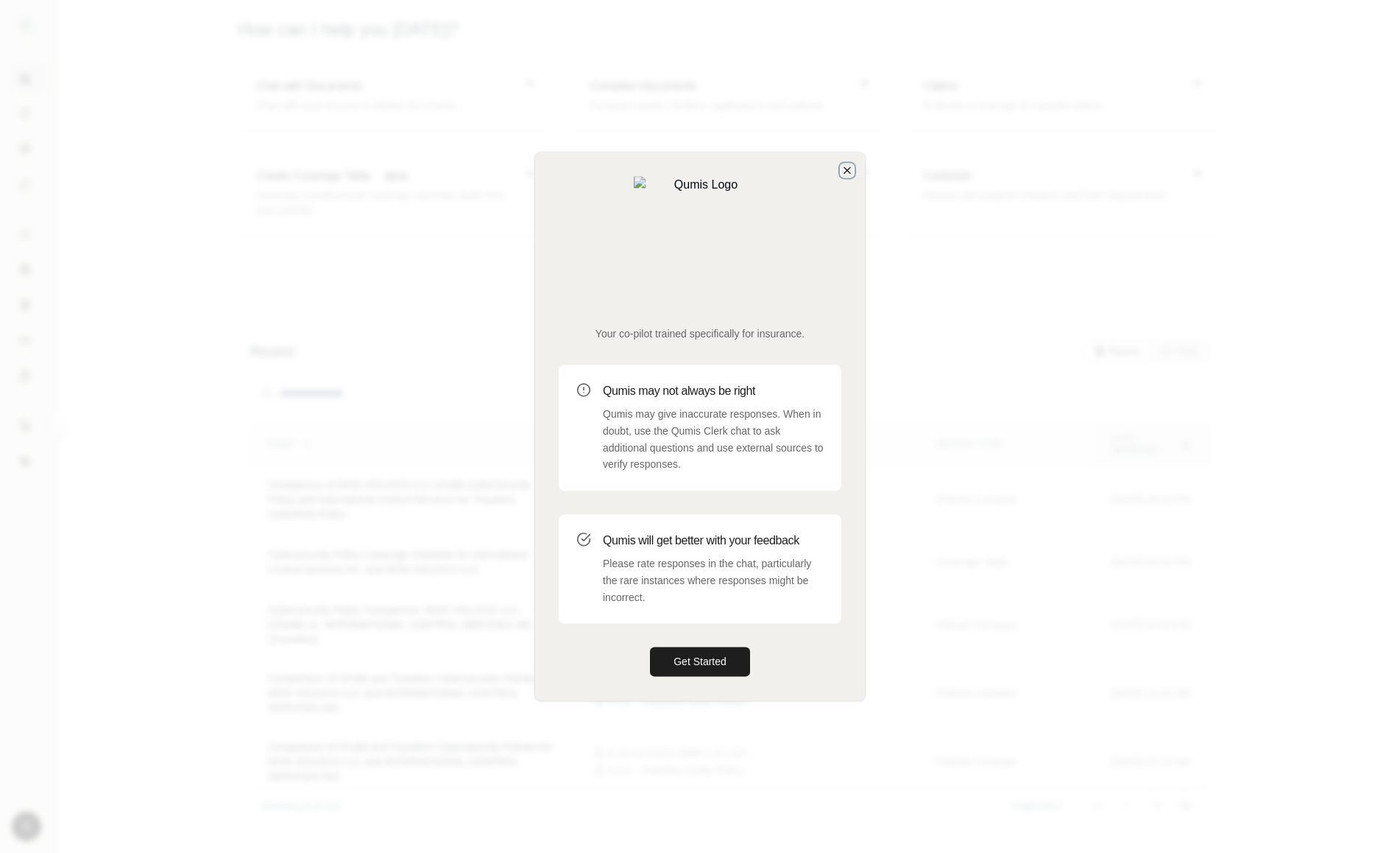
click at [846, 173] on icon "button" at bounding box center [847, 170] width 6 height 6
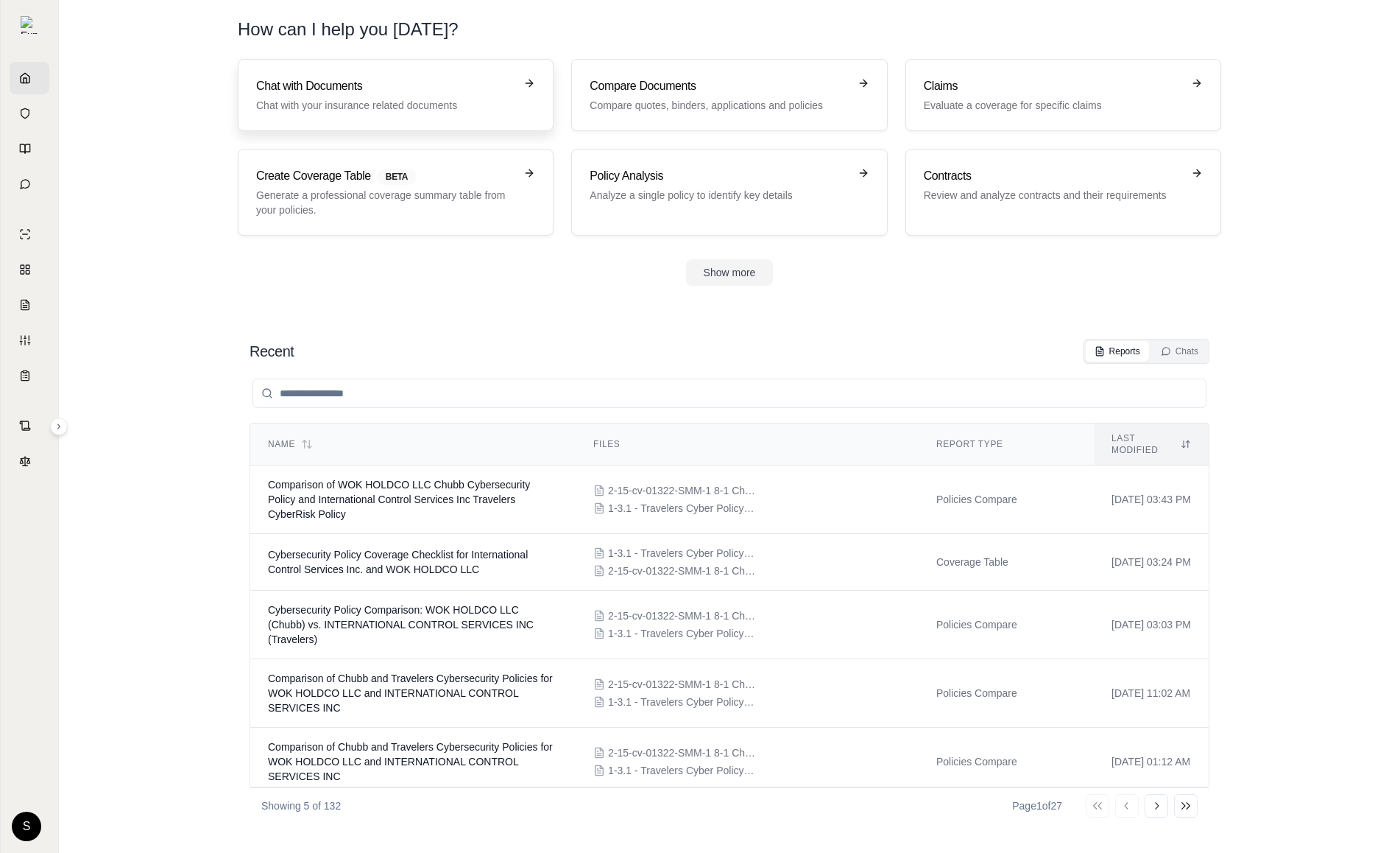
click at [310, 104] on p "Chat with your insurance related documents" at bounding box center [385, 105] width 258 height 15
click at [698, 111] on p "Compare quotes, binders, applications and policies" at bounding box center [718, 105] width 258 height 15
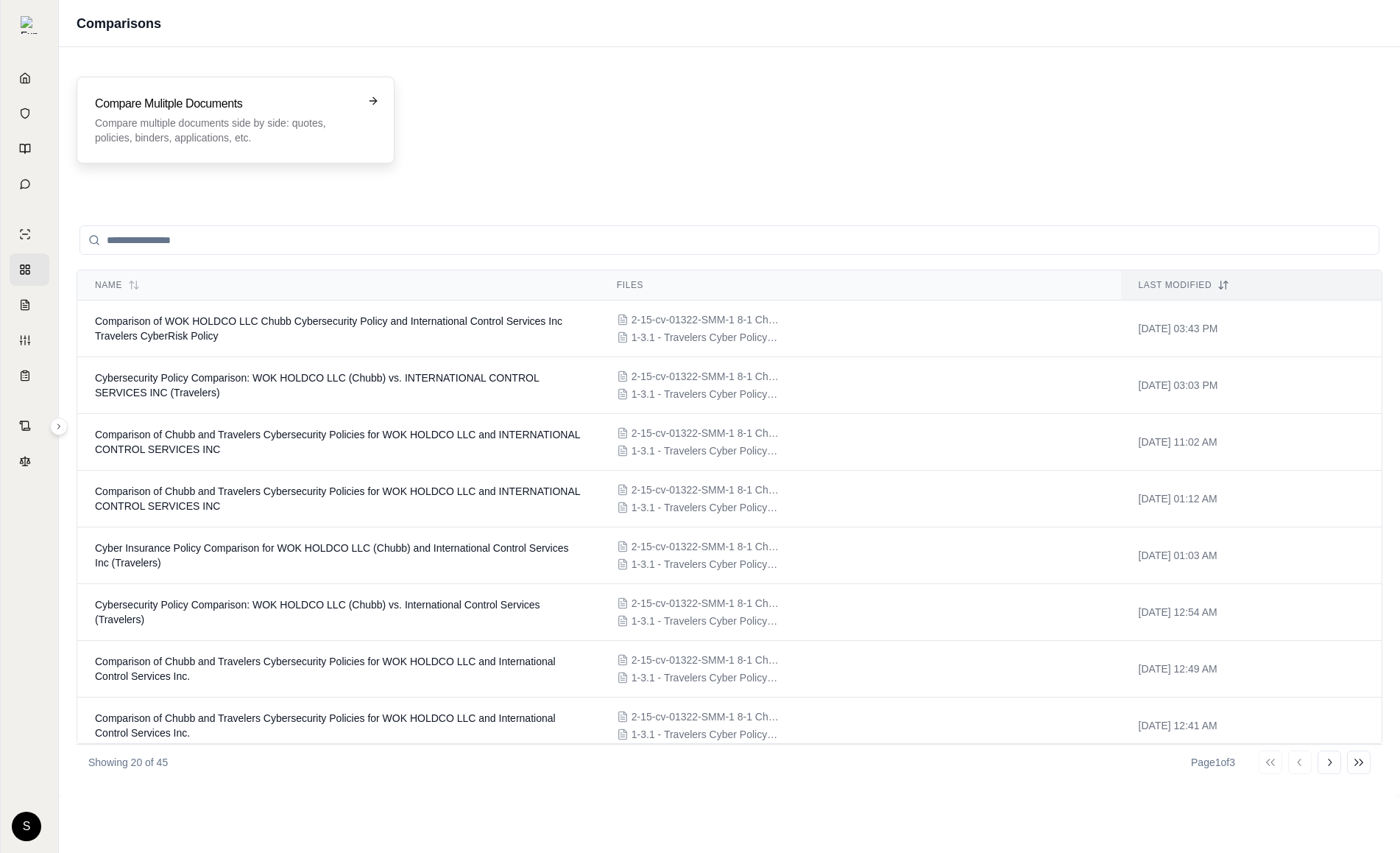
click at [255, 99] on h3 "Compare Mulitple Documents" at bounding box center [225, 104] width 261 height 18
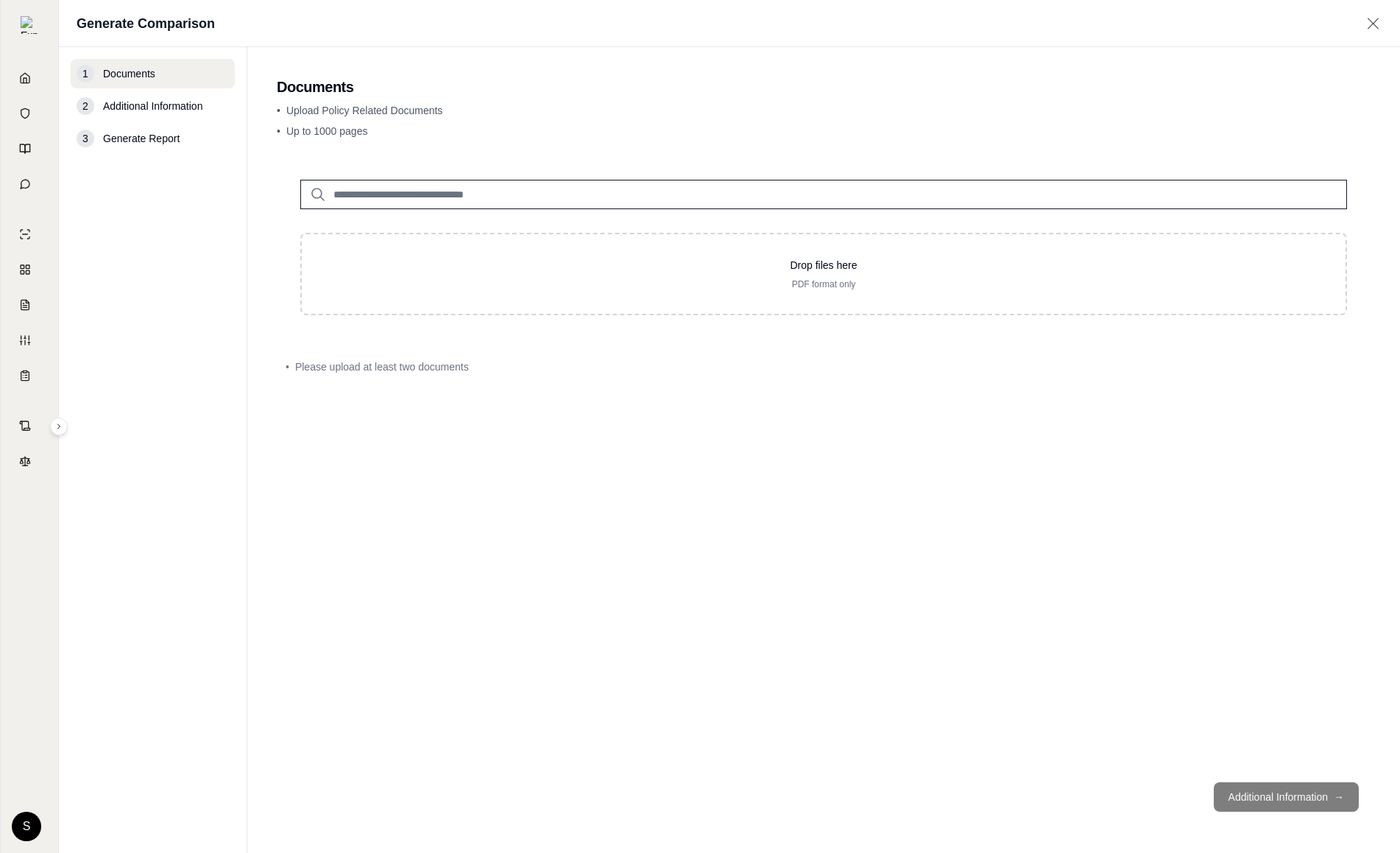
click at [367, 194] on input "search" at bounding box center [823, 194] width 1047 height 29
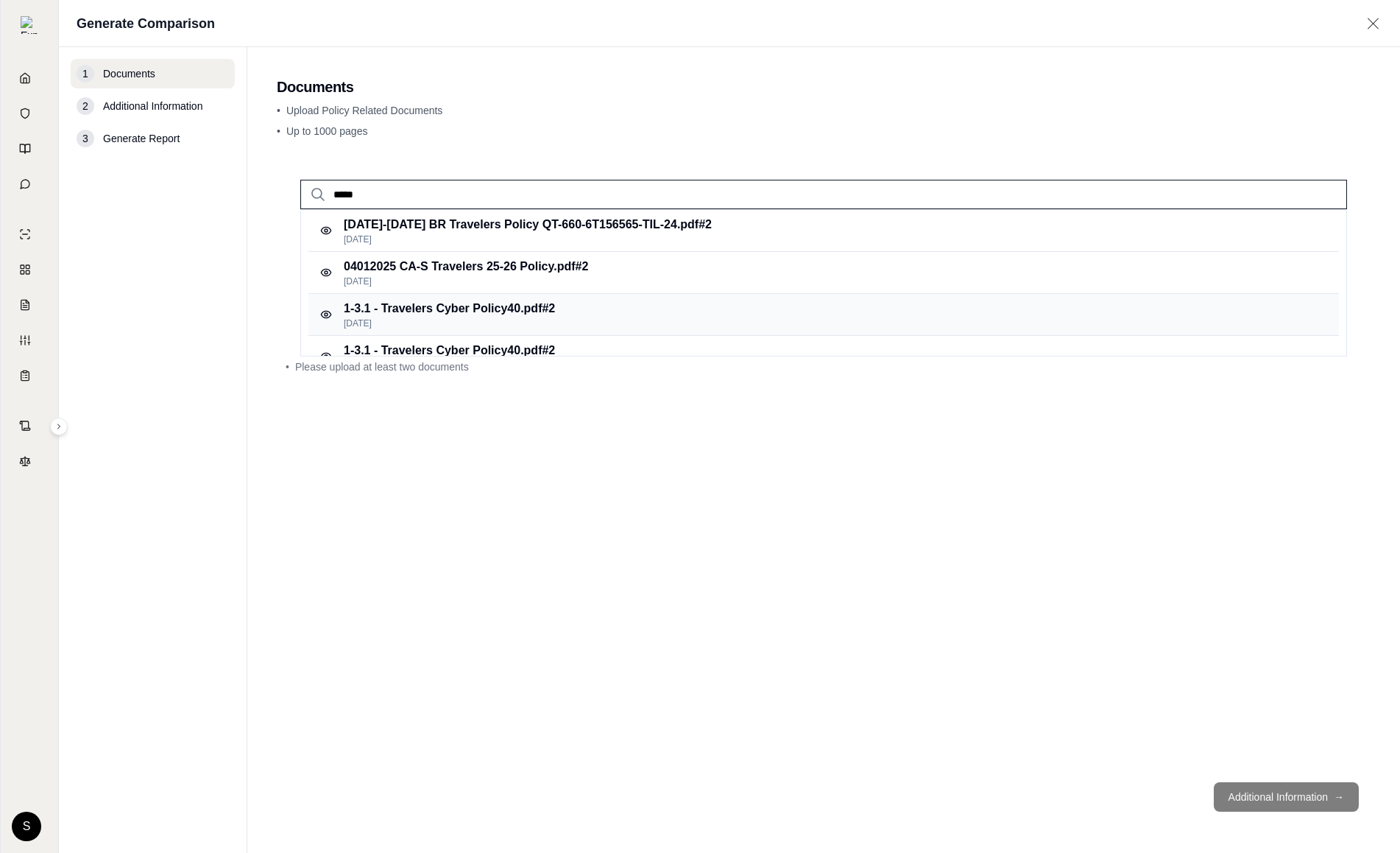
type input "*****"
click at [455, 320] on p "[DATE]" at bounding box center [449, 323] width 211 height 12
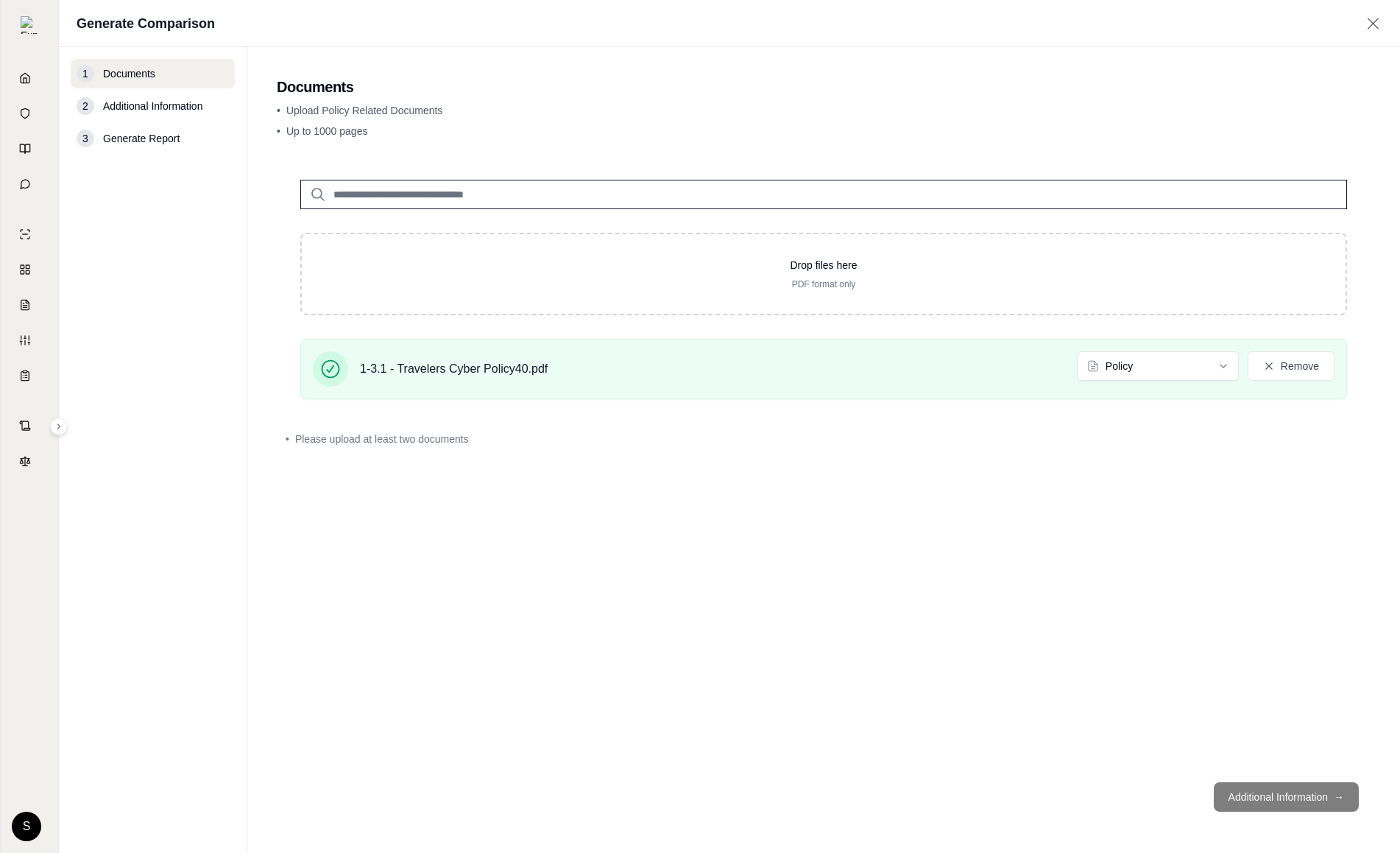
click at [375, 198] on input "search" at bounding box center [823, 194] width 1047 height 29
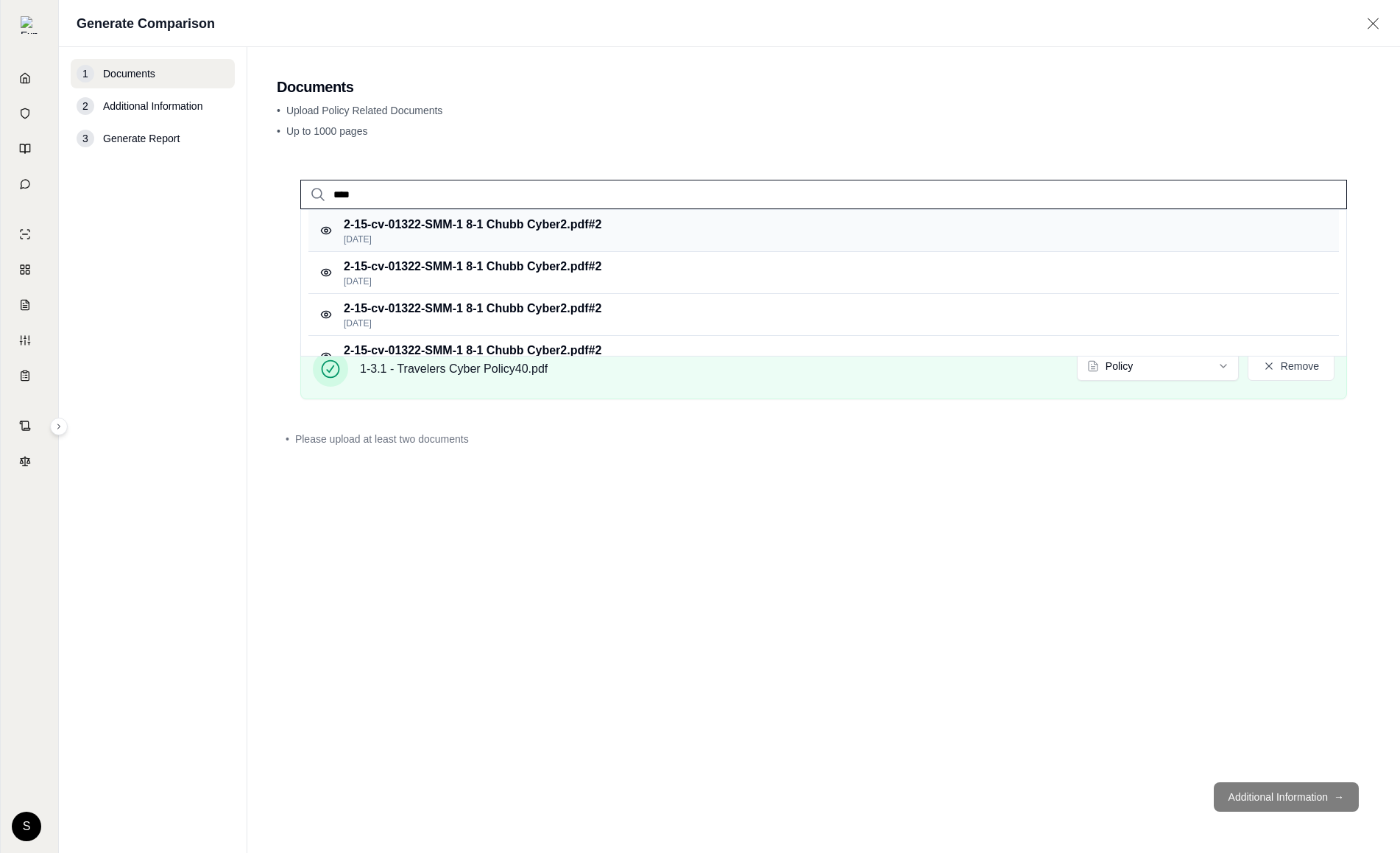
type input "****"
click at [468, 227] on p "2-15-cv-01322-SMM-1 8-1 Chubb Cyber2.pdf #2" at bounding box center [472, 225] width 257 height 18
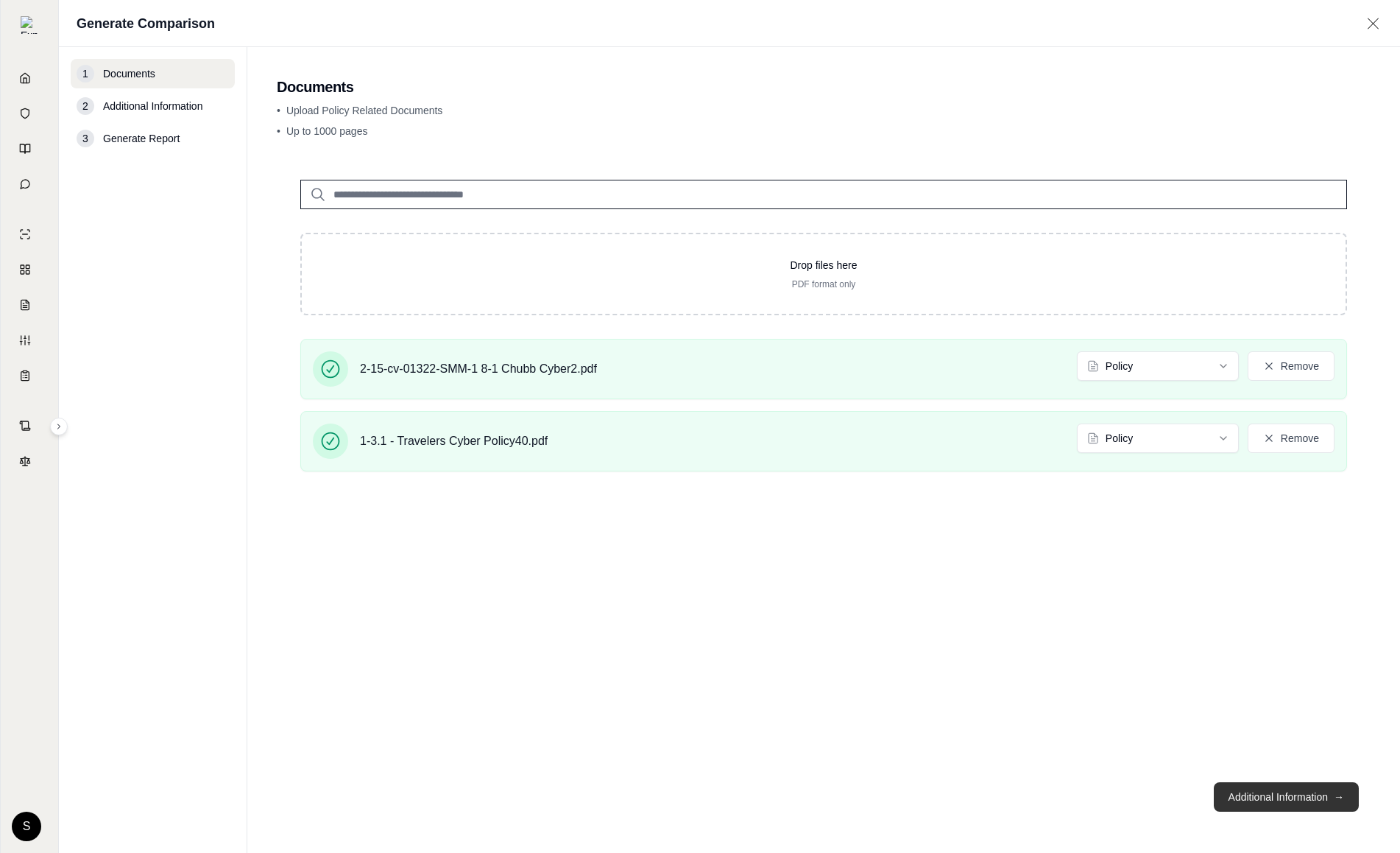
click at [1277, 789] on button "Additional Information →" at bounding box center [1286, 796] width 145 height 29
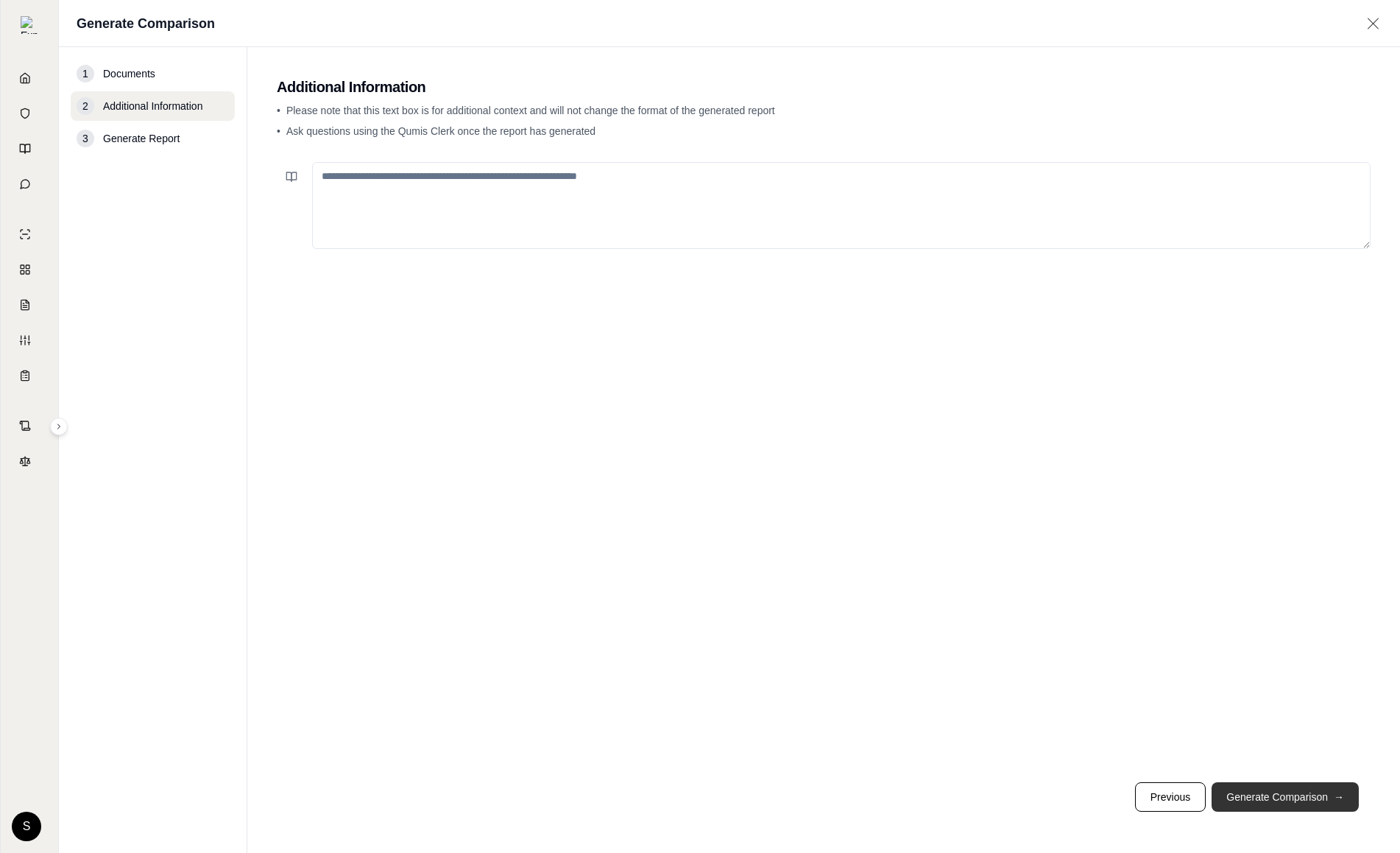
click at [1277, 789] on button "Generate Comparison →" at bounding box center [1285, 796] width 147 height 29
